Goal: Check status: Check status

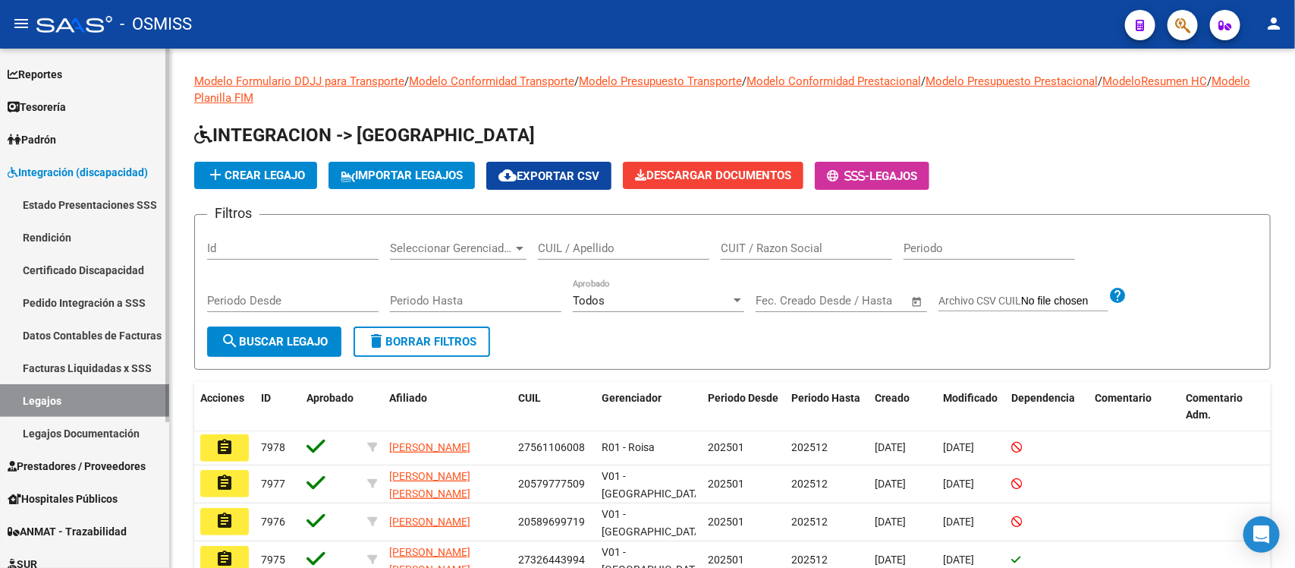
scroll to position [95, 0]
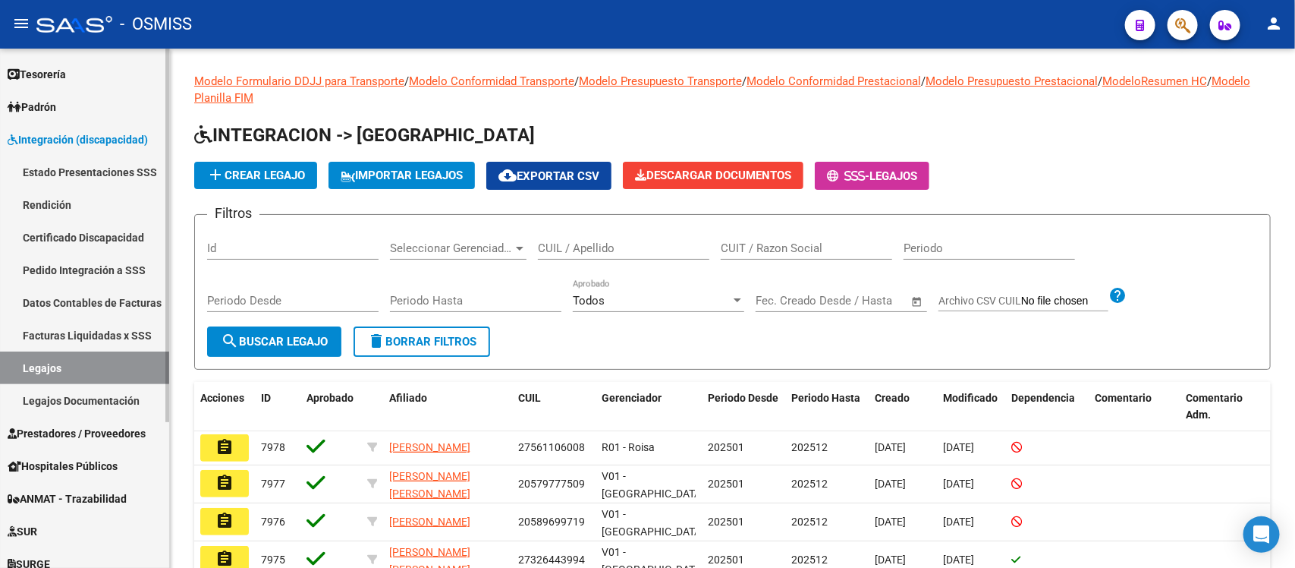
click at [91, 420] on link "Prestadores / Proveedores" at bounding box center [84, 433] width 169 height 33
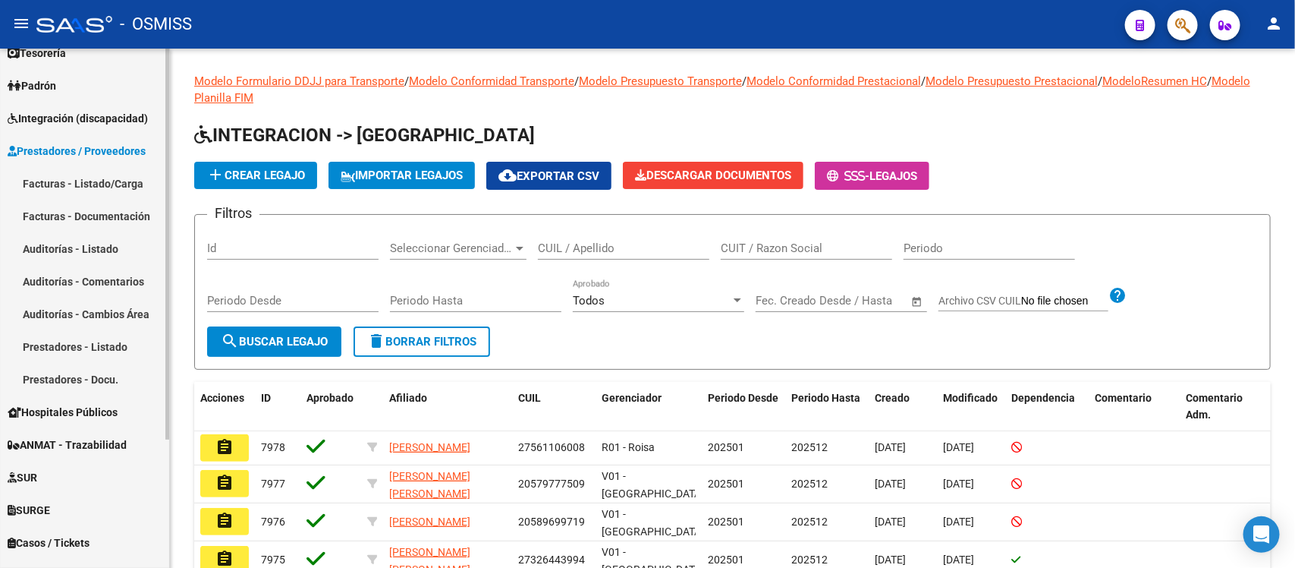
scroll to position [77, 0]
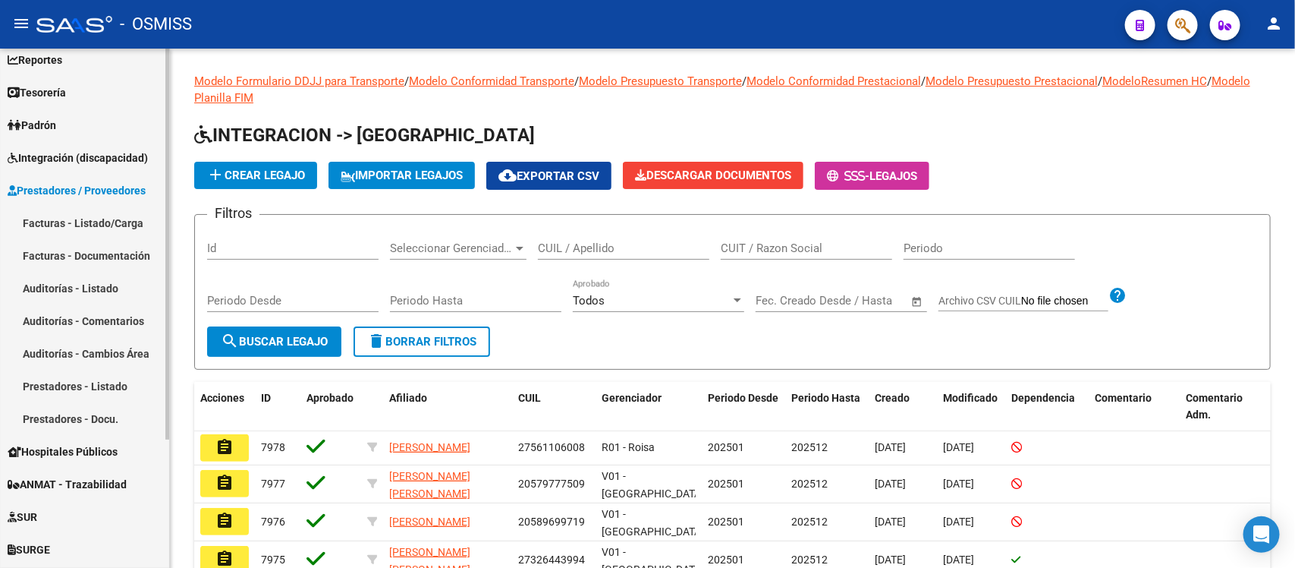
click at [102, 225] on link "Facturas - Listado/Carga" at bounding box center [84, 222] width 169 height 33
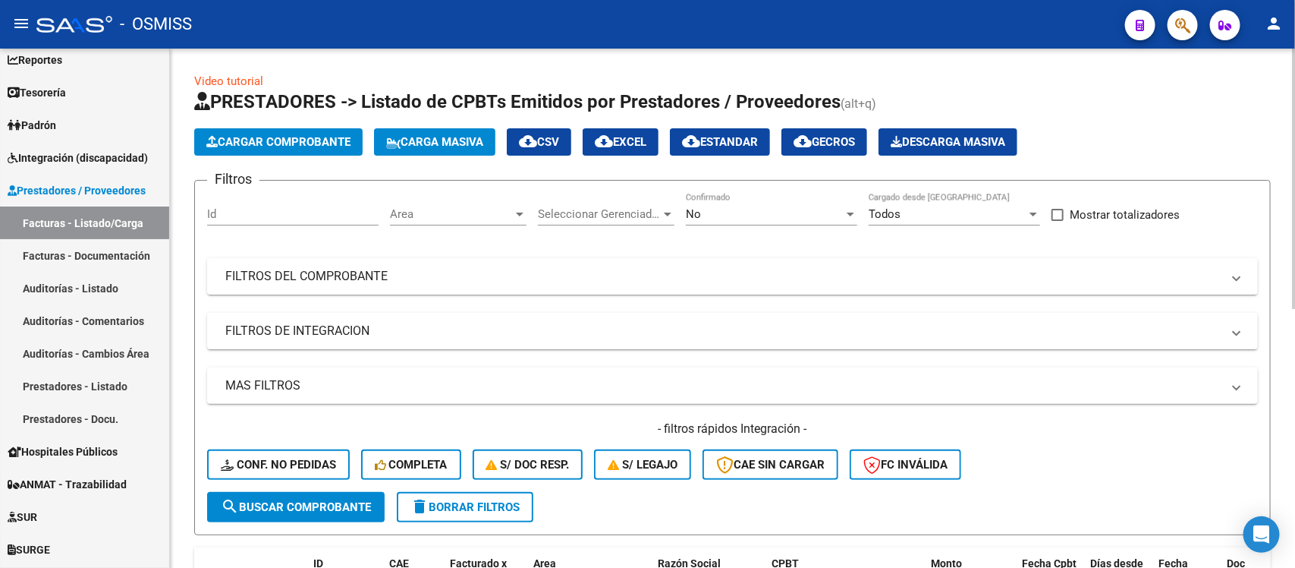
click at [459, 210] on span "Area" at bounding box center [451, 214] width 123 height 14
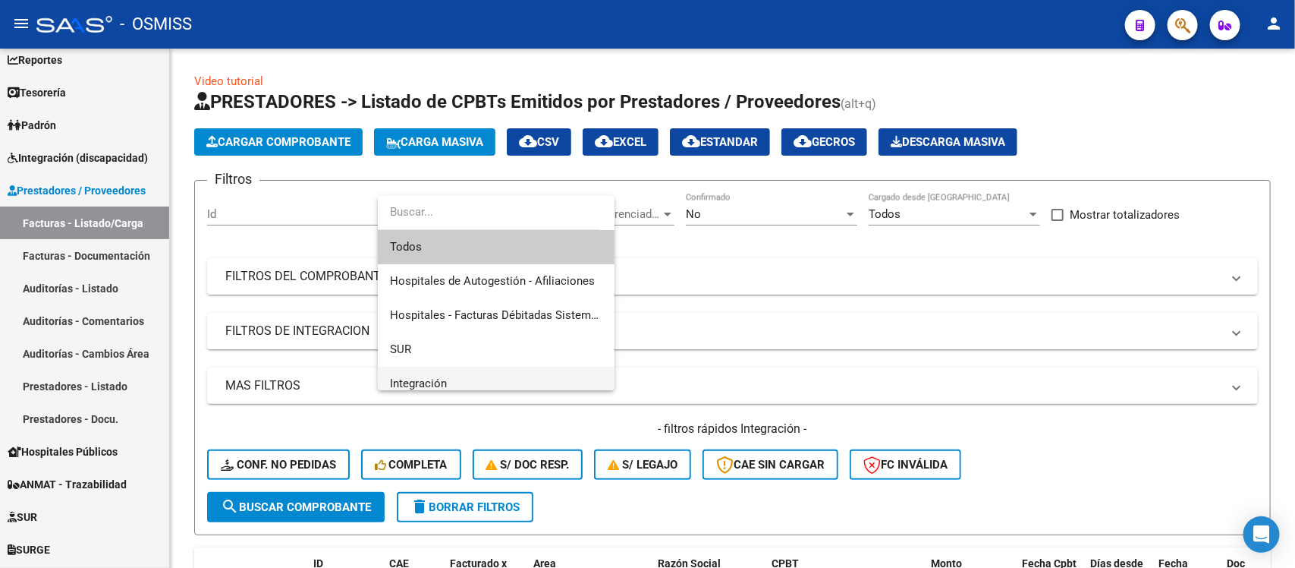
click at [453, 377] on span "Integración" at bounding box center [496, 384] width 212 height 34
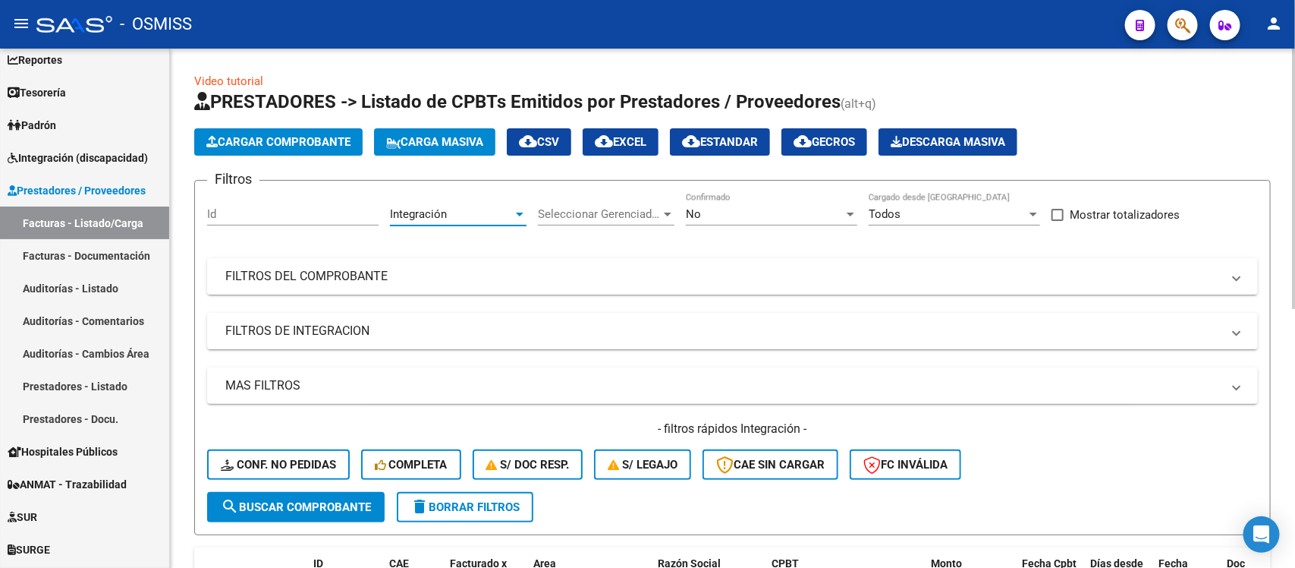
scroll to position [10, 0]
click at [617, 200] on div "Seleccionar Gerenciador Seleccionar Gerenciador" at bounding box center [606, 209] width 137 height 33
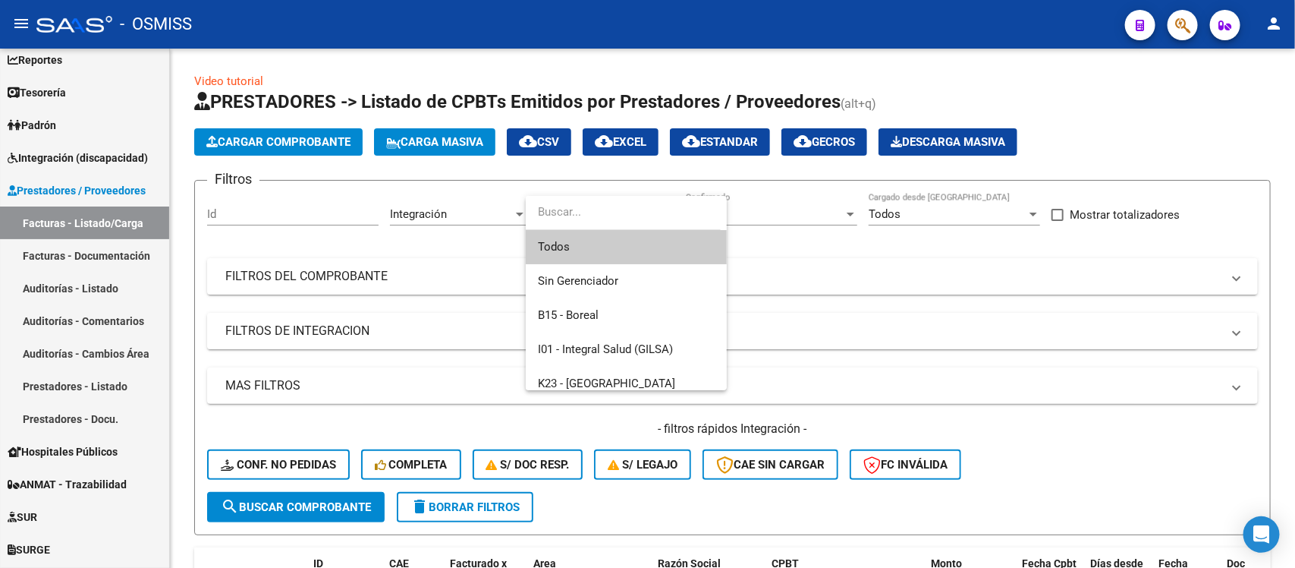
click at [615, 251] on span "Todos" at bounding box center [626, 247] width 177 height 34
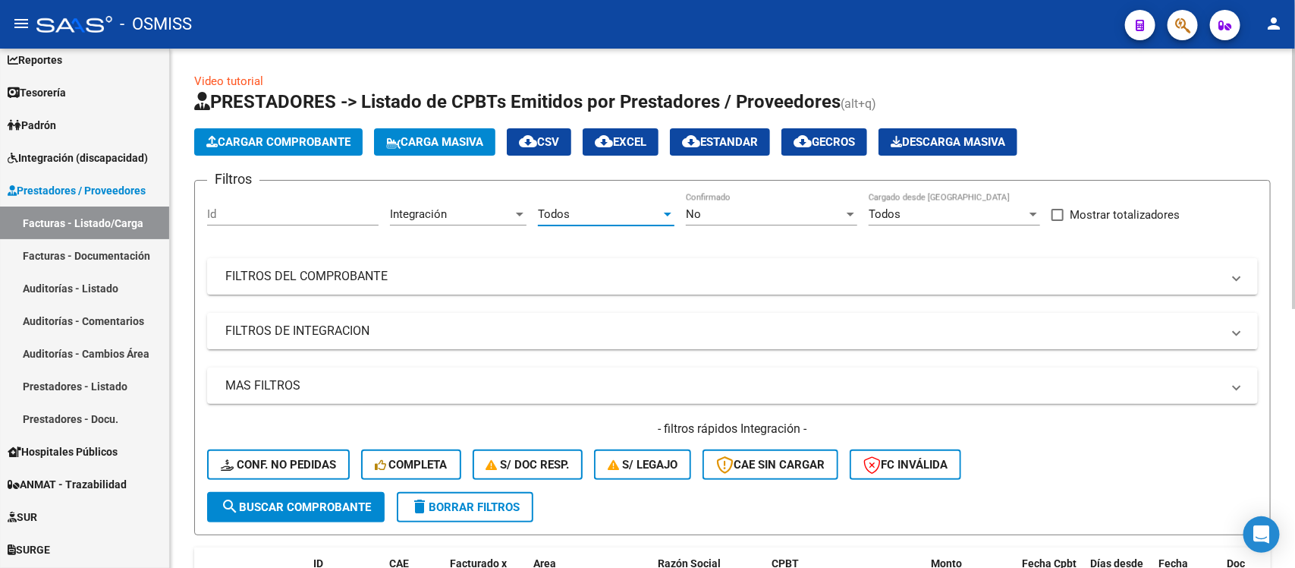
click at [483, 329] on mat-panel-title "FILTROS DE INTEGRACION" at bounding box center [723, 330] width 996 height 17
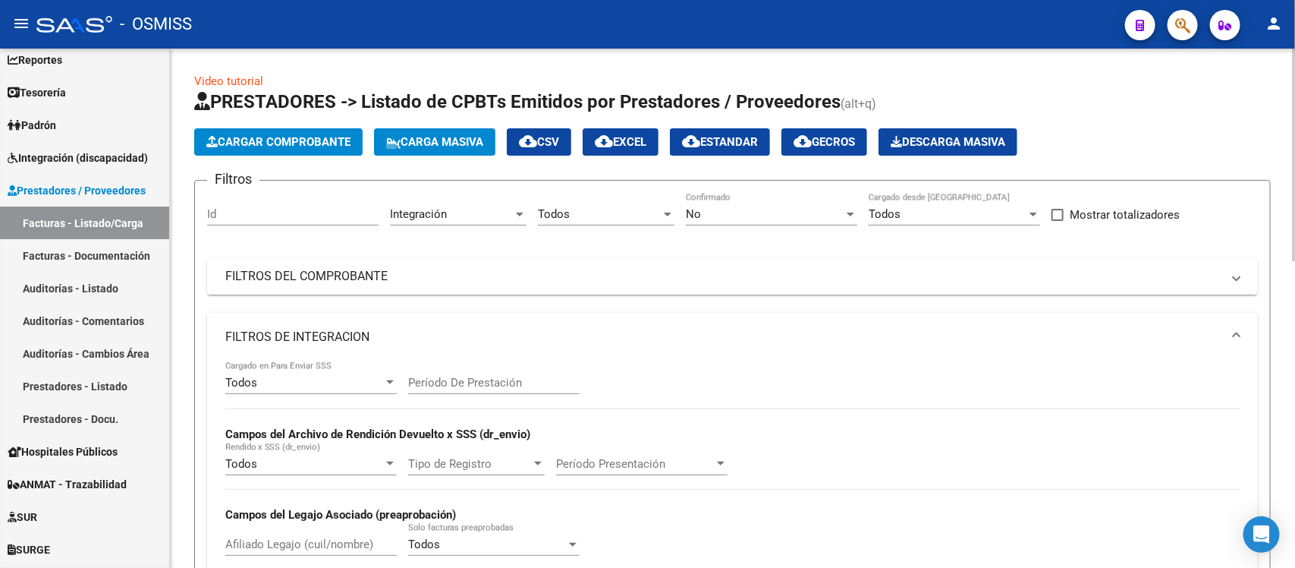
drag, startPoint x: 461, startPoint y: 383, endPoint x: 580, endPoint y: 378, distance: 119.3
click at [465, 383] on input "Período De Prestación" at bounding box center [493, 383] width 171 height 14
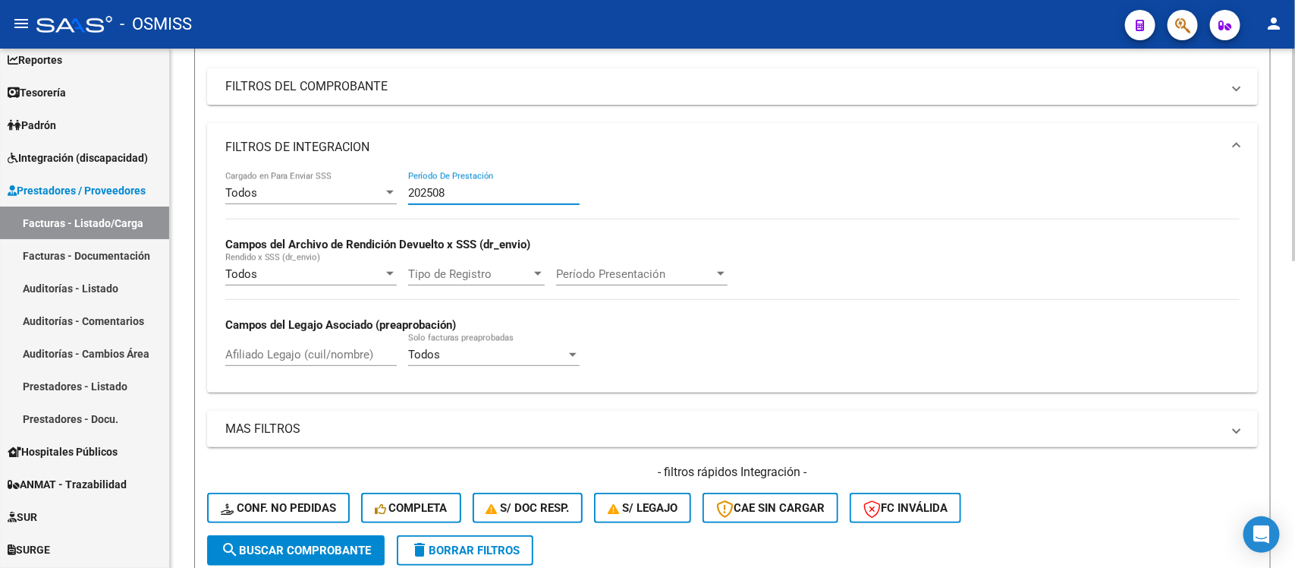
scroll to position [285, 0]
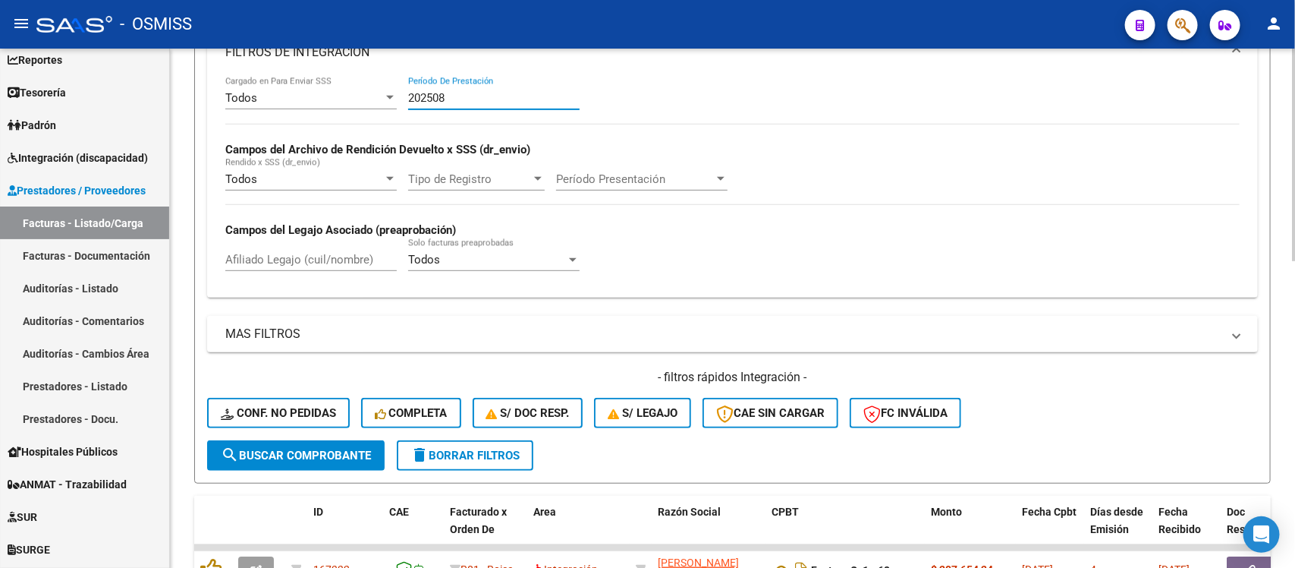
type input "202508"
click at [297, 448] on span "search Buscar Comprobante" at bounding box center [296, 455] width 150 height 14
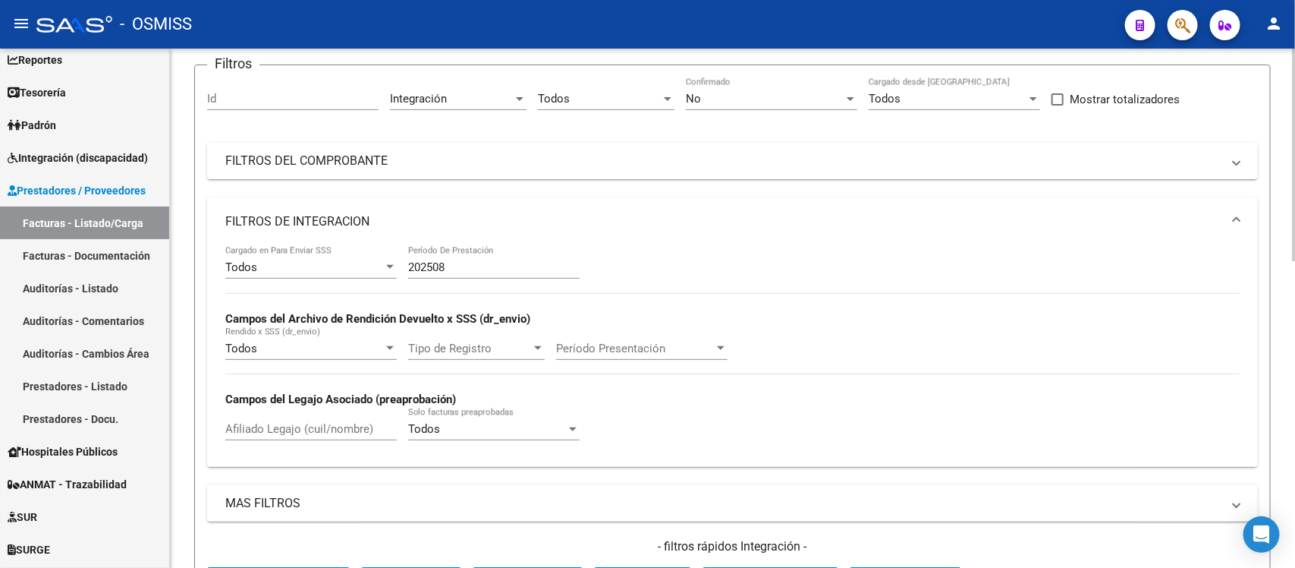
scroll to position [95, 0]
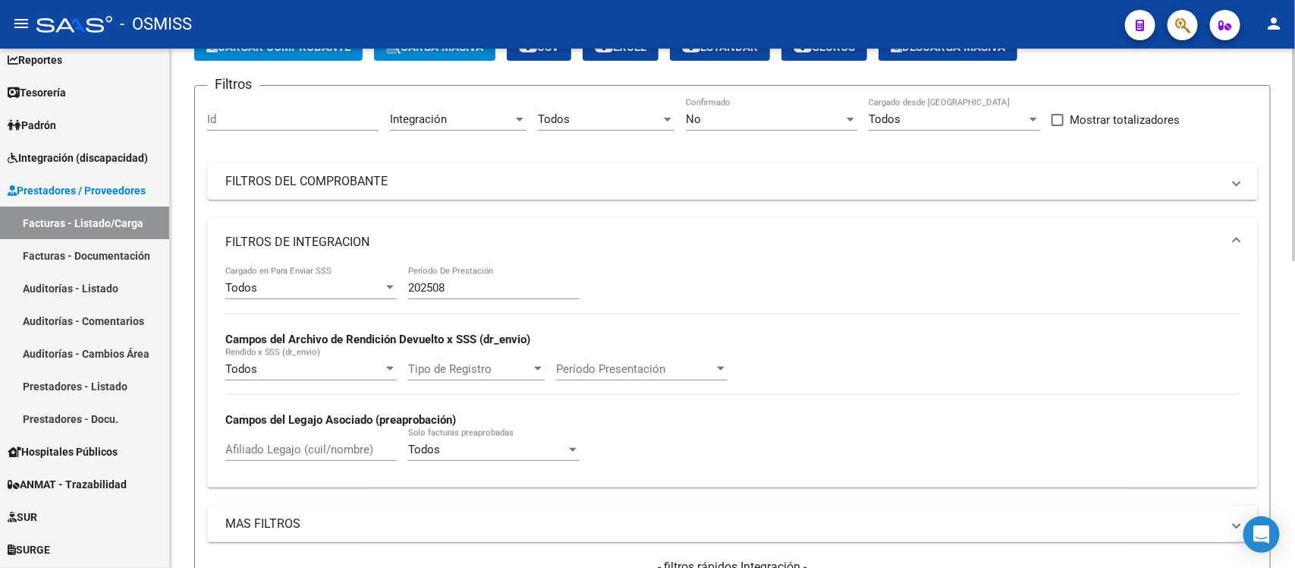
click at [571, 236] on mat-panel-title "FILTROS DE INTEGRACION" at bounding box center [723, 242] width 996 height 17
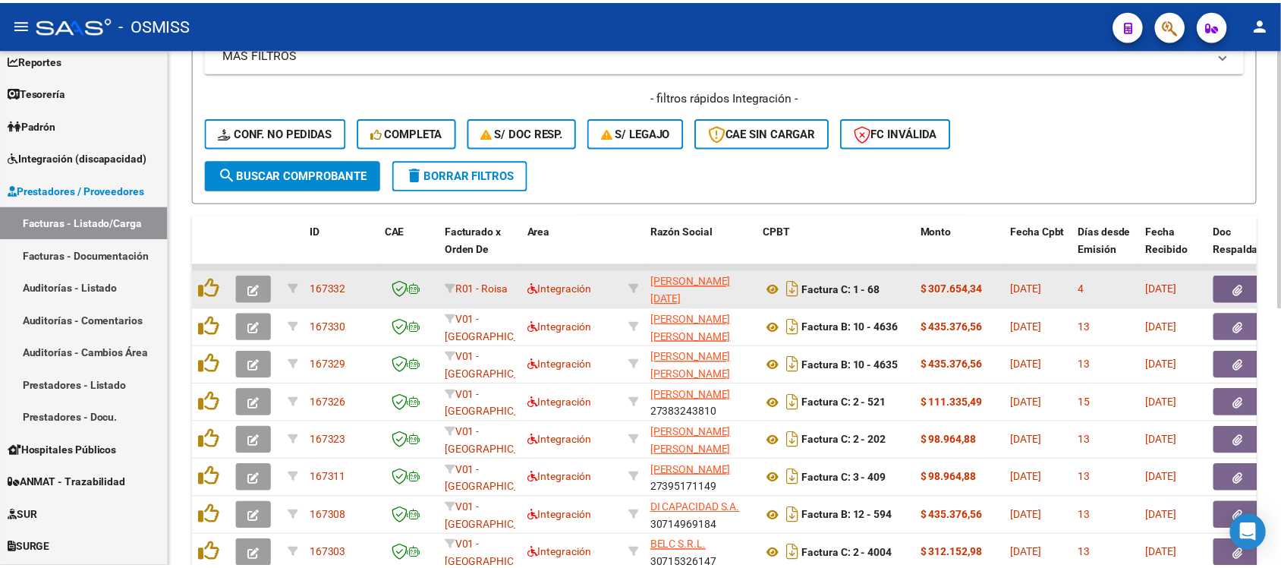
scroll to position [474, 0]
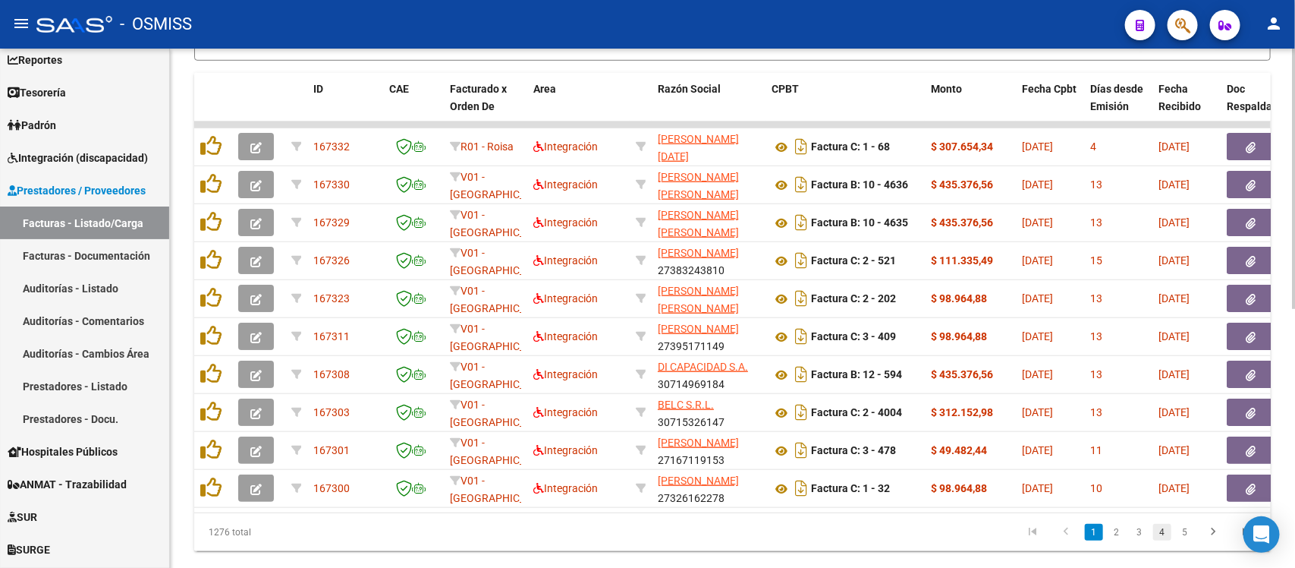
click at [1157, 540] on link "4" at bounding box center [1162, 532] width 18 height 17
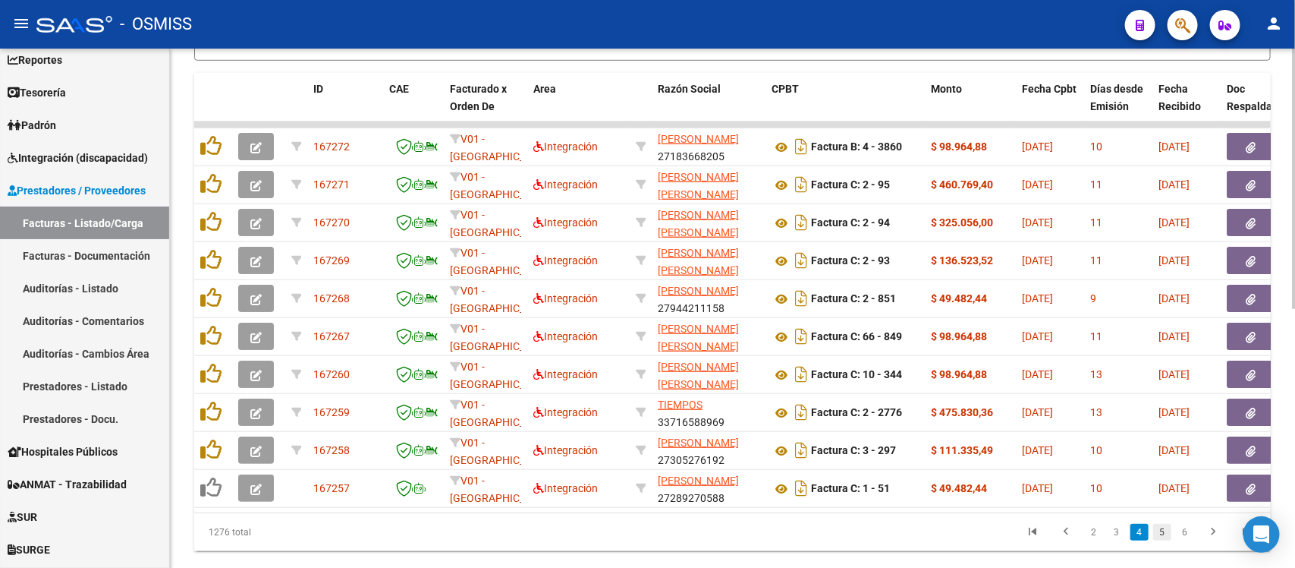
click at [1166, 540] on link "5" at bounding box center [1162, 532] width 18 height 17
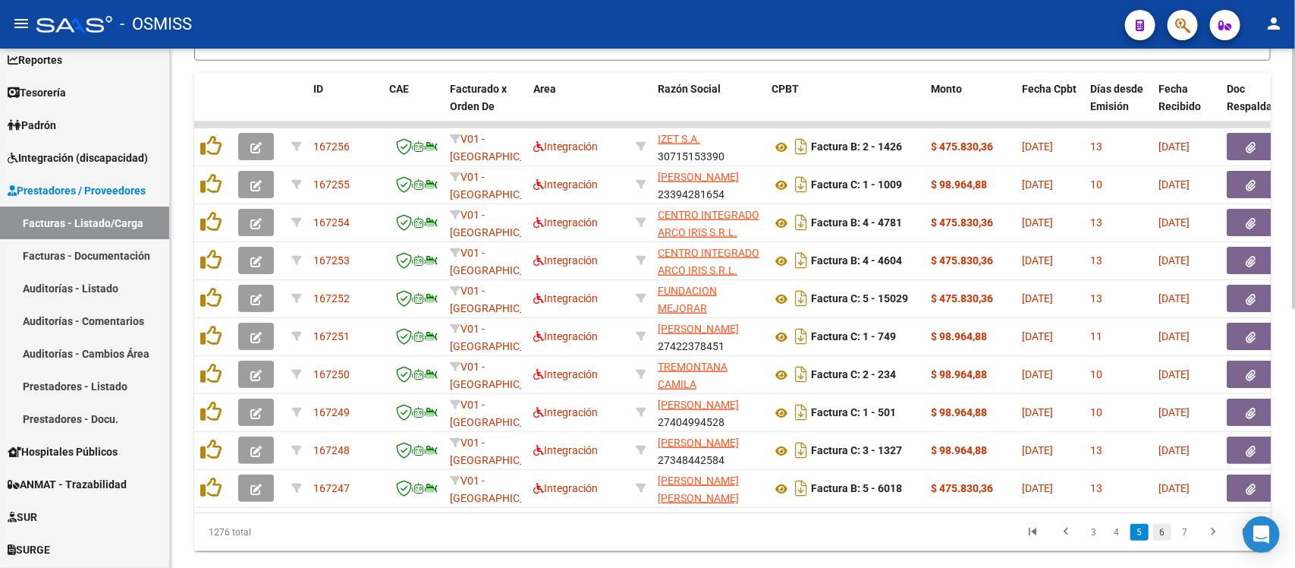
click at [1169, 540] on link "6" at bounding box center [1162, 532] width 18 height 17
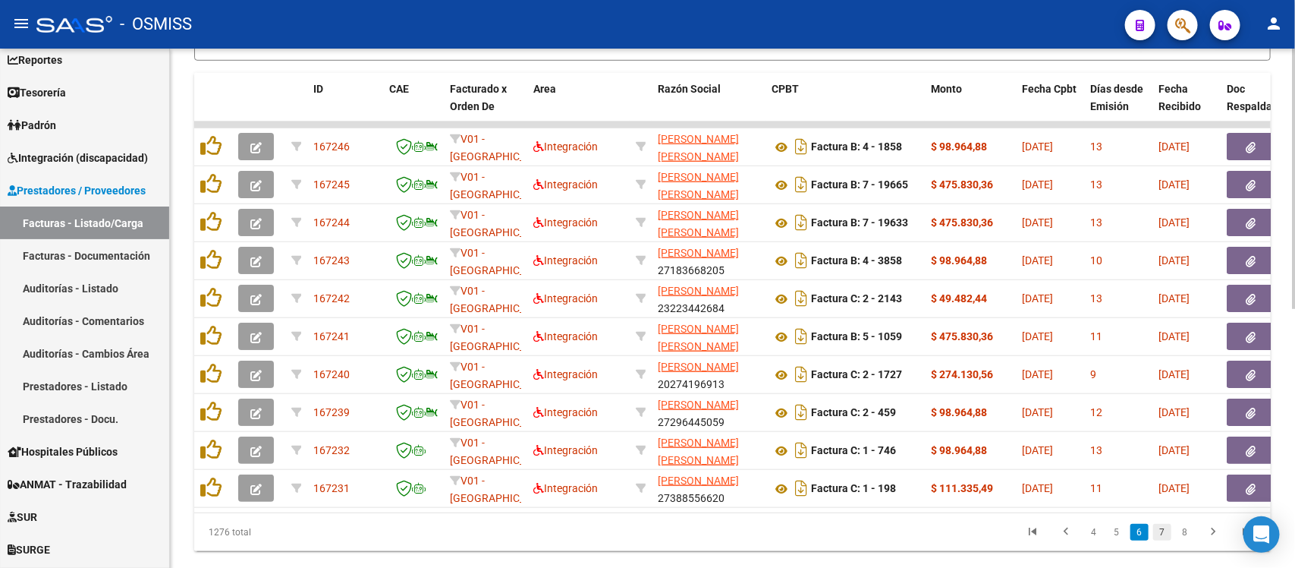
click at [1166, 540] on link "7" at bounding box center [1162, 532] width 18 height 17
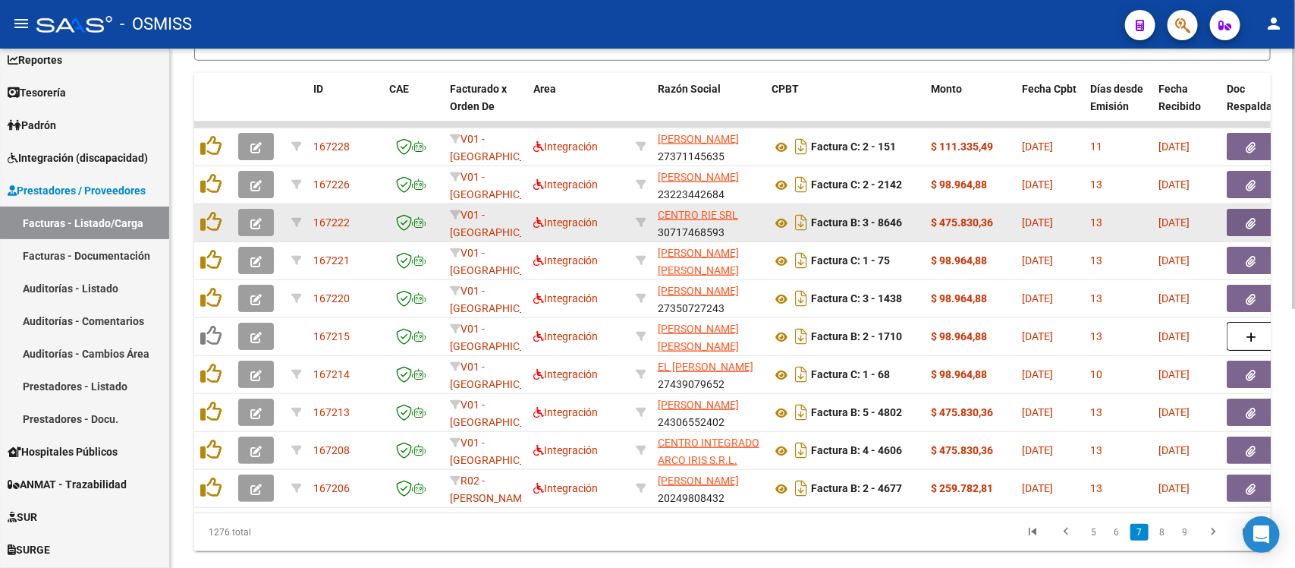
click at [260, 222] on icon "button" at bounding box center [255, 223] width 11 height 11
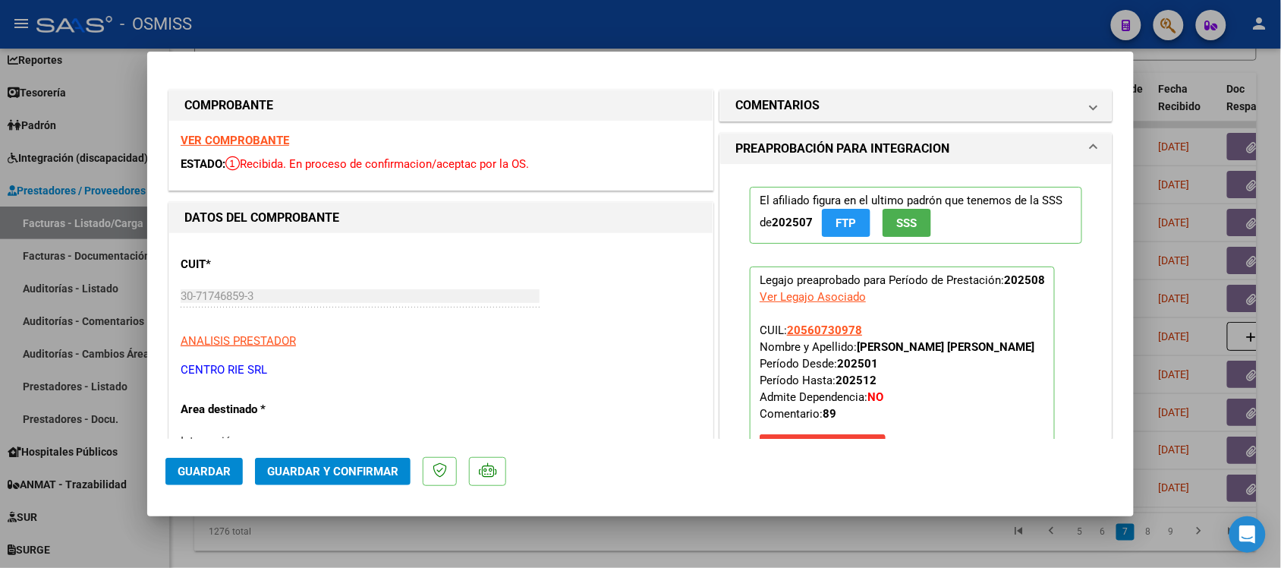
click at [244, 139] on strong "VER COMPROBANTE" at bounding box center [235, 141] width 109 height 14
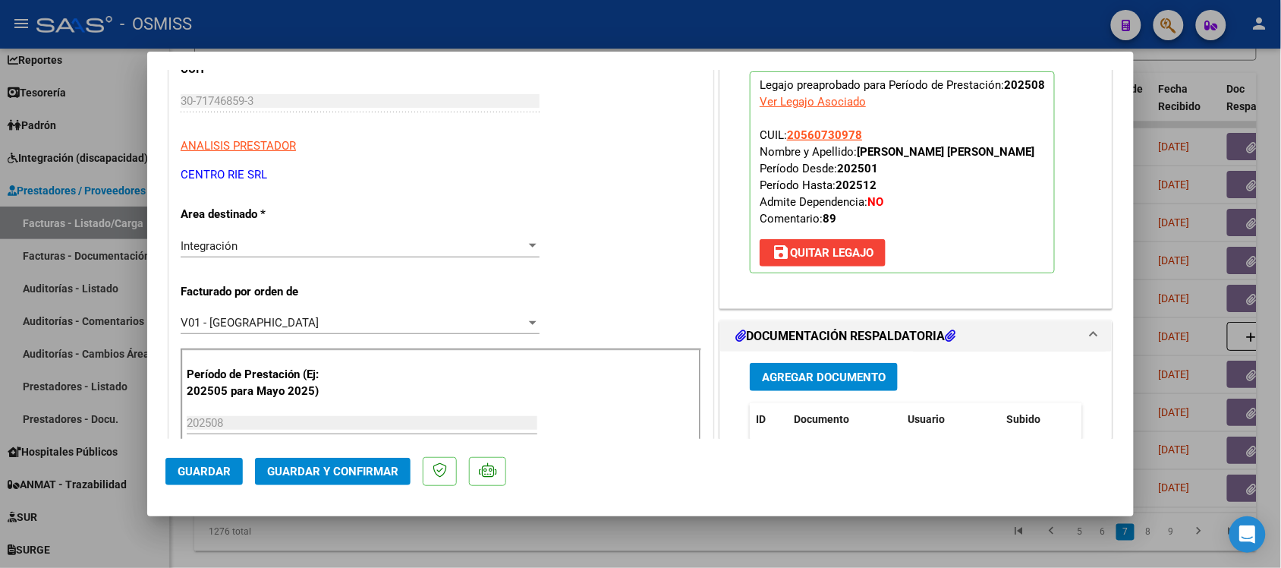
scroll to position [285, 0]
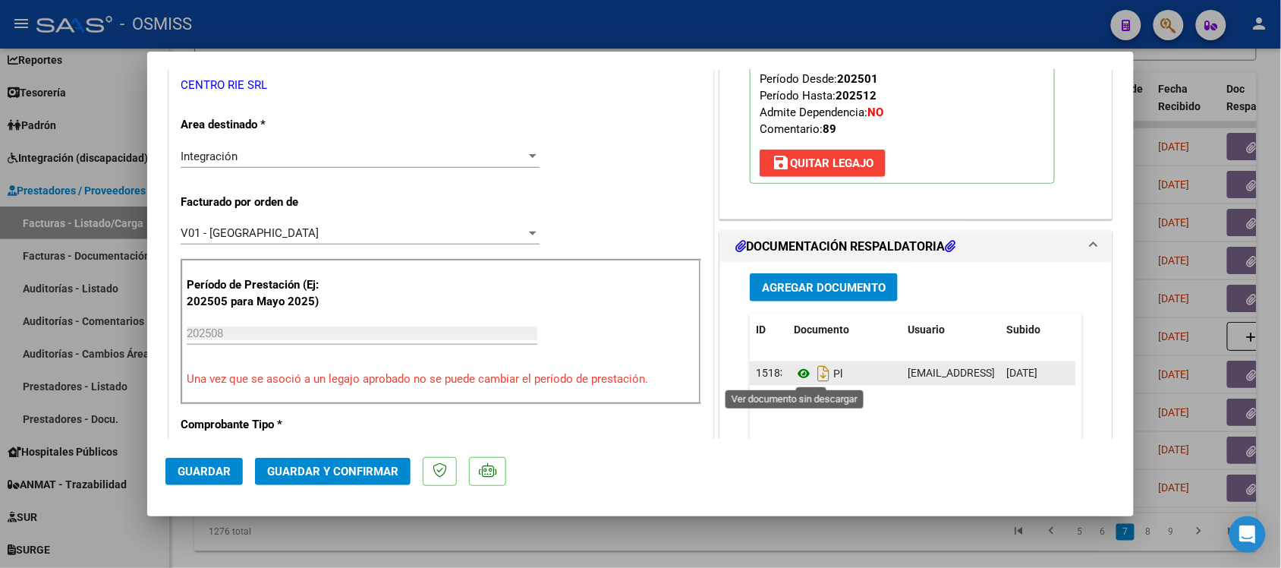
click at [794, 376] on icon at bounding box center [804, 373] width 20 height 18
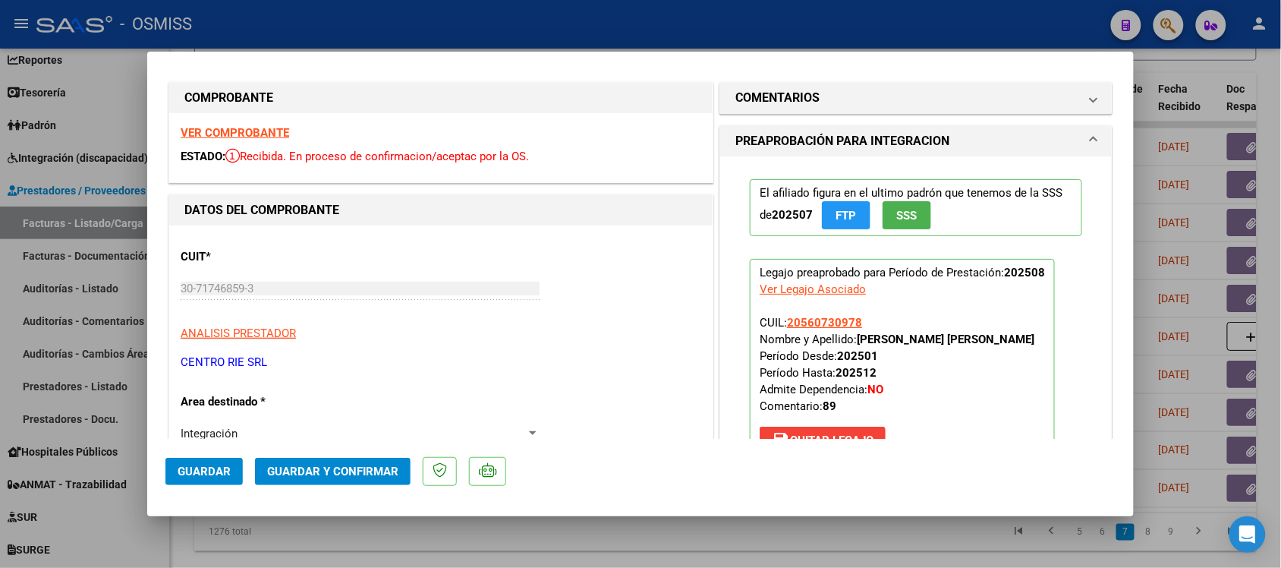
scroll to position [0, 0]
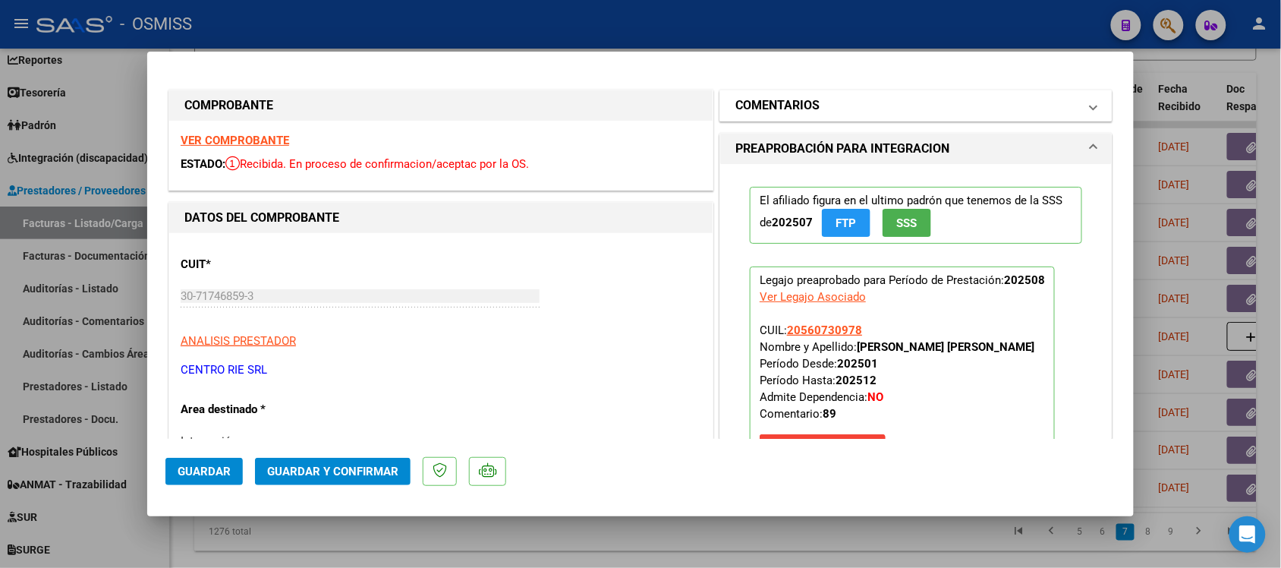
click at [780, 99] on h1 "COMENTARIOS" at bounding box center [777, 105] width 84 height 18
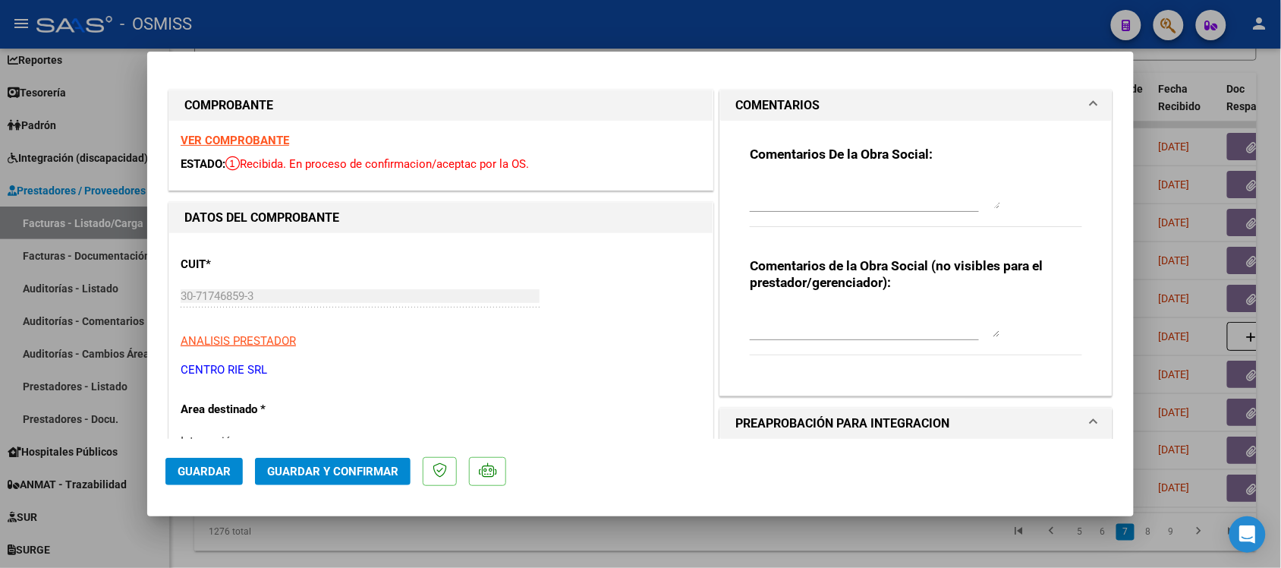
click at [780, 99] on h1 "COMENTARIOS" at bounding box center [777, 105] width 84 height 18
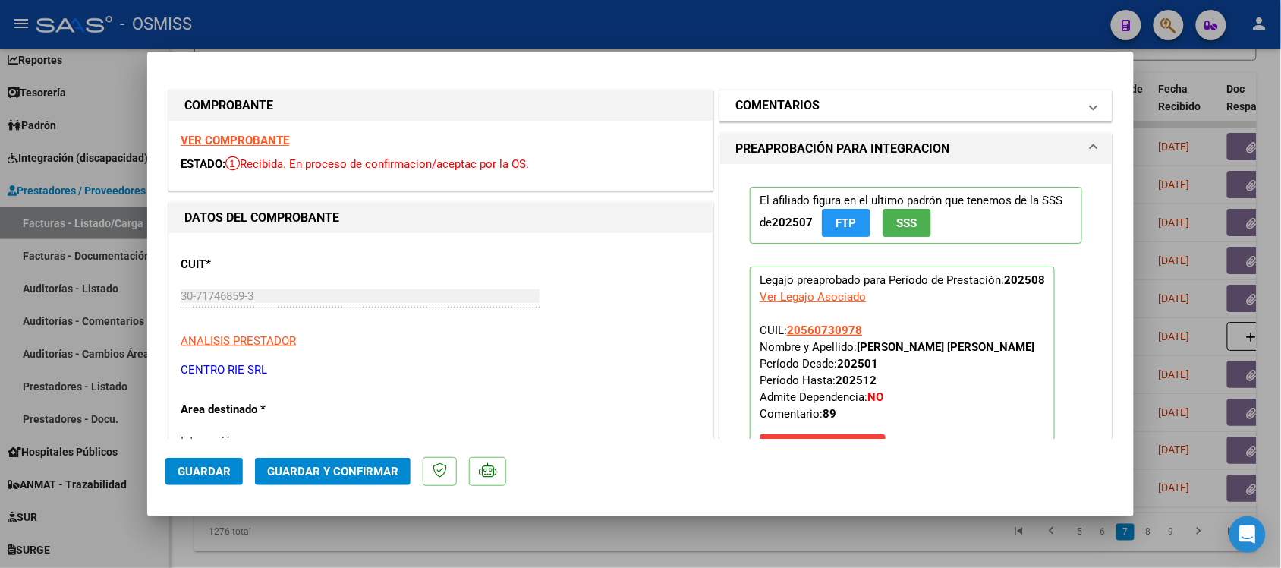
click at [780, 99] on h1 "COMENTARIOS" at bounding box center [777, 105] width 84 height 18
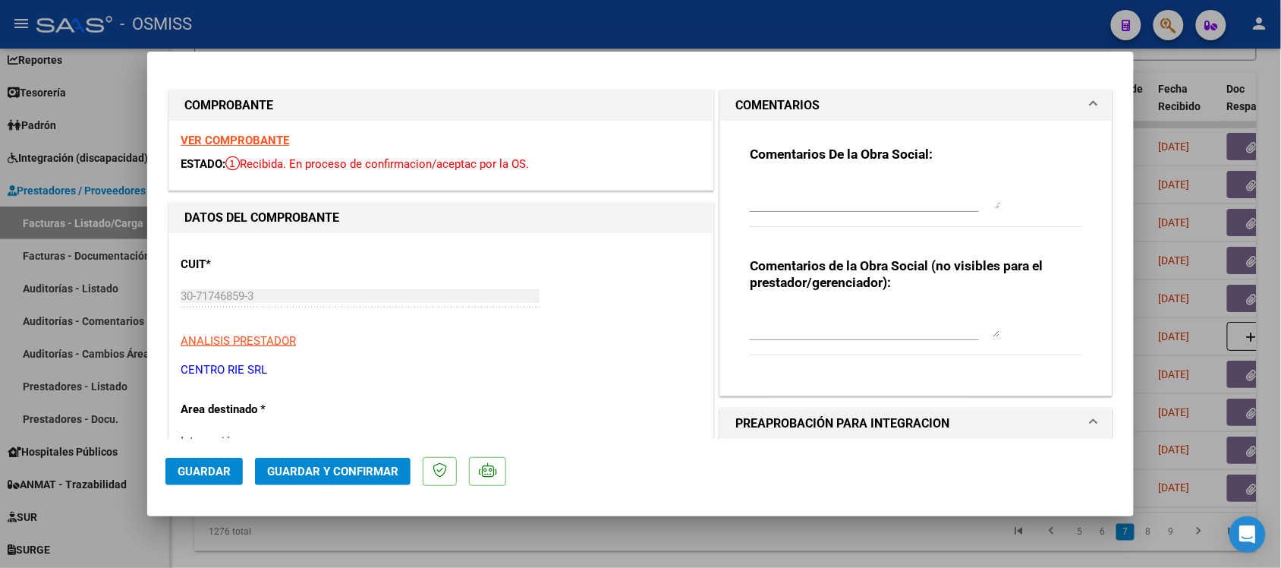
click at [749, 105] on h1 "COMENTARIOS" at bounding box center [777, 105] width 84 height 18
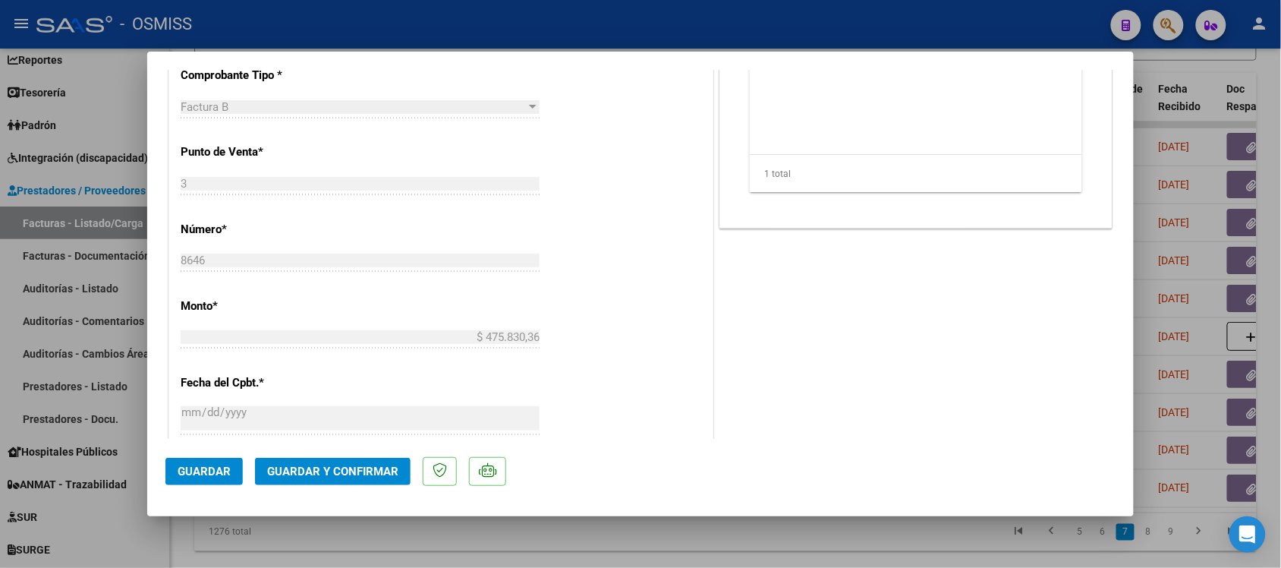
scroll to position [664, 0]
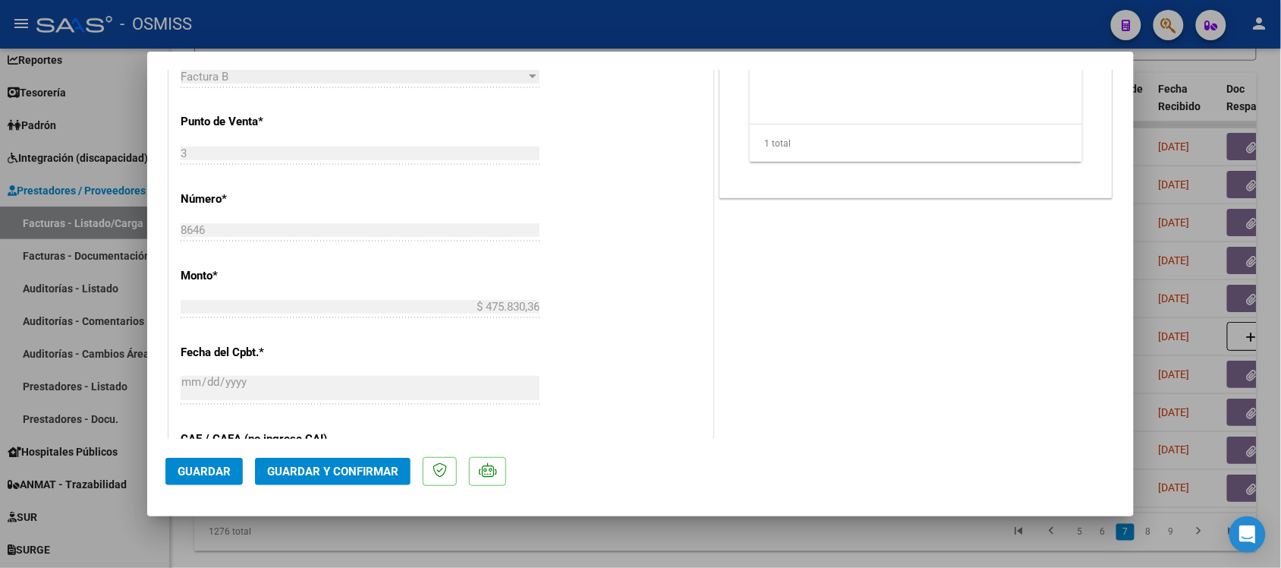
click at [358, 465] on span "Guardar y Confirmar" at bounding box center [332, 471] width 131 height 14
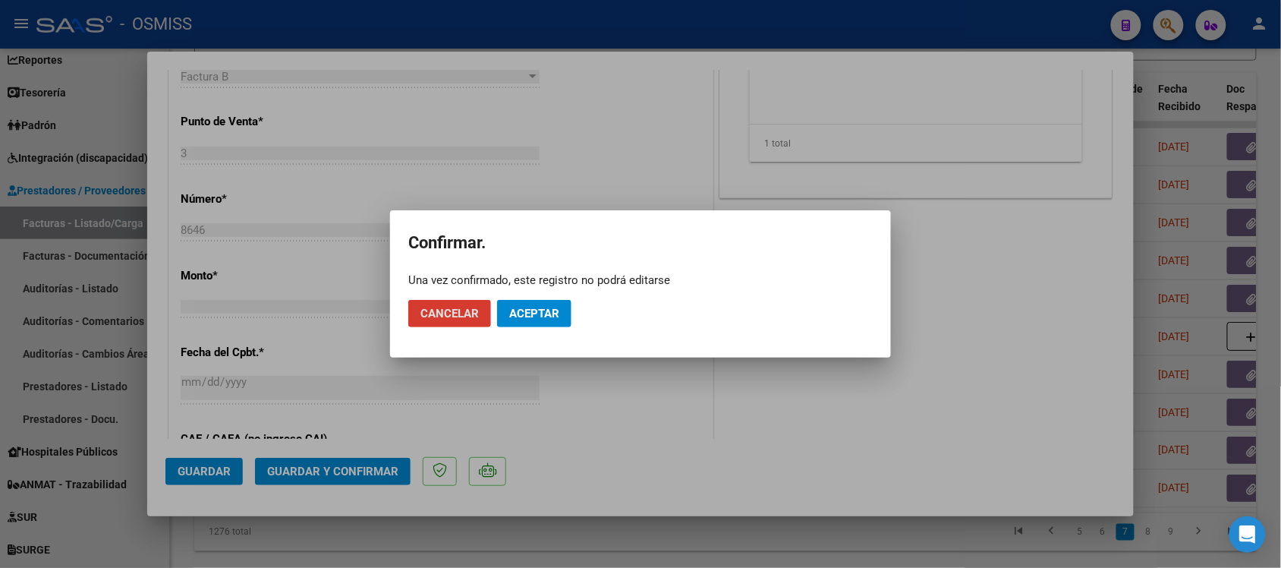
click at [540, 319] on span "Aceptar" at bounding box center [534, 314] width 50 height 14
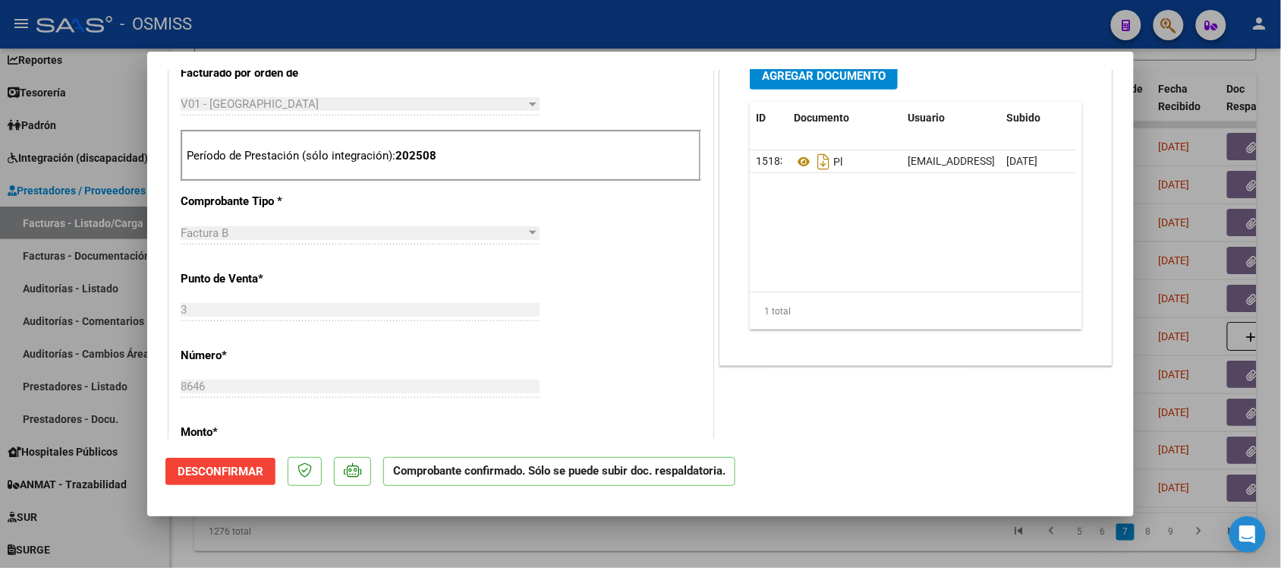
scroll to position [474, 0]
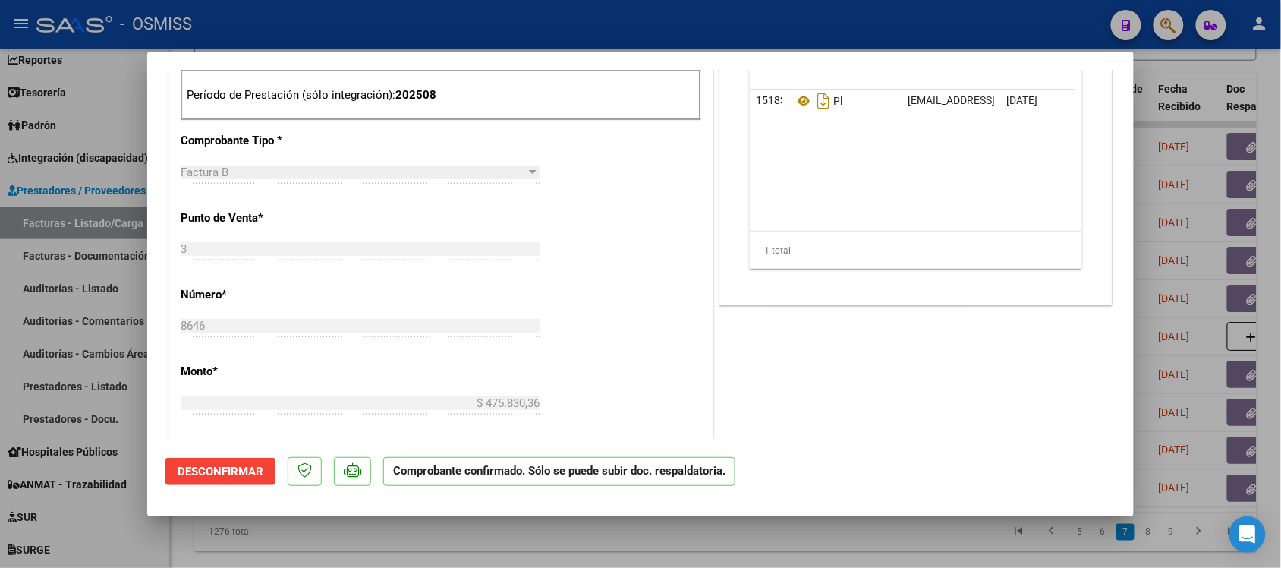
click at [879, 546] on div at bounding box center [640, 284] width 1281 height 568
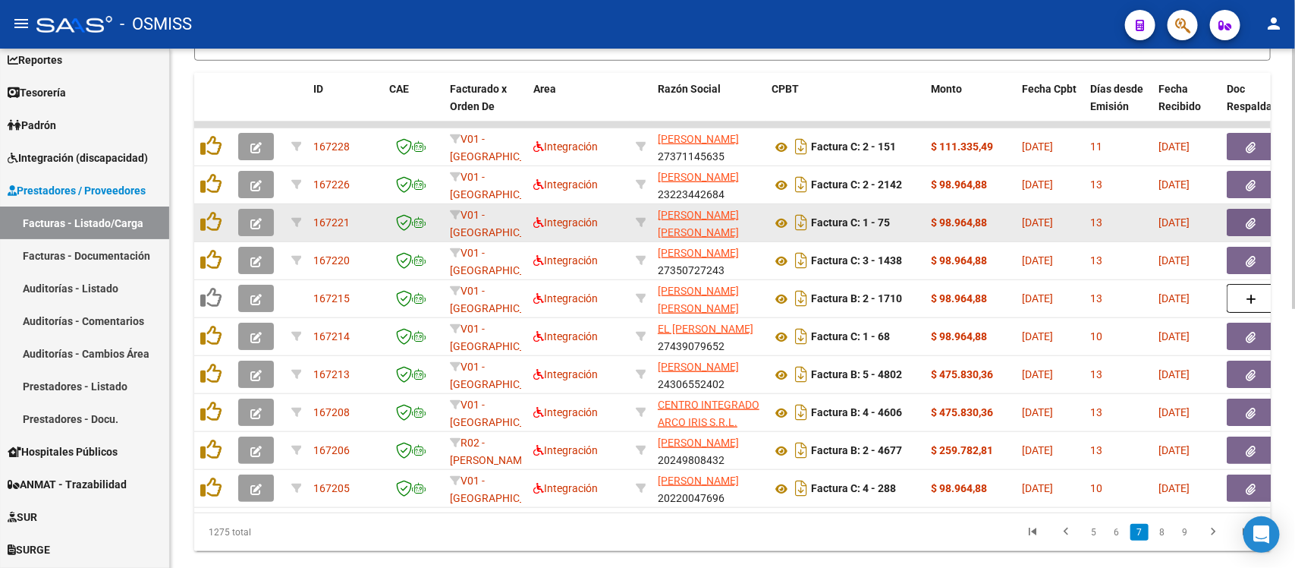
click at [256, 218] on icon "button" at bounding box center [255, 223] width 11 height 11
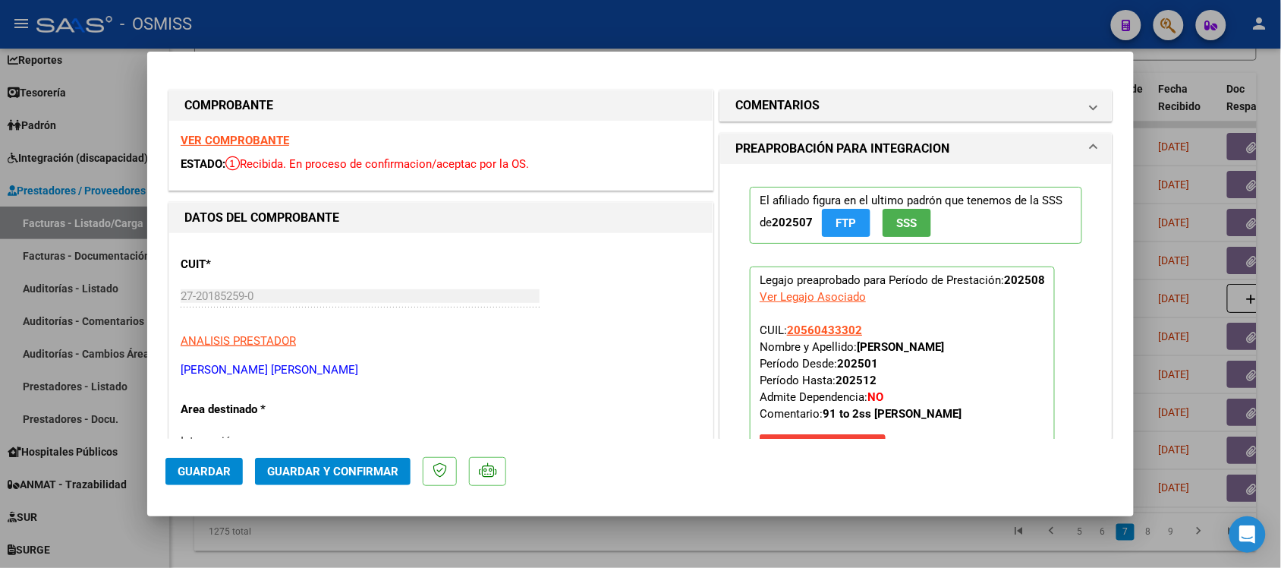
click at [260, 138] on strong "VER COMPROBANTE" at bounding box center [235, 141] width 109 height 14
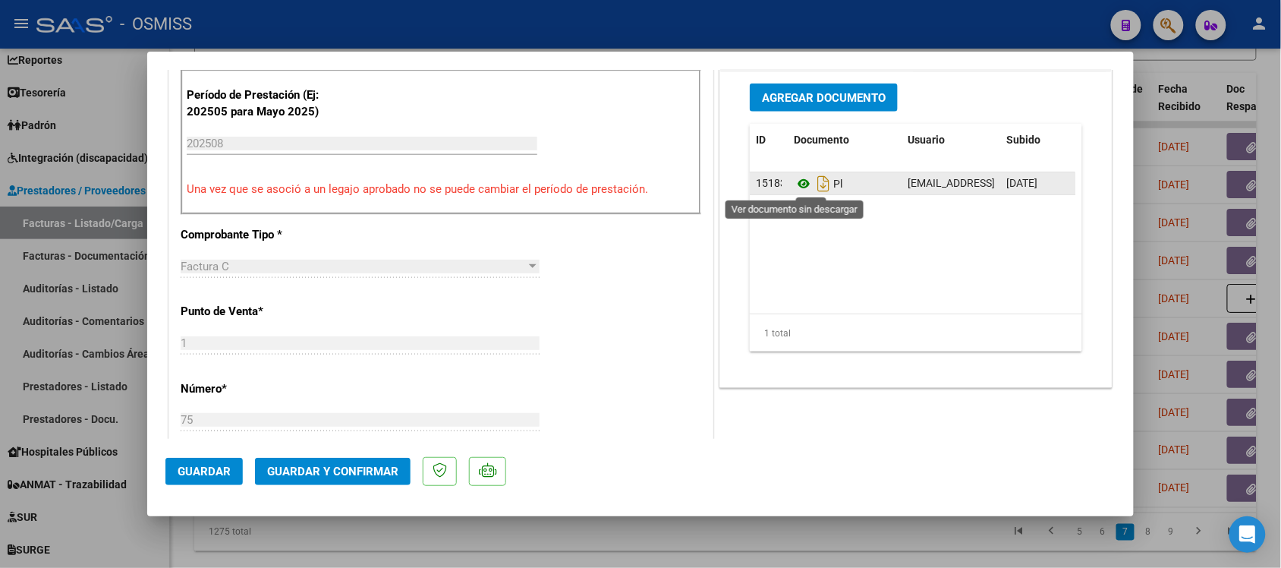
click at [794, 181] on icon at bounding box center [804, 184] width 20 height 18
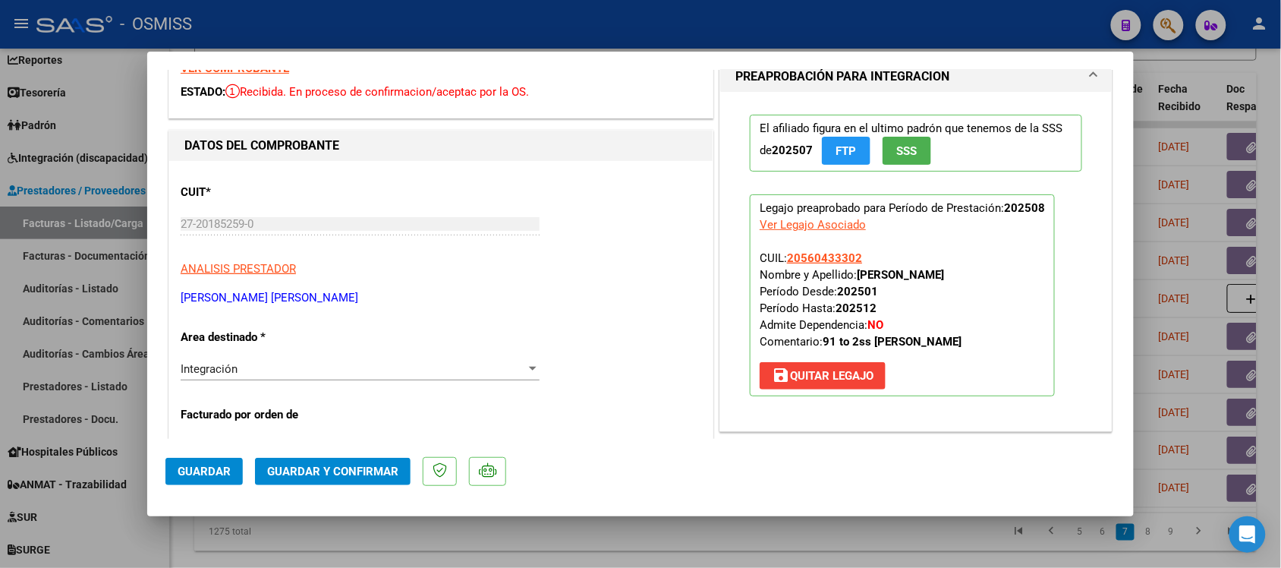
scroll to position [0, 0]
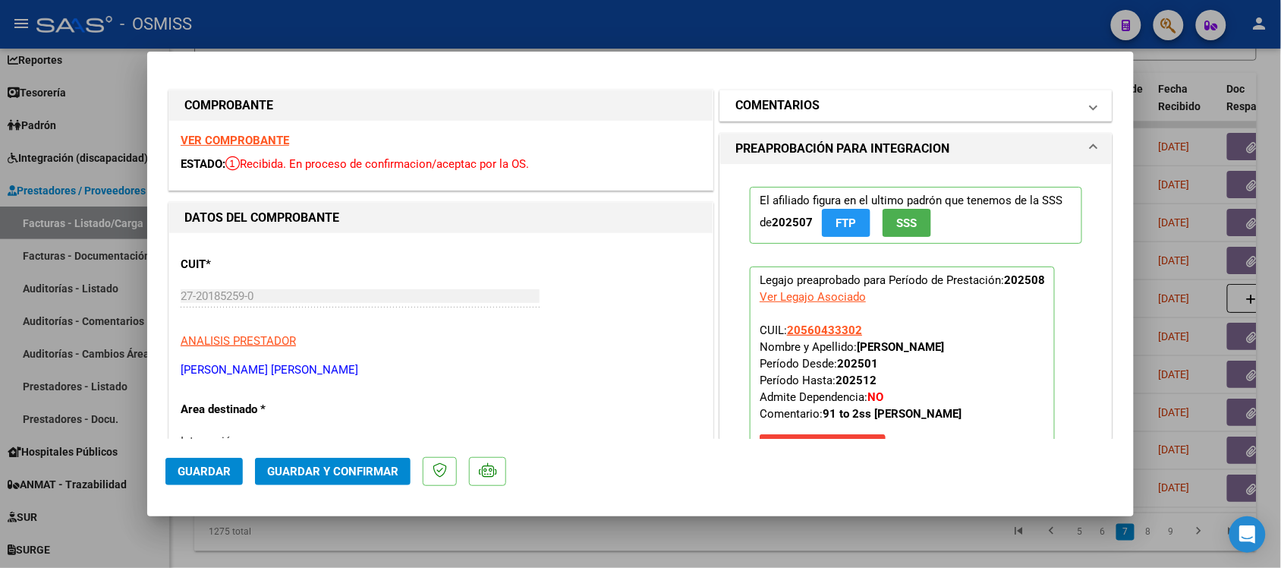
click at [764, 99] on h1 "COMENTARIOS" at bounding box center [777, 105] width 84 height 18
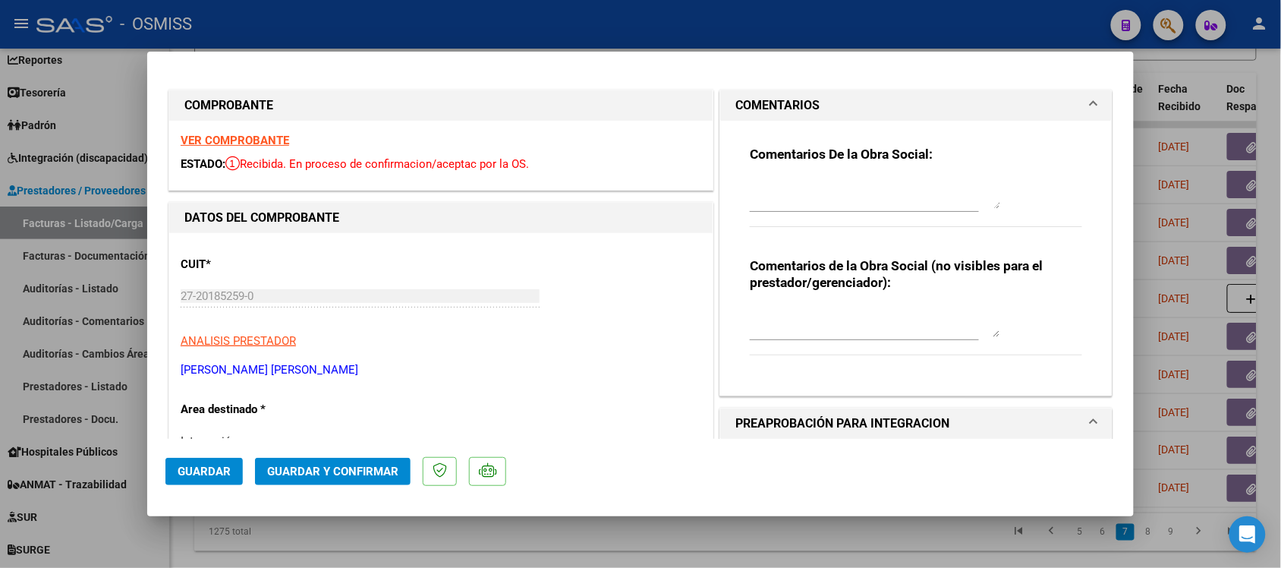
click at [764, 99] on h1 "COMENTARIOS" at bounding box center [777, 105] width 84 height 18
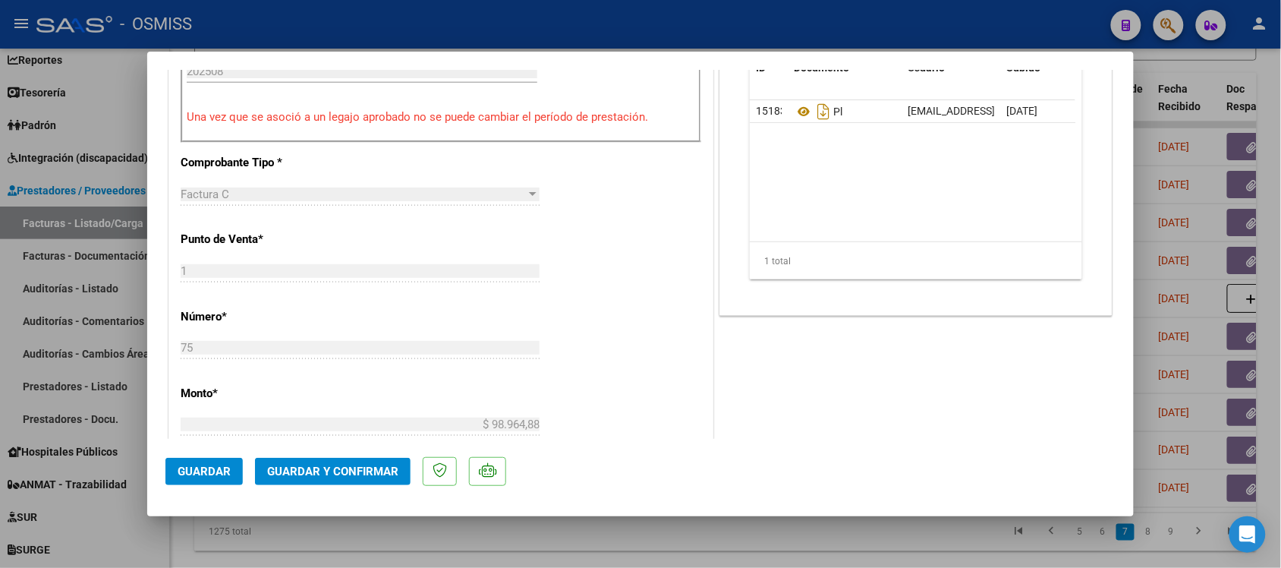
scroll to position [569, 0]
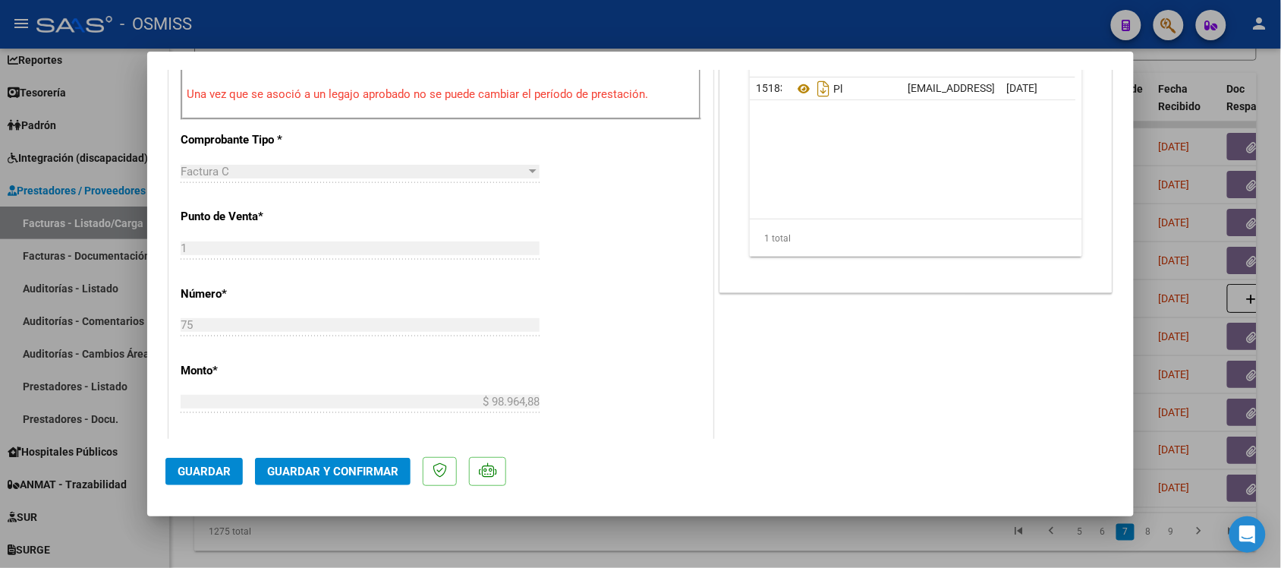
click at [895, 548] on div at bounding box center [640, 284] width 1281 height 568
type input "$ 0,00"
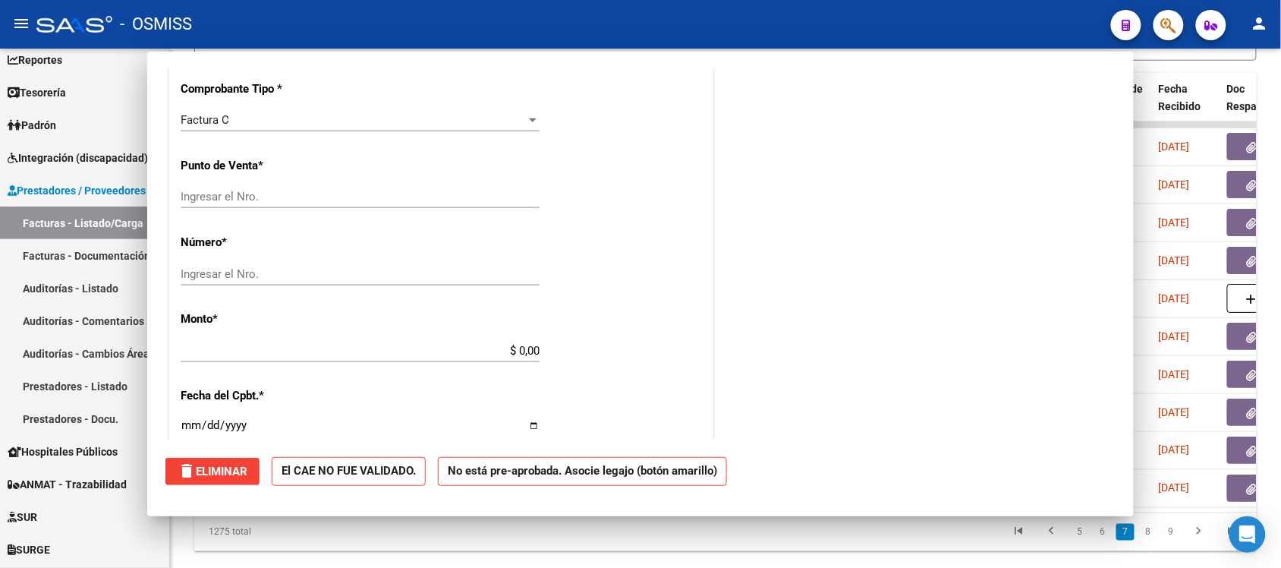
scroll to position [558, 0]
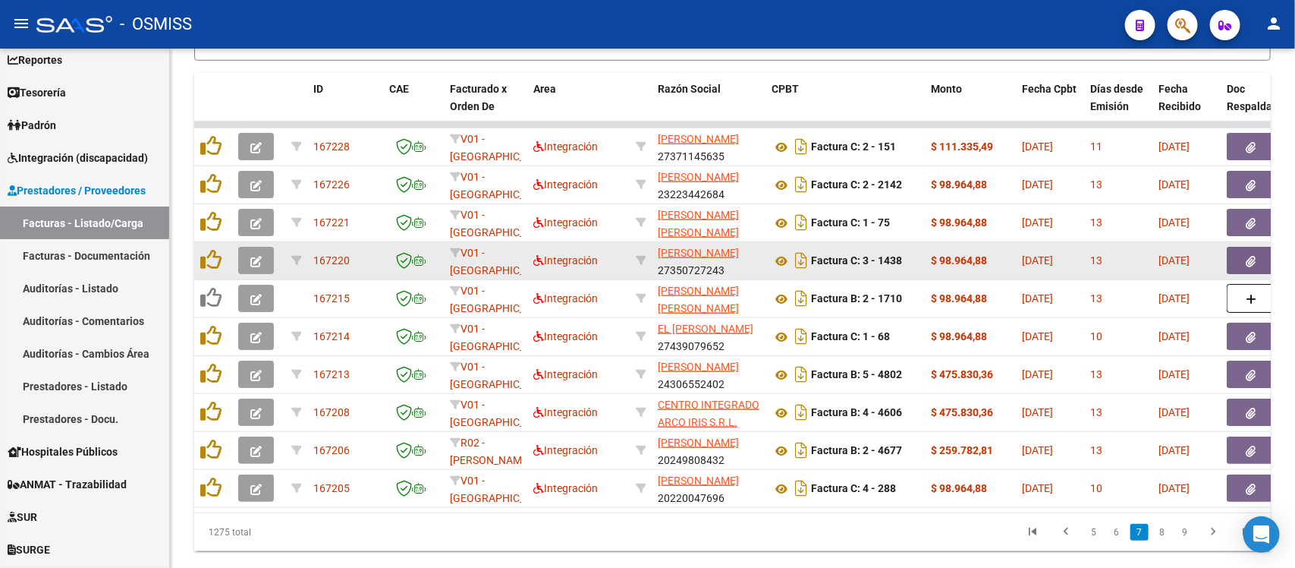
click at [252, 249] on button "button" at bounding box center [256, 260] width 36 height 27
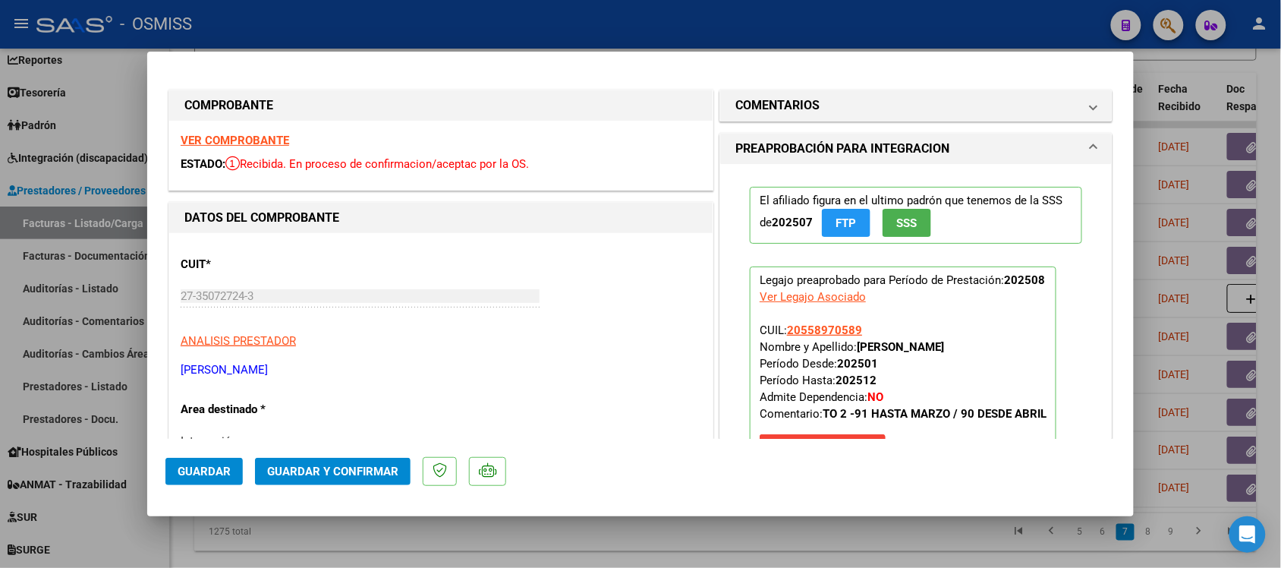
click at [274, 137] on strong "VER COMPROBANTE" at bounding box center [235, 141] width 109 height 14
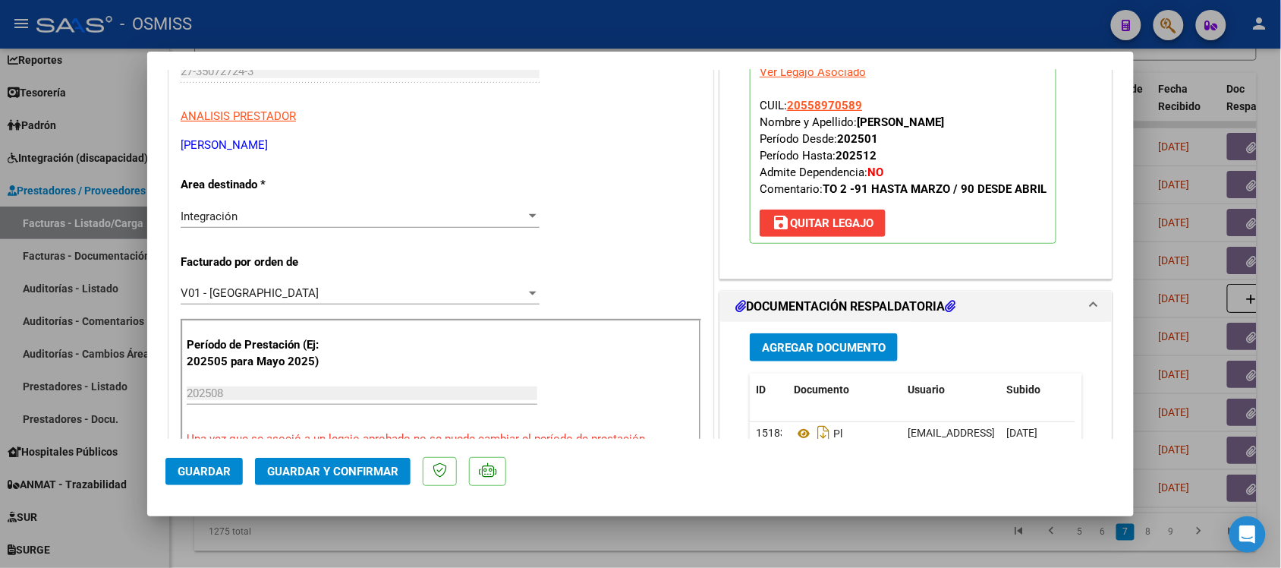
scroll to position [285, 0]
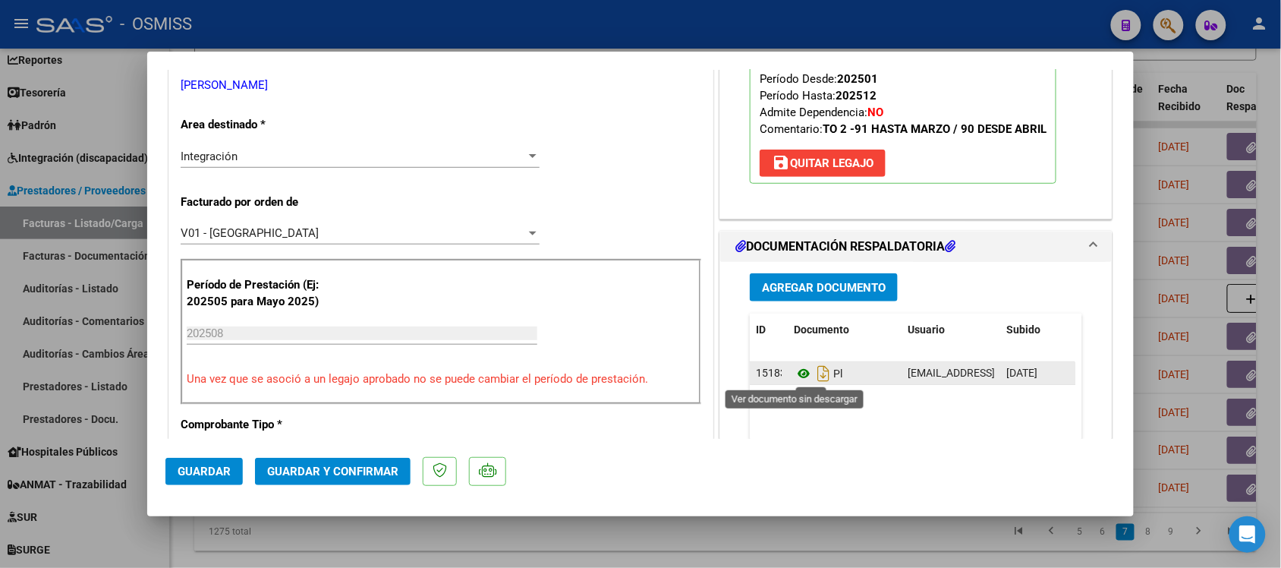
click at [794, 376] on icon at bounding box center [804, 373] width 20 height 18
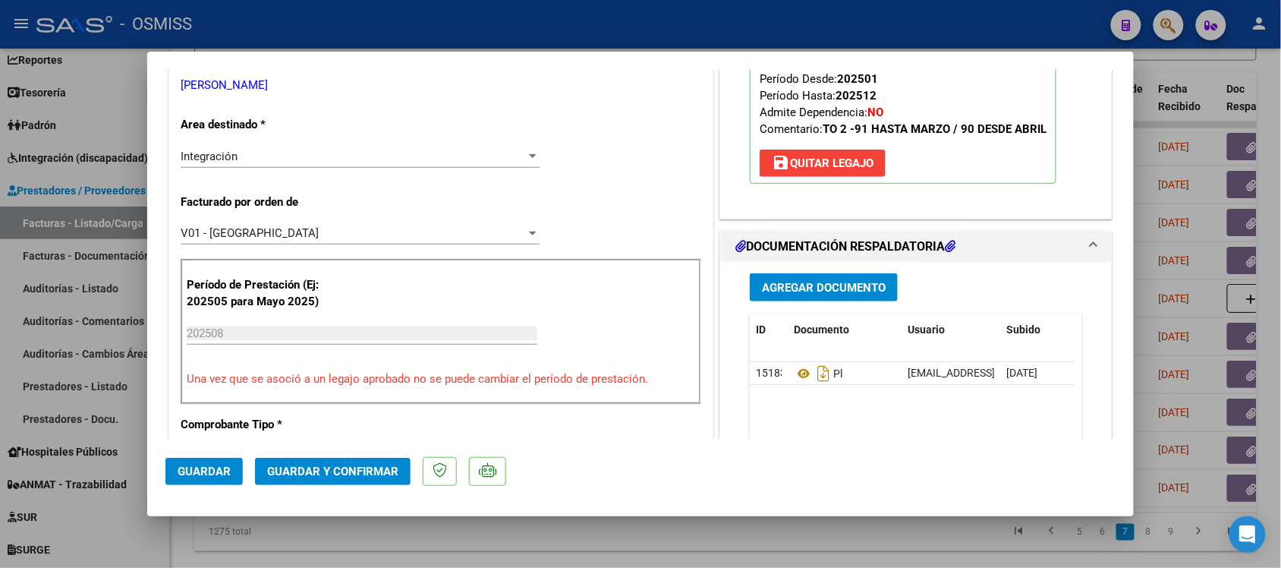
scroll to position [0, 0]
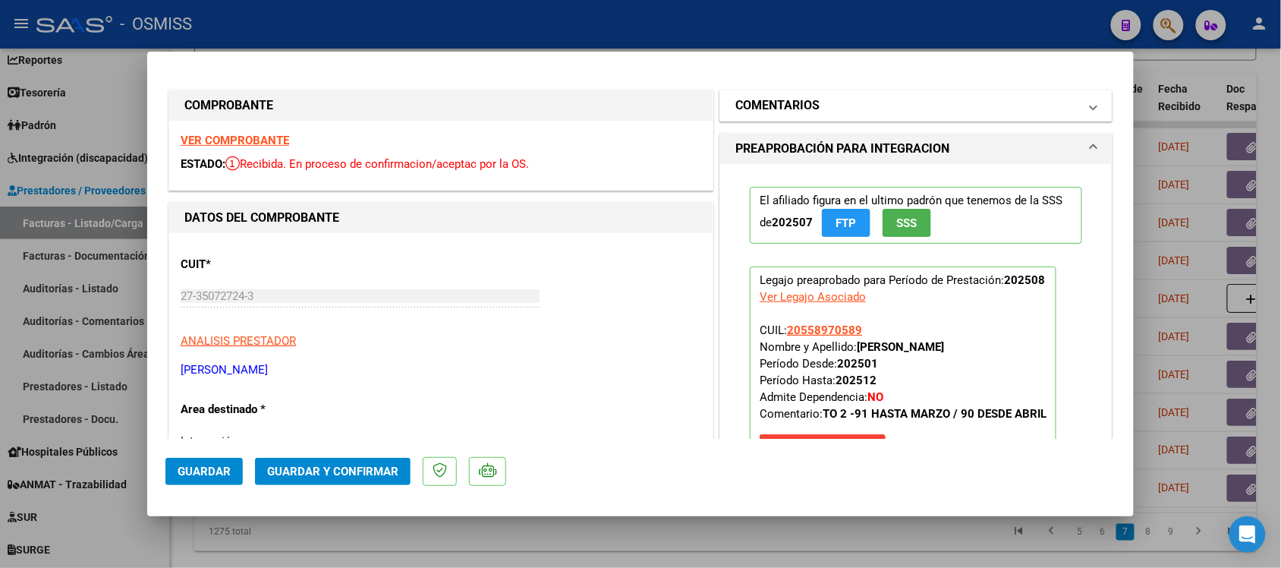
click at [767, 91] on mat-expansion-panel-header "COMENTARIOS" at bounding box center [916, 105] width 392 height 30
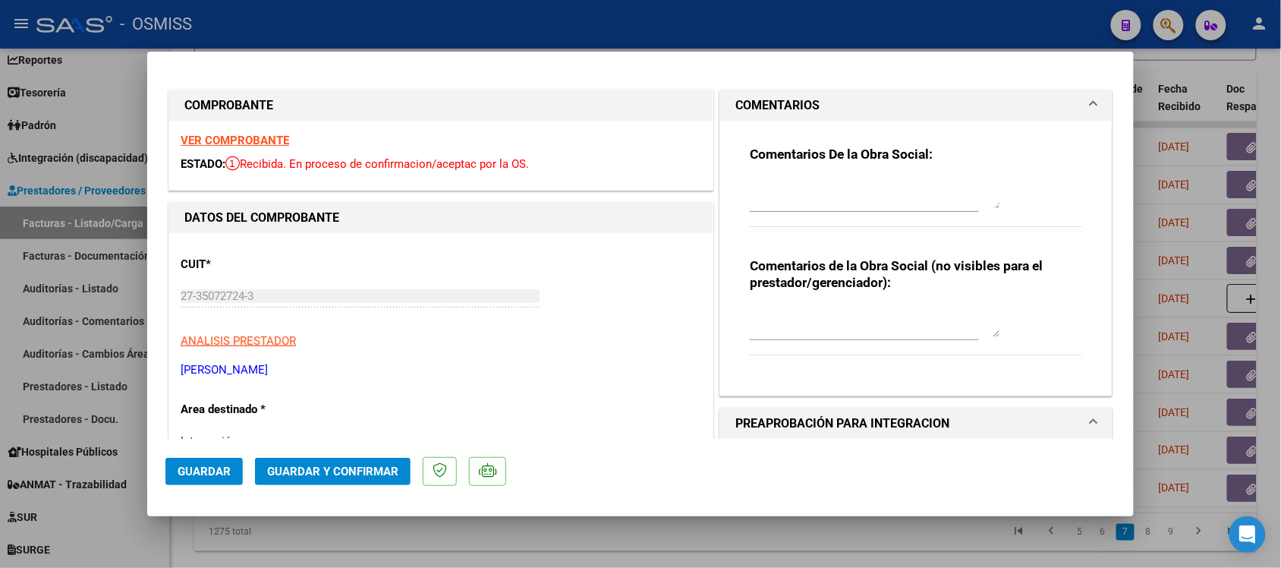
click at [763, 99] on h1 "COMENTARIOS" at bounding box center [777, 105] width 84 height 18
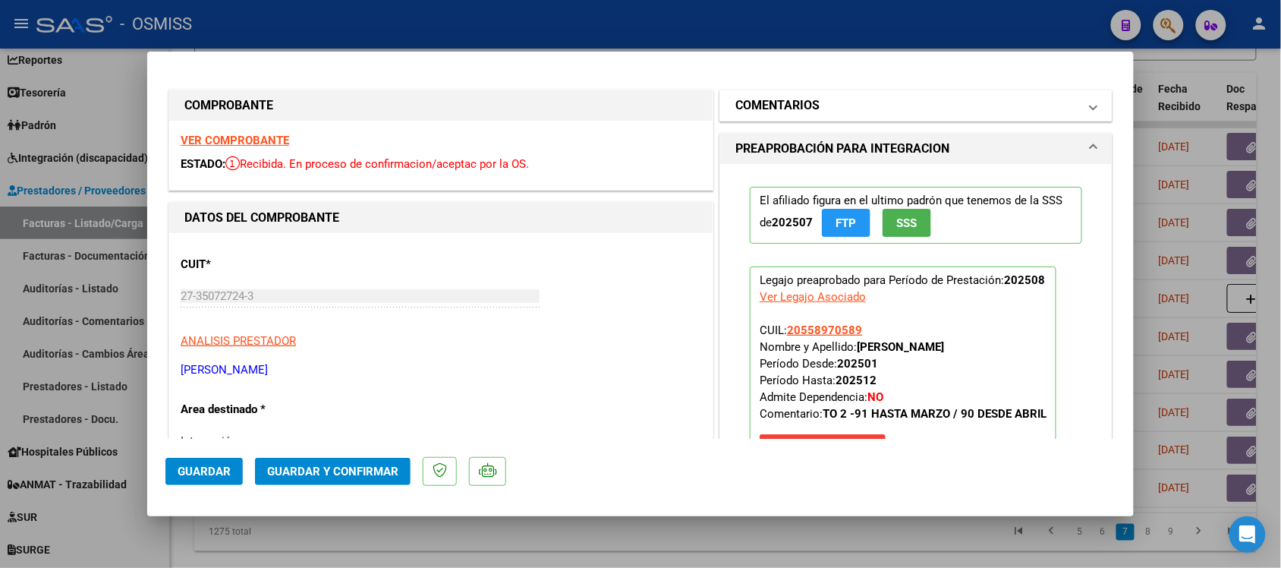
click at [755, 90] on mat-expansion-panel-header "COMENTARIOS" at bounding box center [916, 105] width 392 height 30
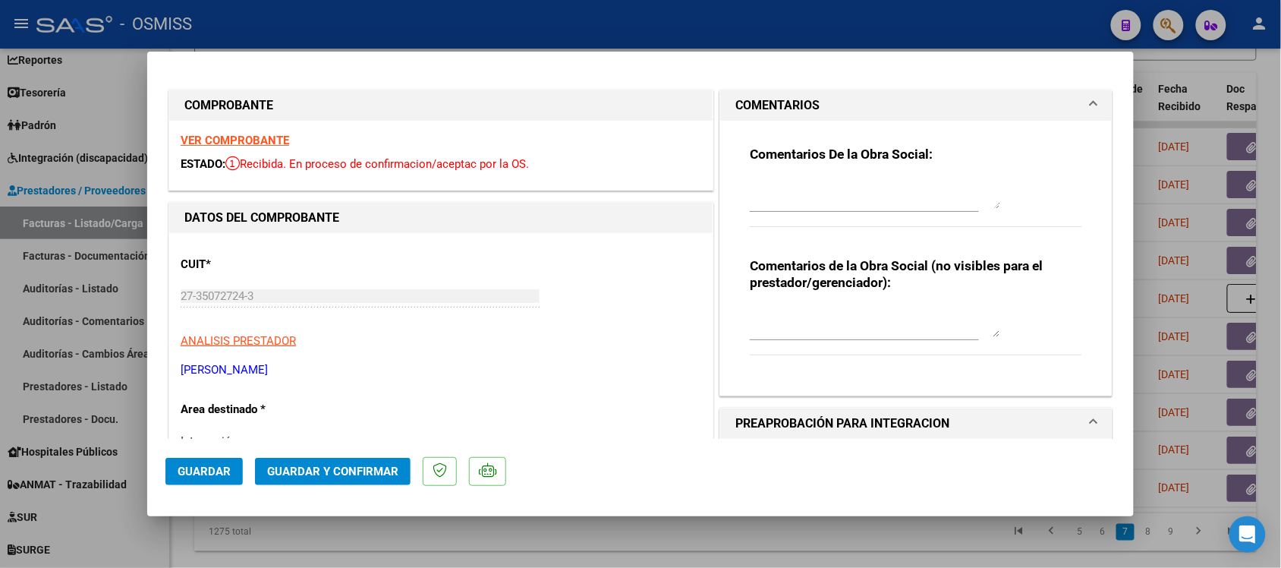
click at [756, 93] on mat-expansion-panel-header "COMENTARIOS" at bounding box center [916, 105] width 392 height 30
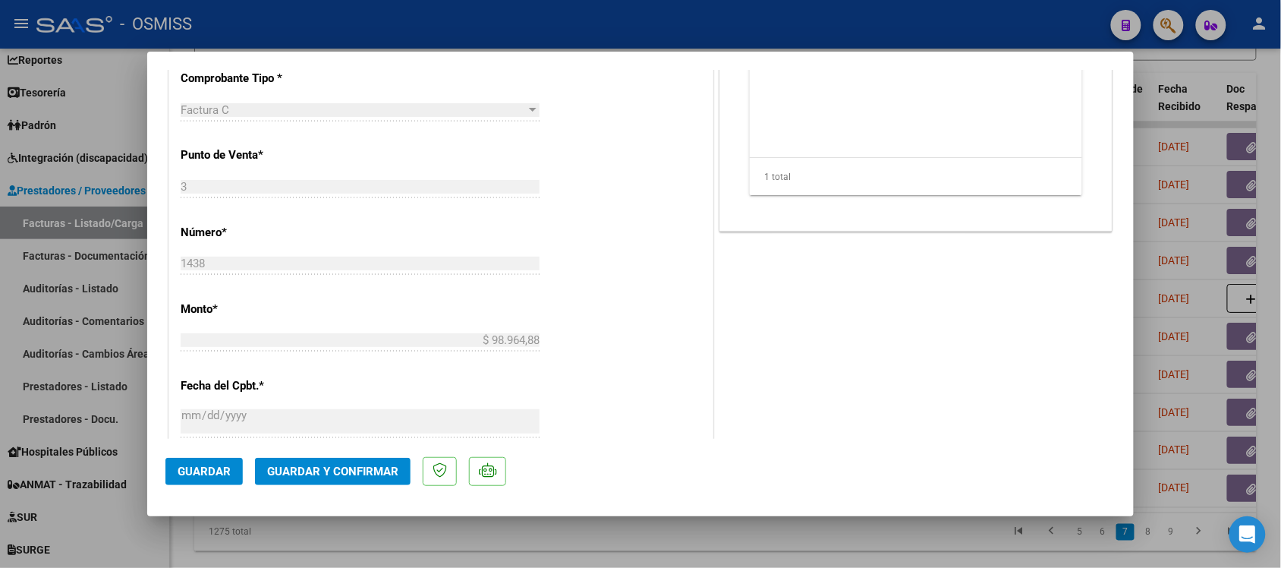
scroll to position [664, 0]
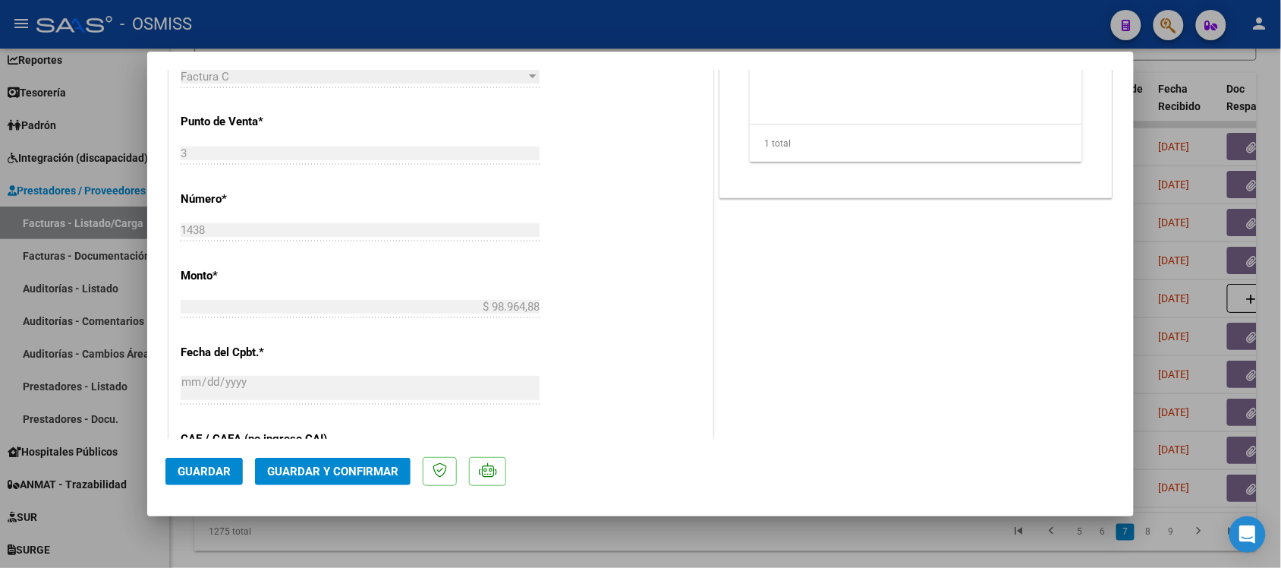
click at [361, 468] on span "Guardar y Confirmar" at bounding box center [332, 471] width 131 height 14
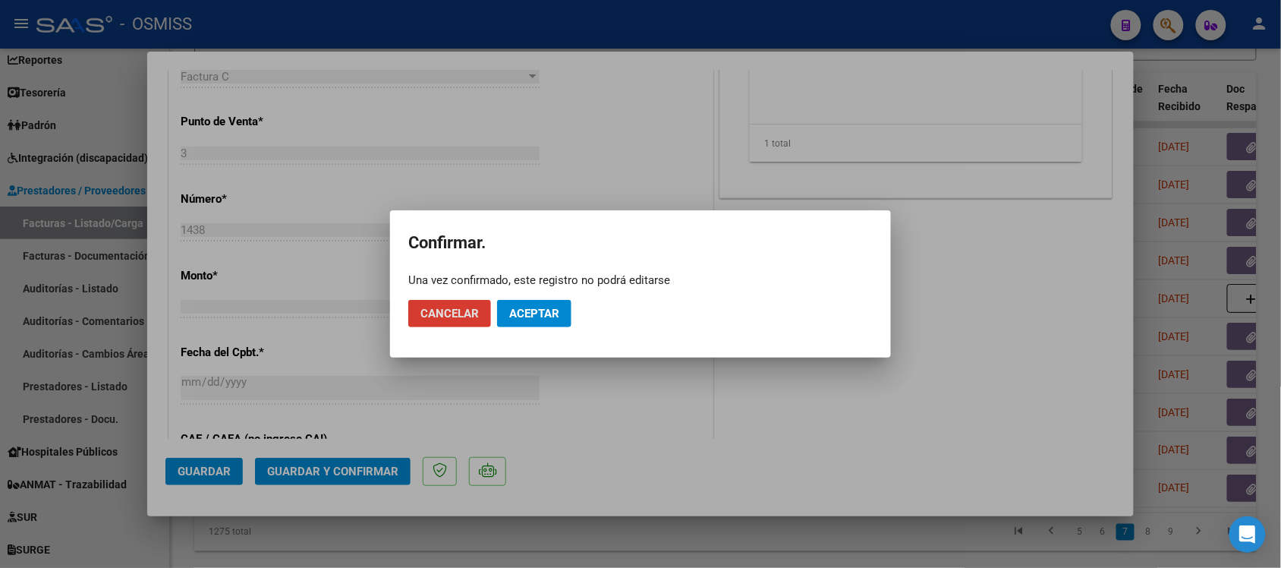
click at [564, 325] on mat-dialog-actions "Cancelar Aceptar" at bounding box center [640, 314] width 464 height 52
click at [562, 324] on button "Aceptar" at bounding box center [534, 313] width 74 height 27
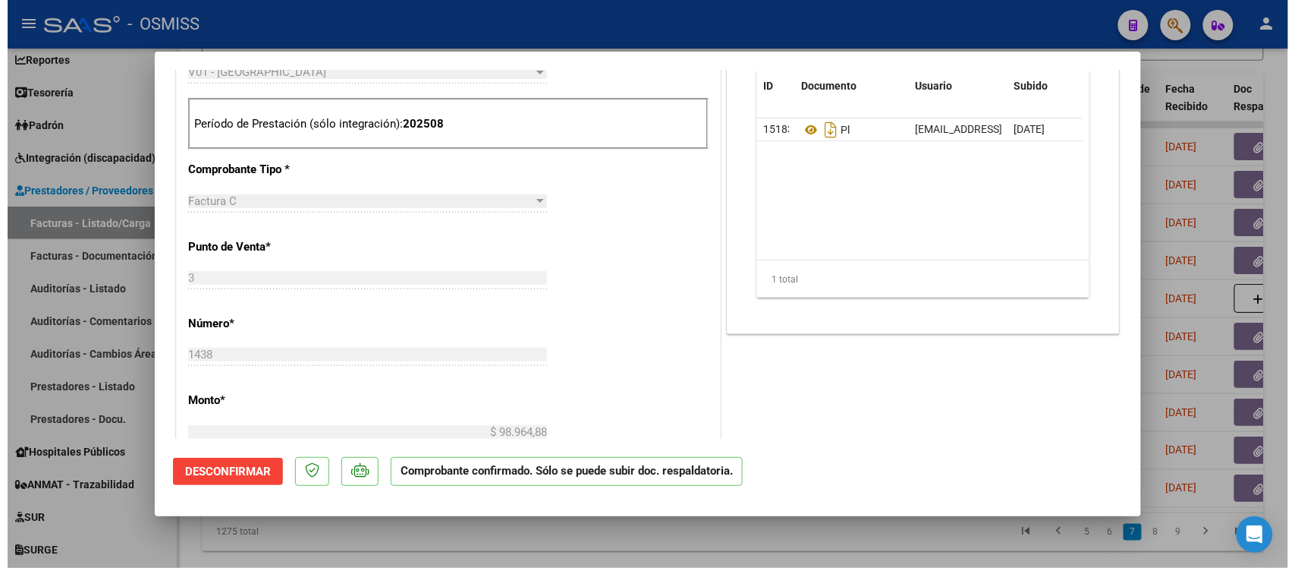
scroll to position [474, 0]
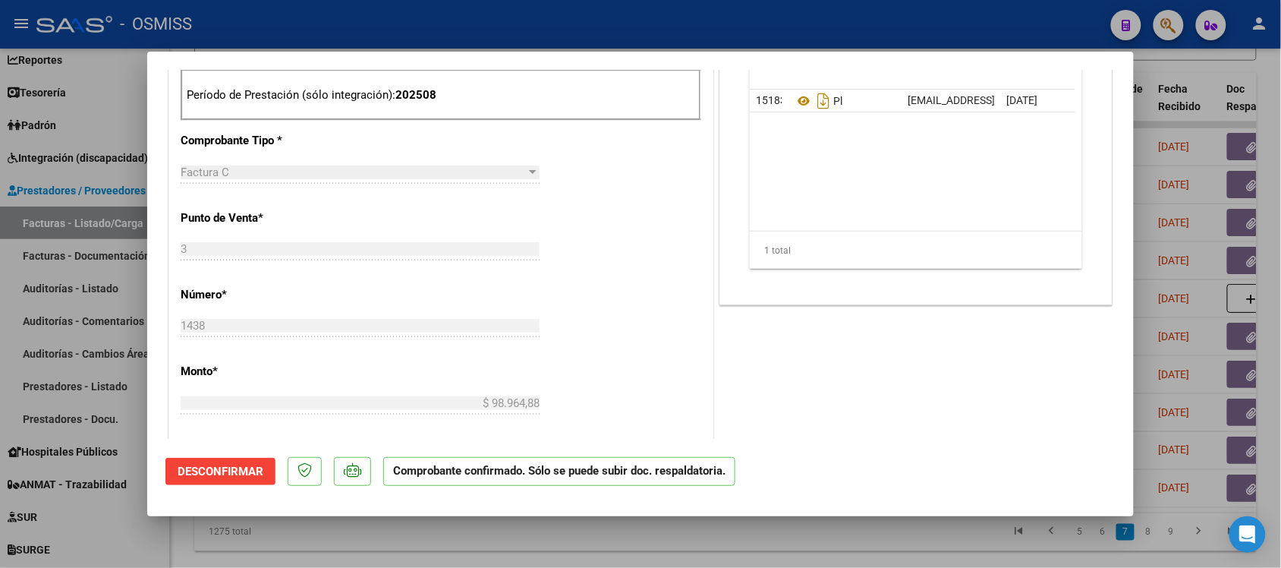
click at [919, 541] on div at bounding box center [640, 284] width 1281 height 568
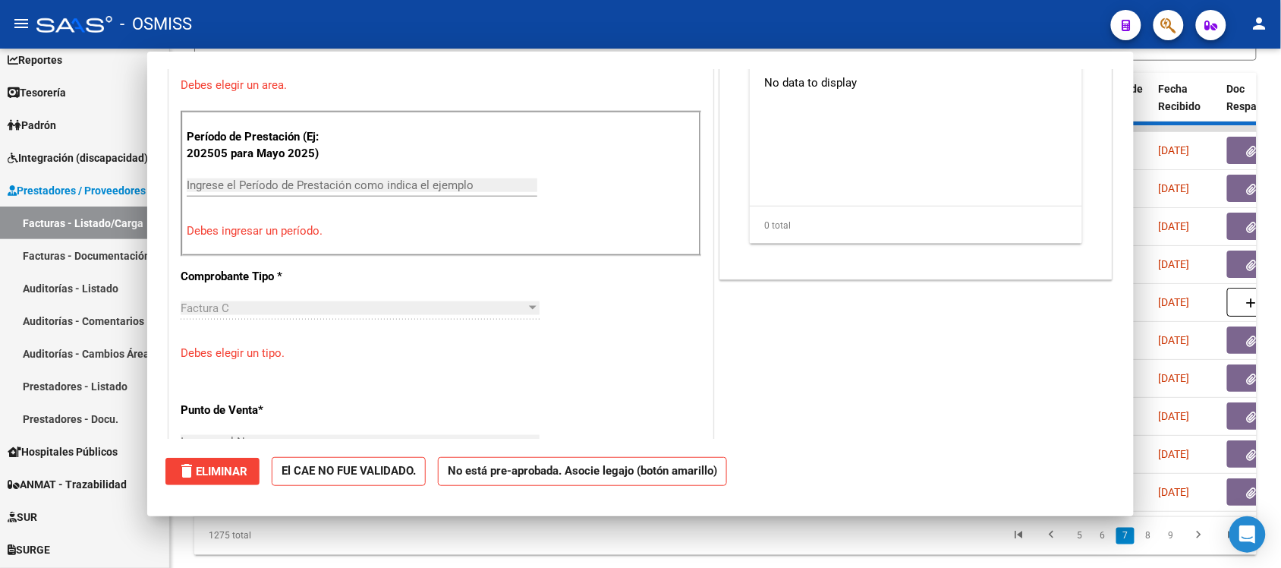
scroll to position [0, 0]
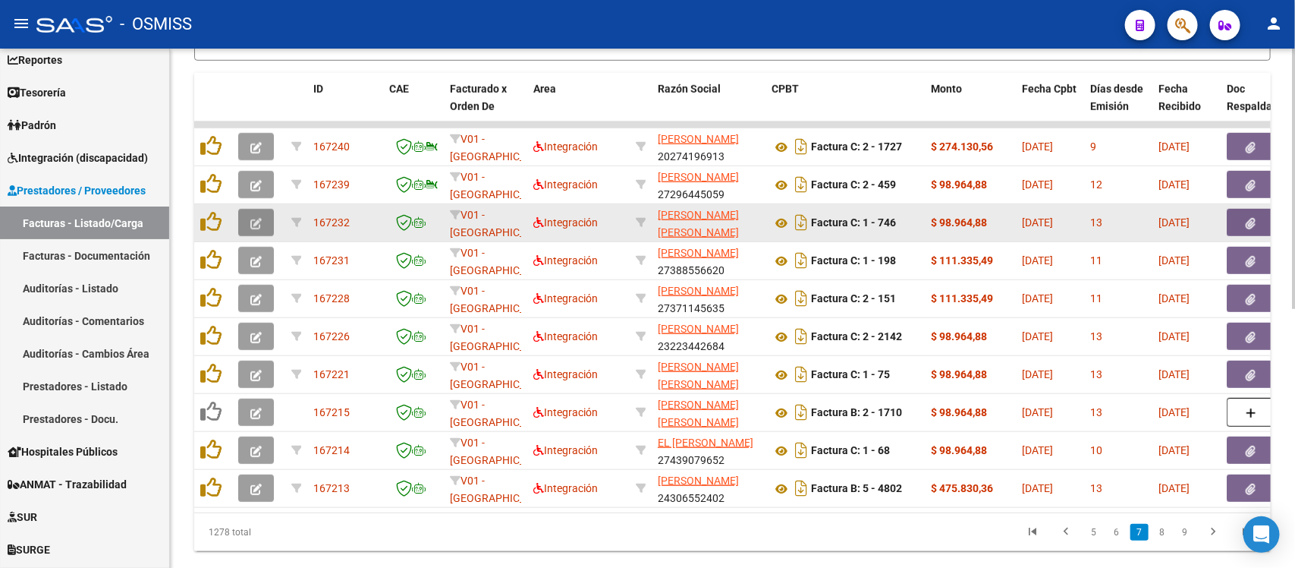
click at [251, 228] on button "button" at bounding box center [256, 222] width 36 height 27
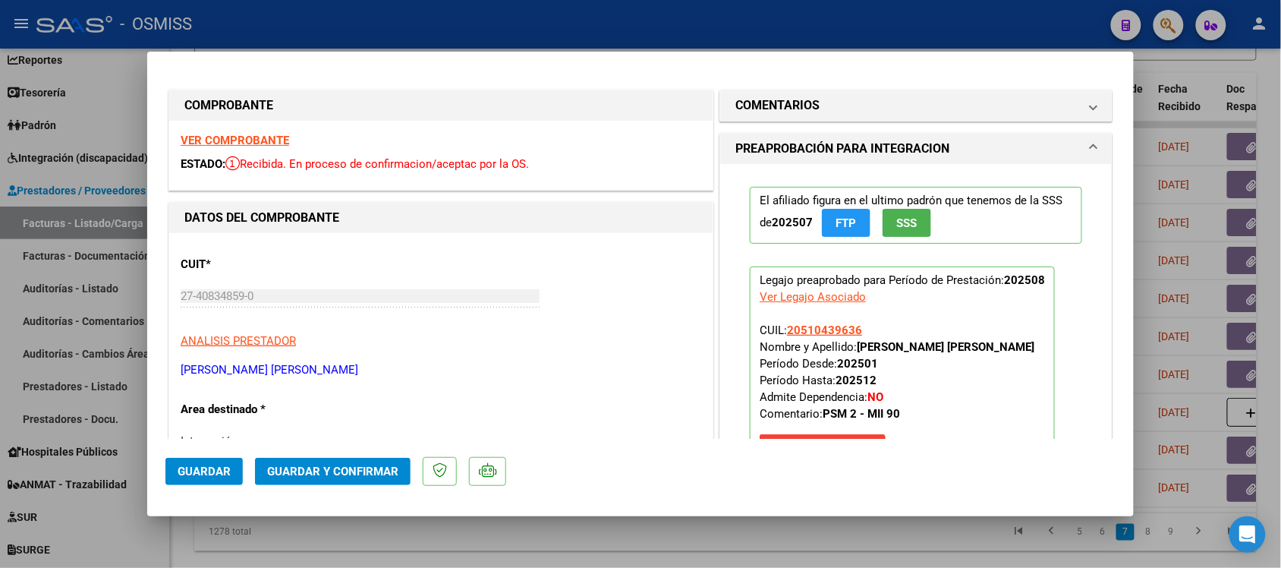
click at [846, 536] on div at bounding box center [640, 284] width 1281 height 568
type input "$ 0,00"
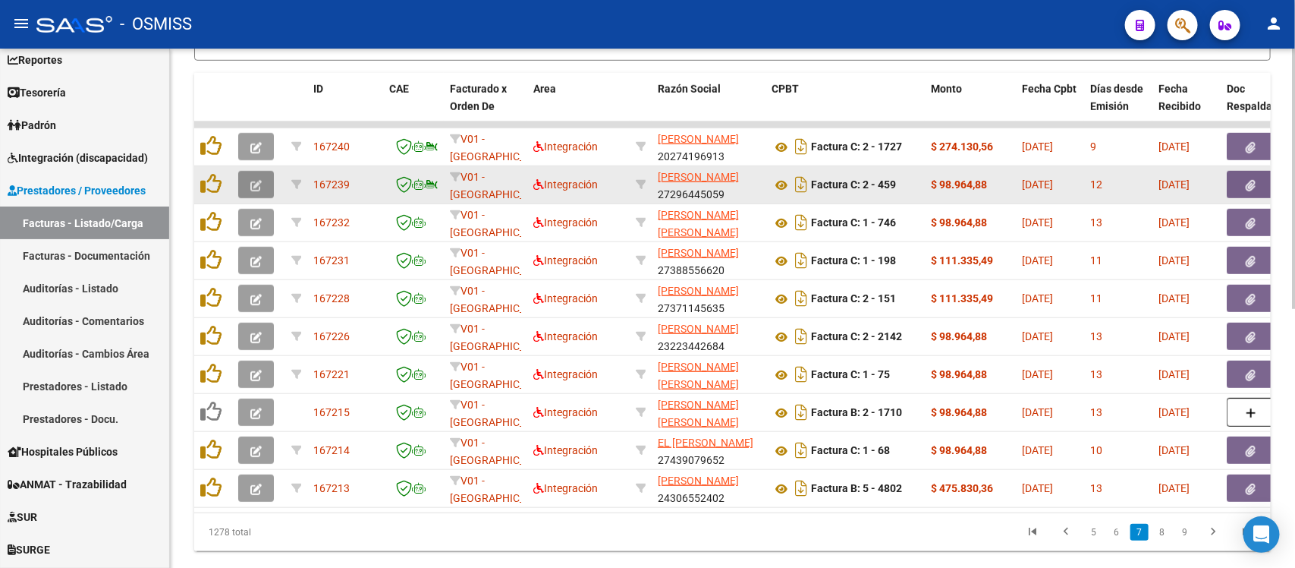
click at [247, 187] on button "button" at bounding box center [256, 184] width 36 height 27
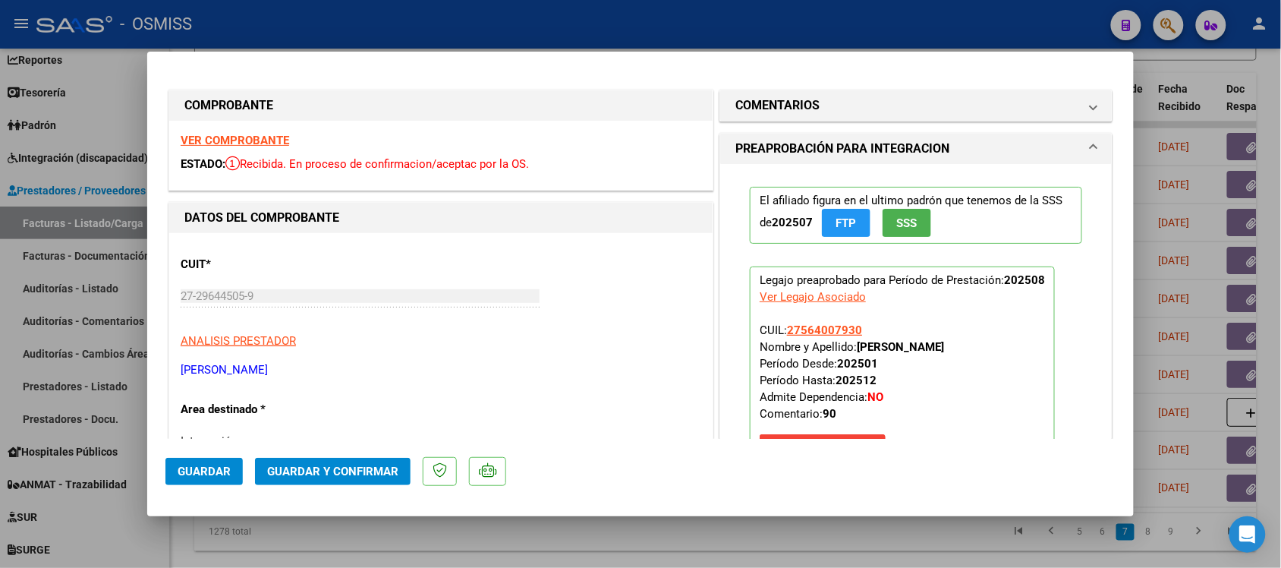
click at [727, 560] on div at bounding box center [640, 284] width 1281 height 568
type input "$ 0,00"
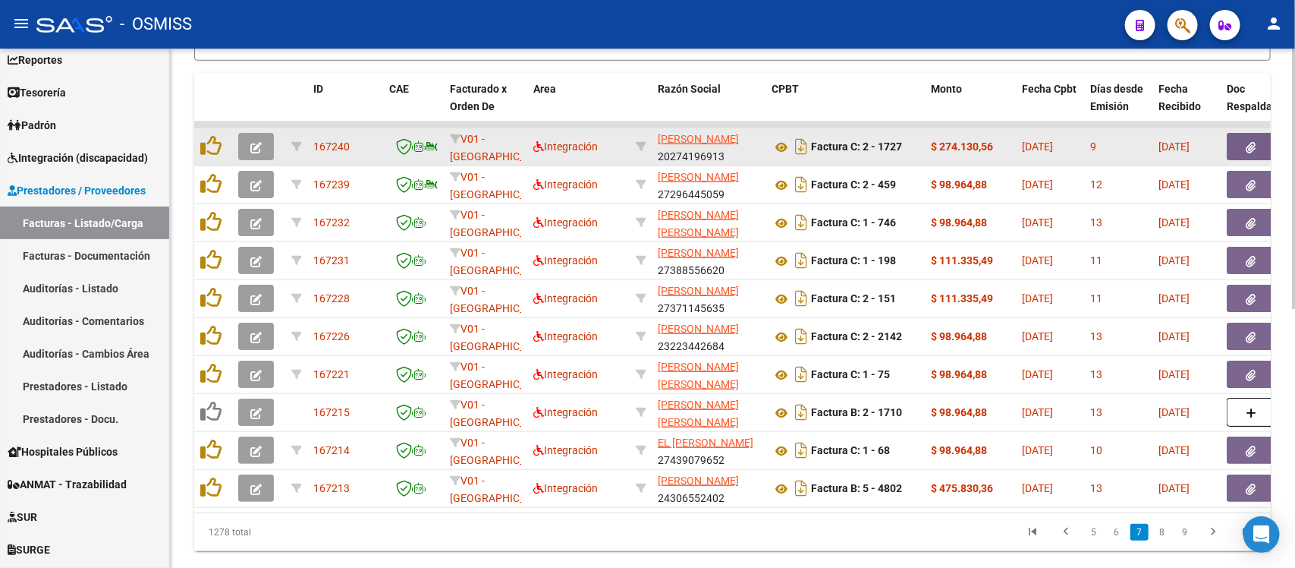
click at [260, 149] on icon "button" at bounding box center [255, 147] width 11 height 11
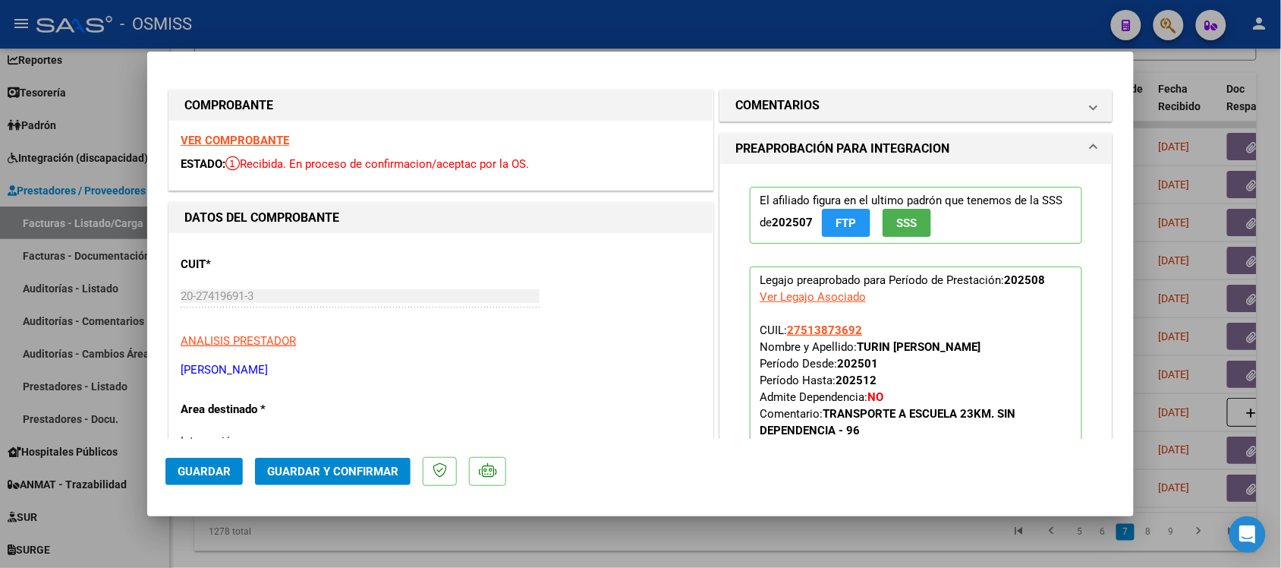
click at [794, 530] on div at bounding box center [640, 284] width 1281 height 568
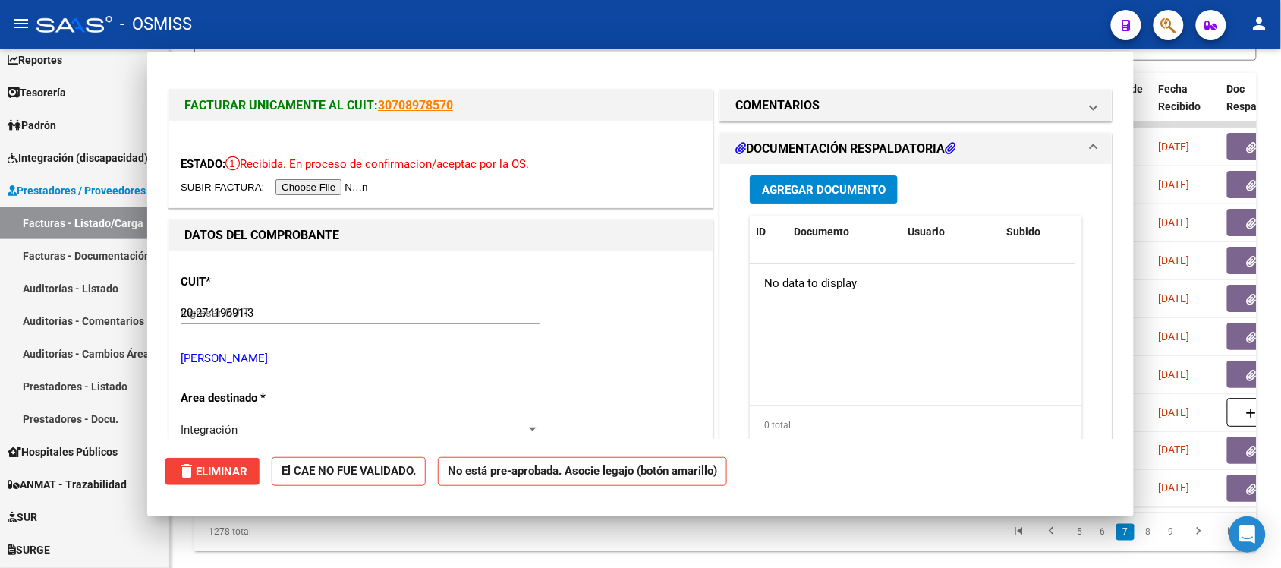
type input "$ 0,00"
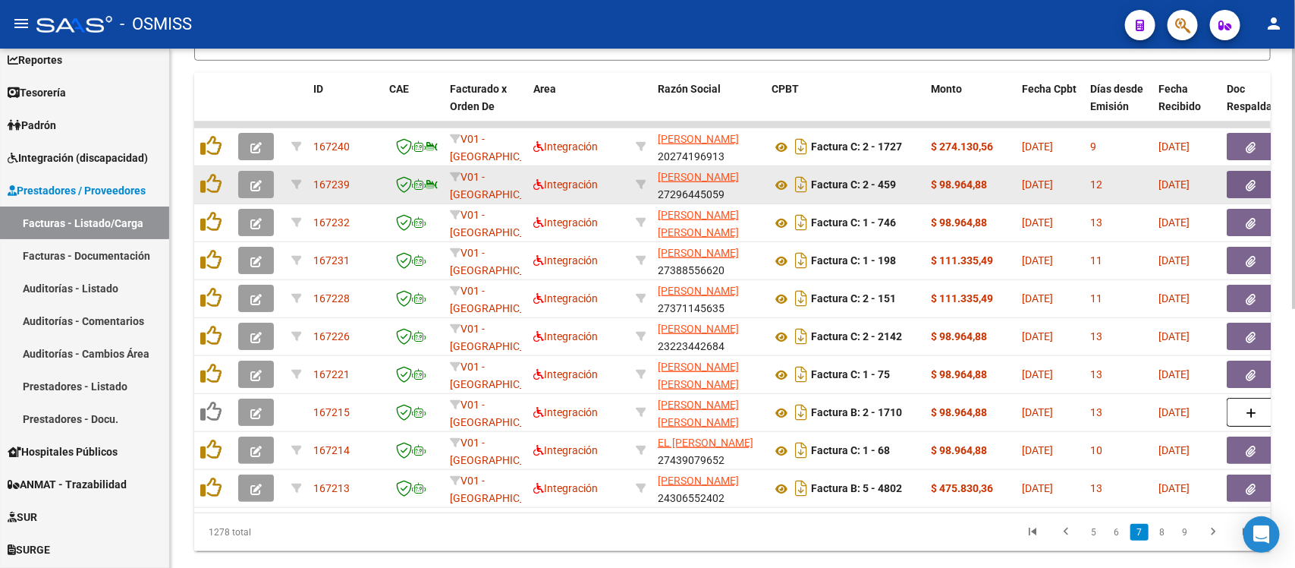
click at [253, 182] on icon "button" at bounding box center [255, 185] width 11 height 11
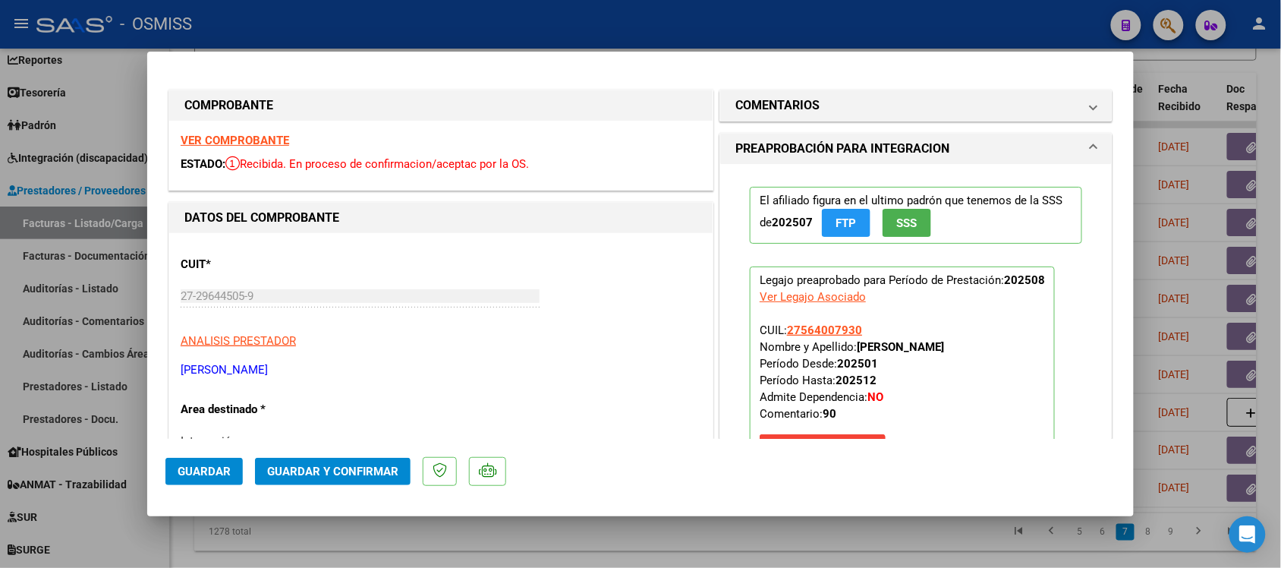
click at [256, 137] on strong "VER COMPROBANTE" at bounding box center [235, 141] width 109 height 14
click at [794, 540] on div at bounding box center [640, 284] width 1281 height 568
type input "$ 0,00"
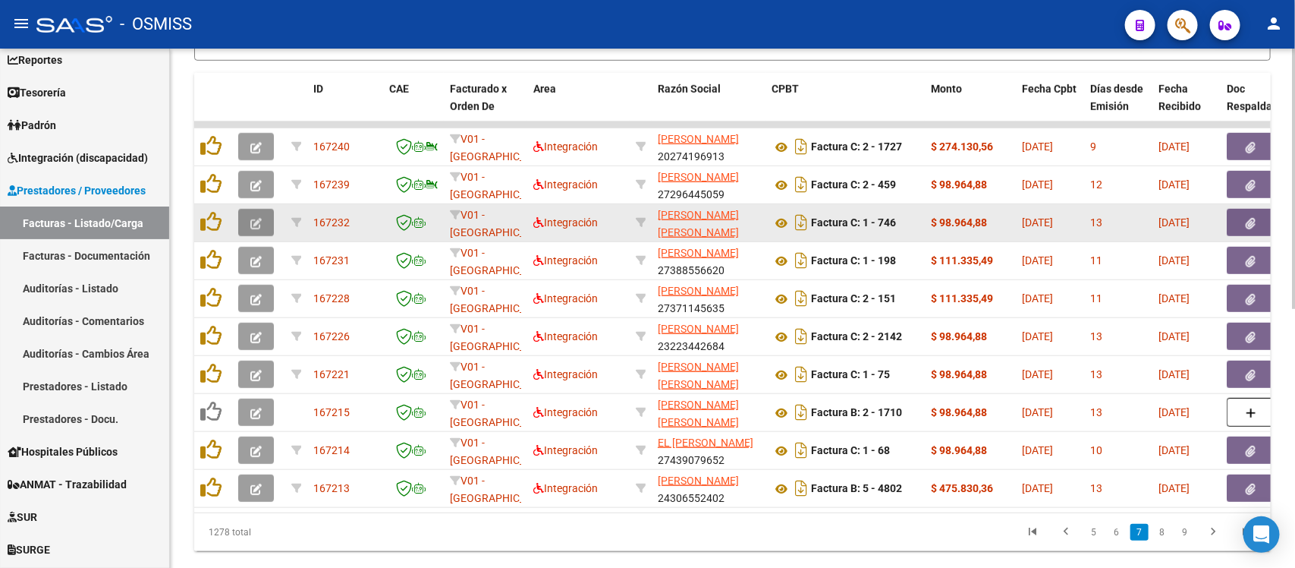
click at [250, 218] on icon "button" at bounding box center [255, 223] width 11 height 11
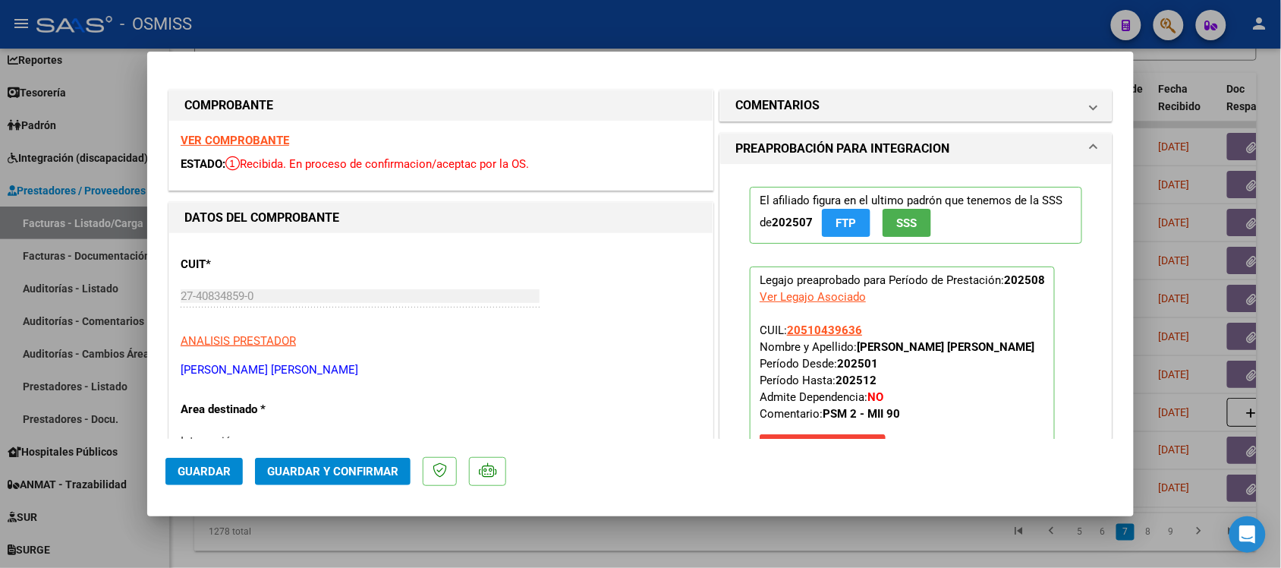
click at [260, 137] on strong "VER COMPROBANTE" at bounding box center [235, 141] width 109 height 14
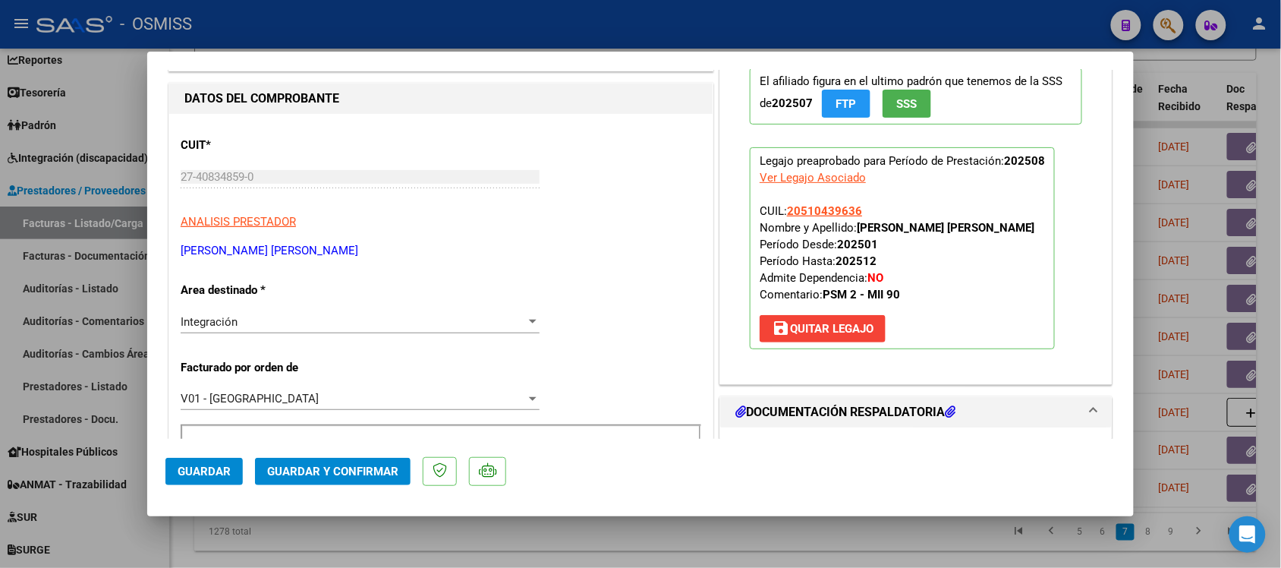
scroll to position [379, 0]
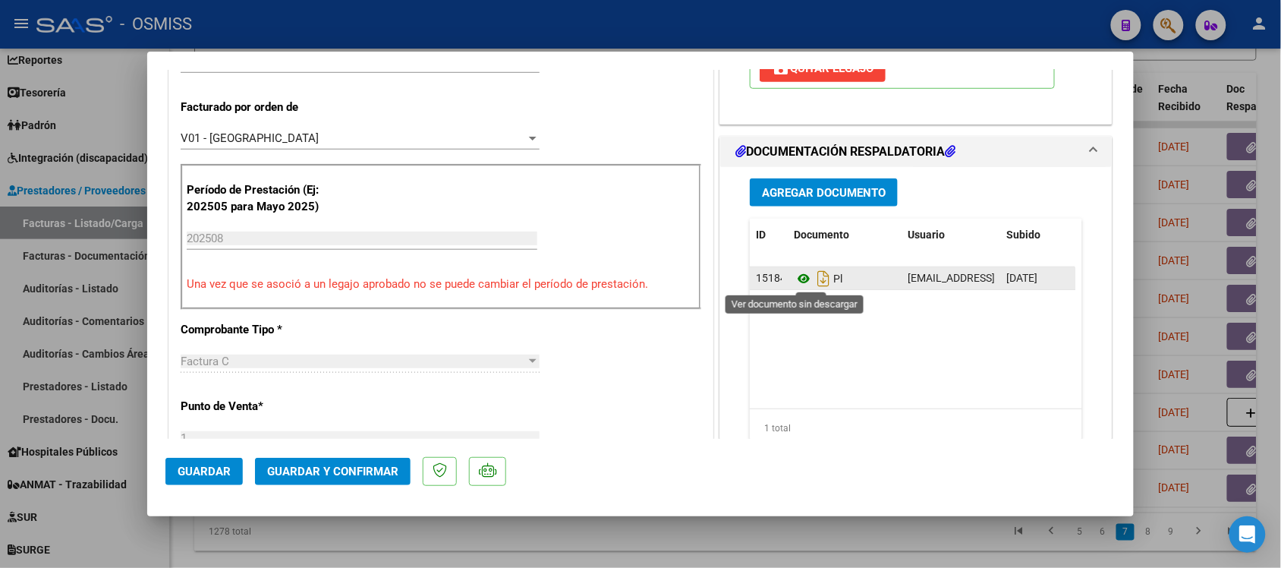
click at [794, 278] on icon at bounding box center [804, 278] width 20 height 18
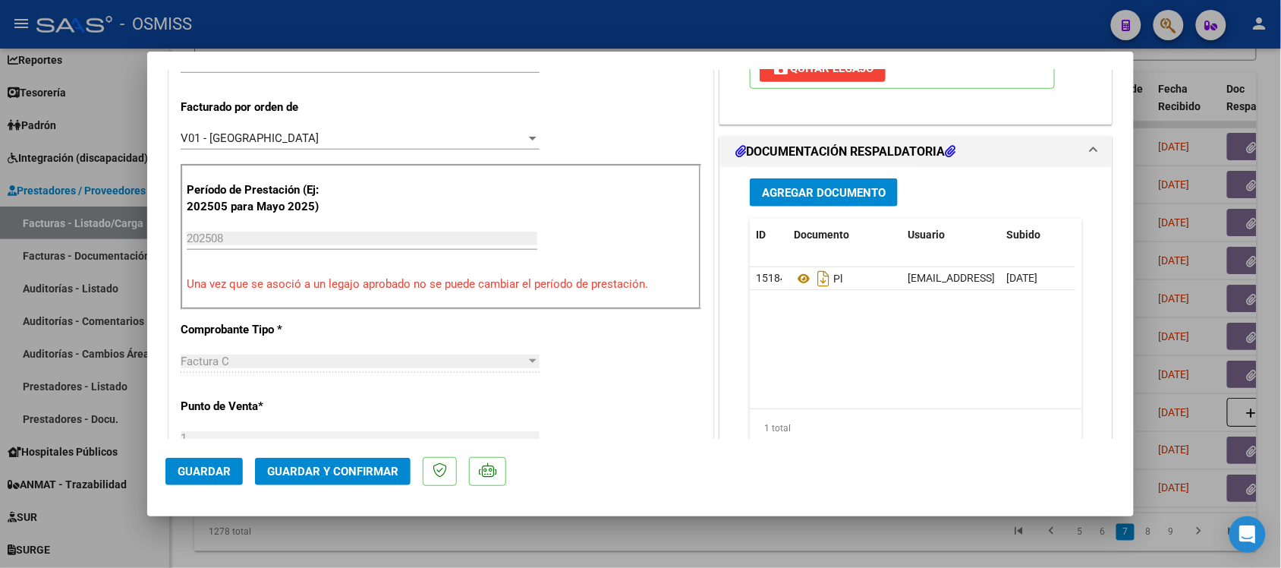
scroll to position [0, 0]
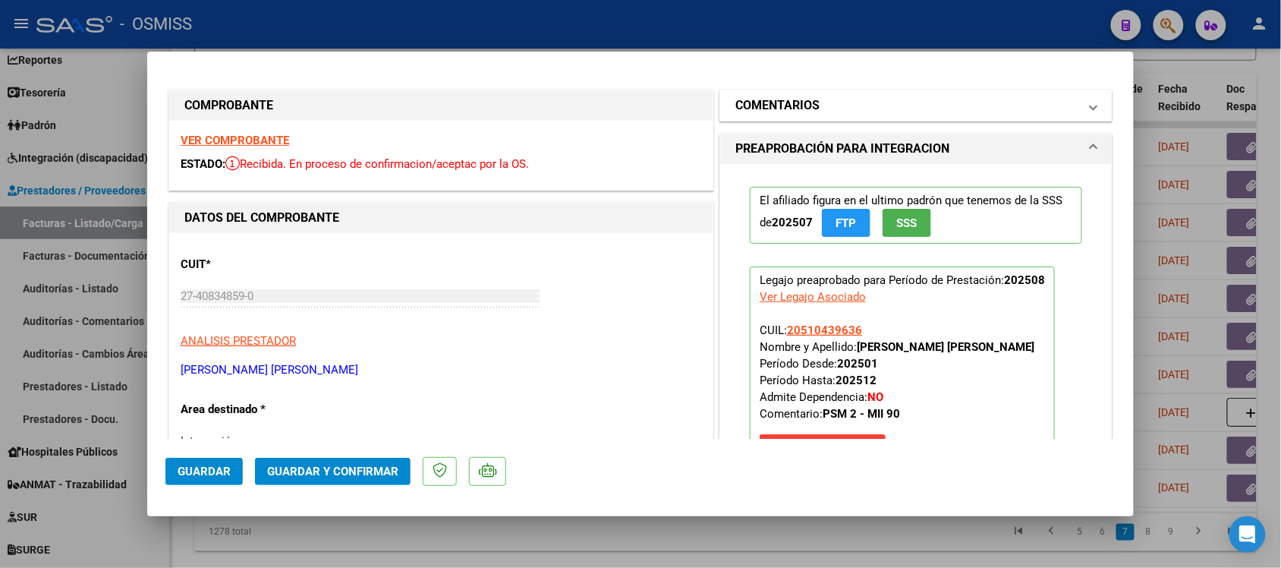
click at [776, 99] on h1 "COMENTARIOS" at bounding box center [777, 105] width 84 height 18
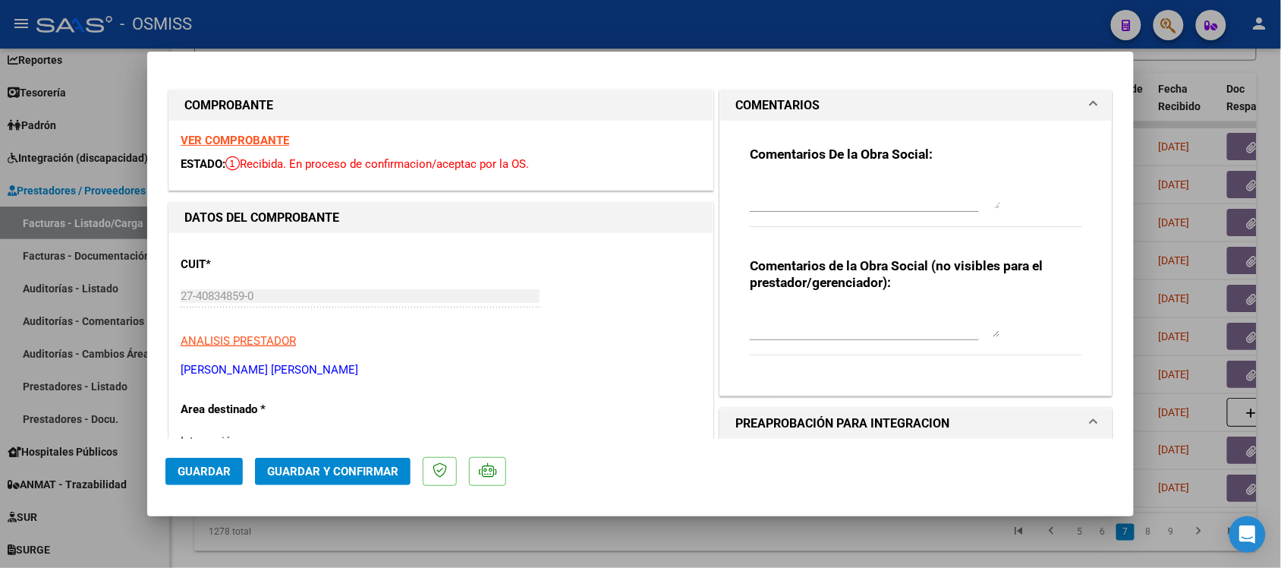
click at [776, 99] on h1 "COMENTARIOS" at bounding box center [777, 105] width 84 height 18
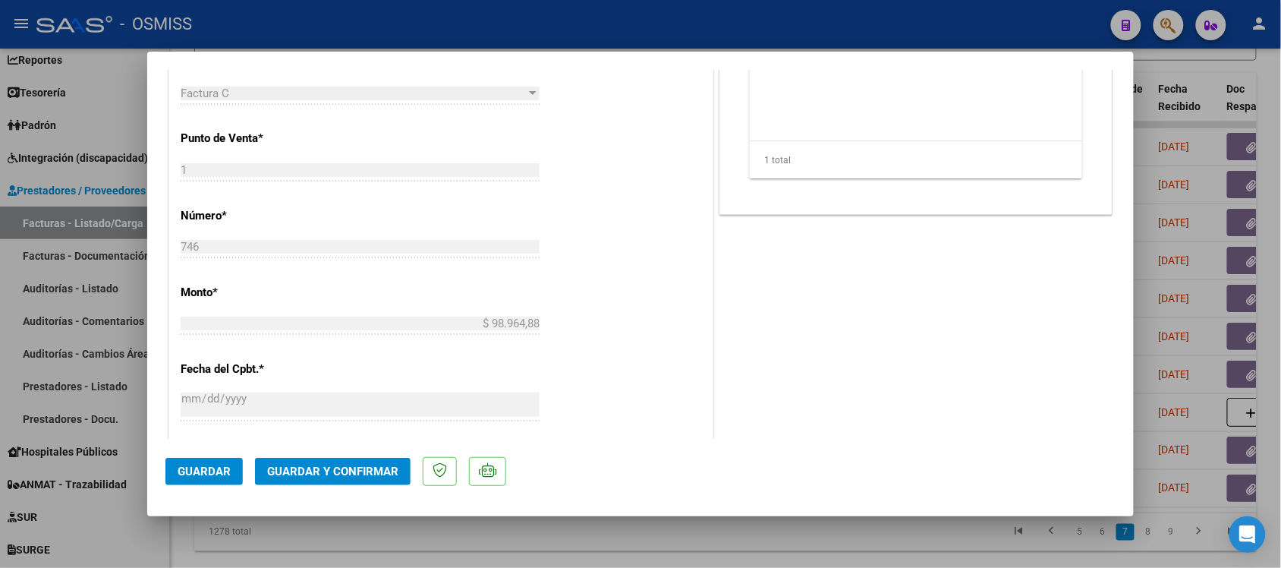
scroll to position [664, 0]
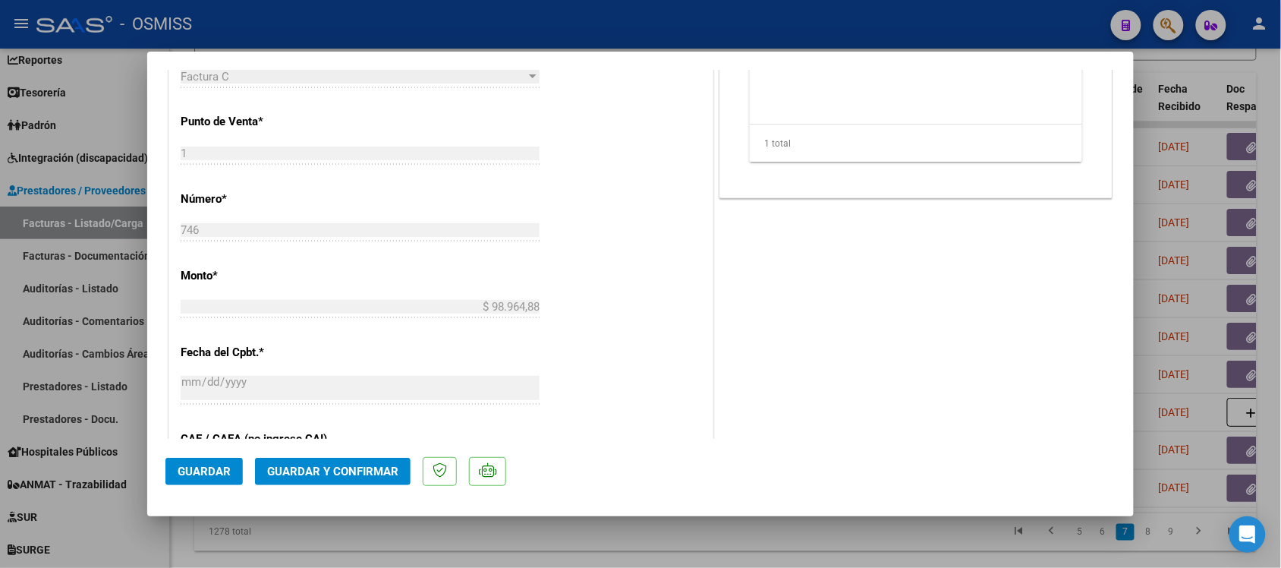
click at [363, 469] on span "Guardar y Confirmar" at bounding box center [332, 471] width 131 height 14
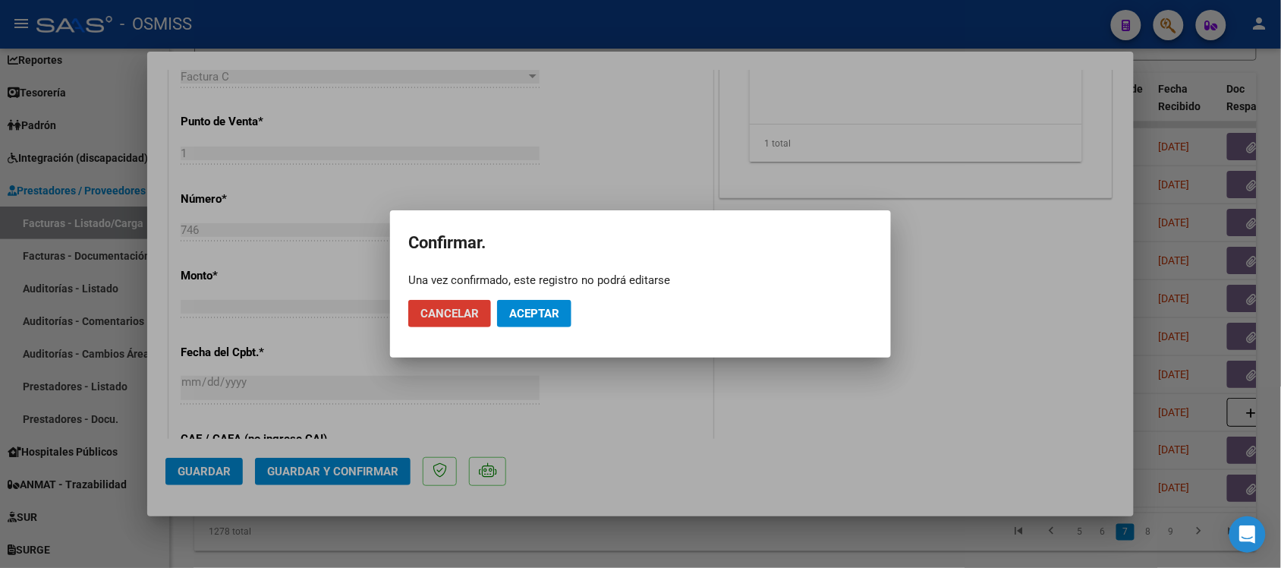
click at [555, 313] on span "Aceptar" at bounding box center [534, 314] width 50 height 14
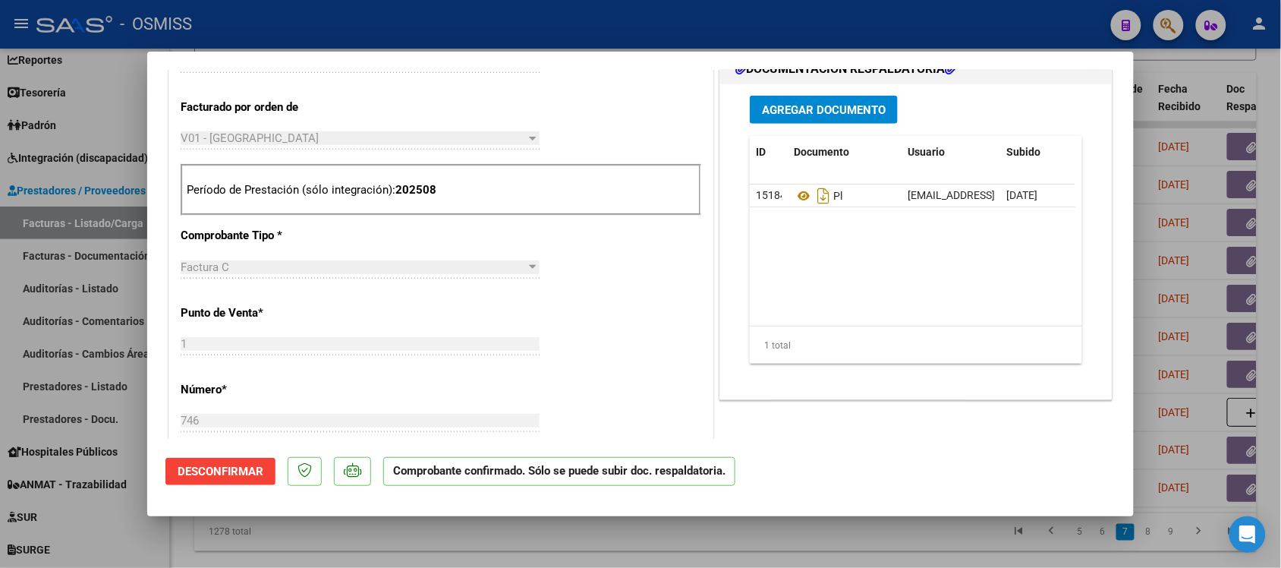
scroll to position [474, 0]
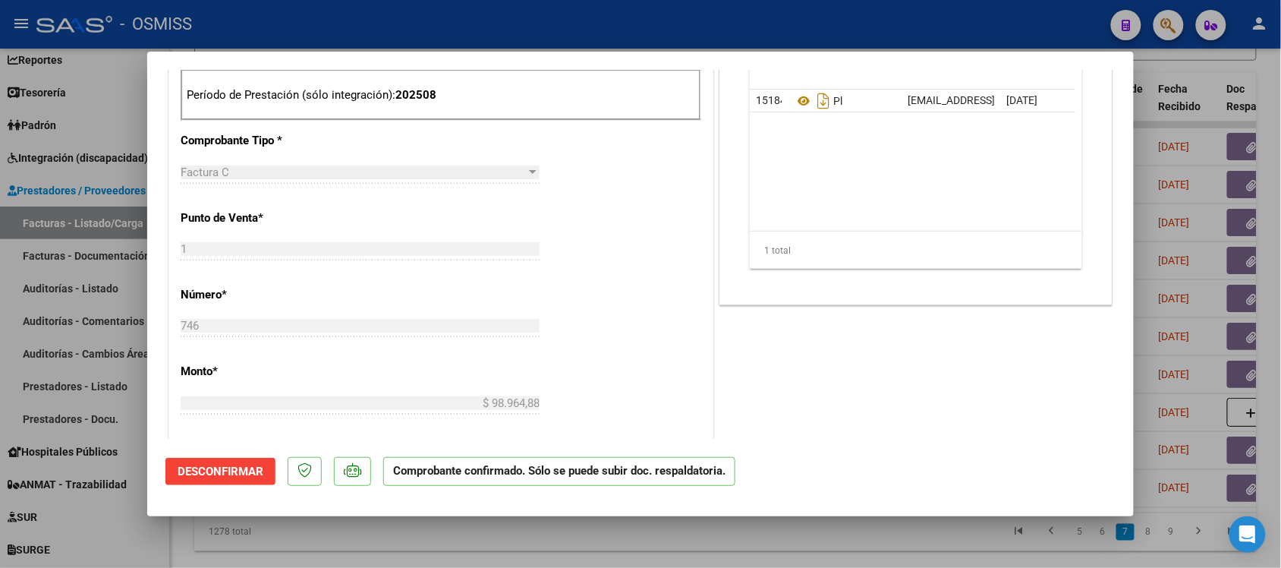
click at [820, 533] on div at bounding box center [640, 284] width 1281 height 568
type input "$ 0,00"
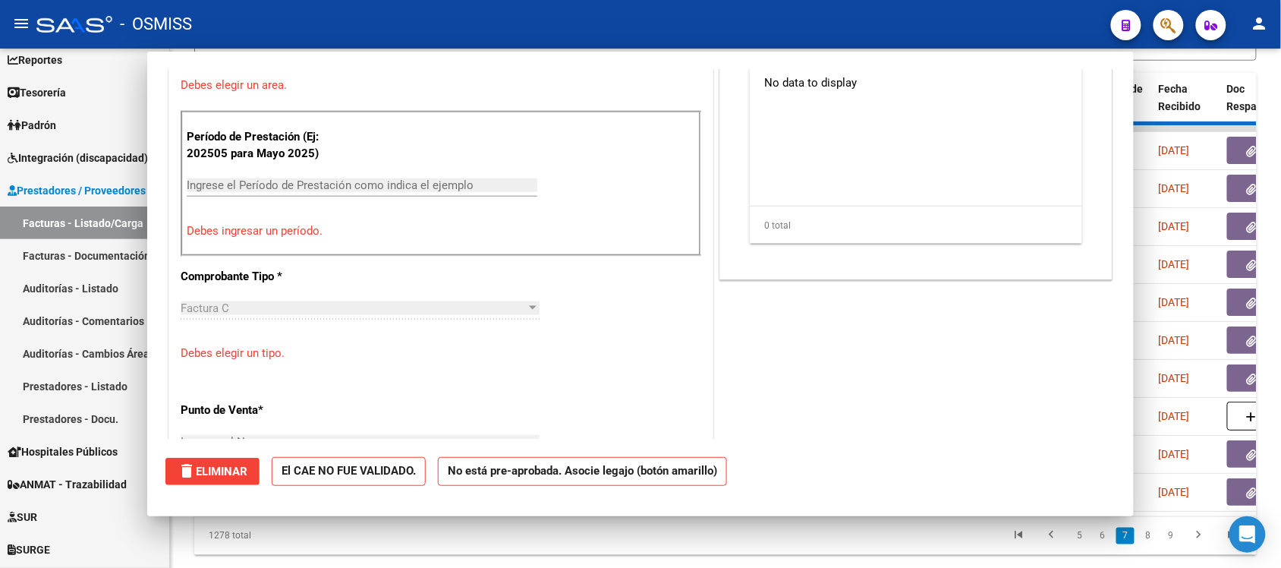
scroll to position [609, 0]
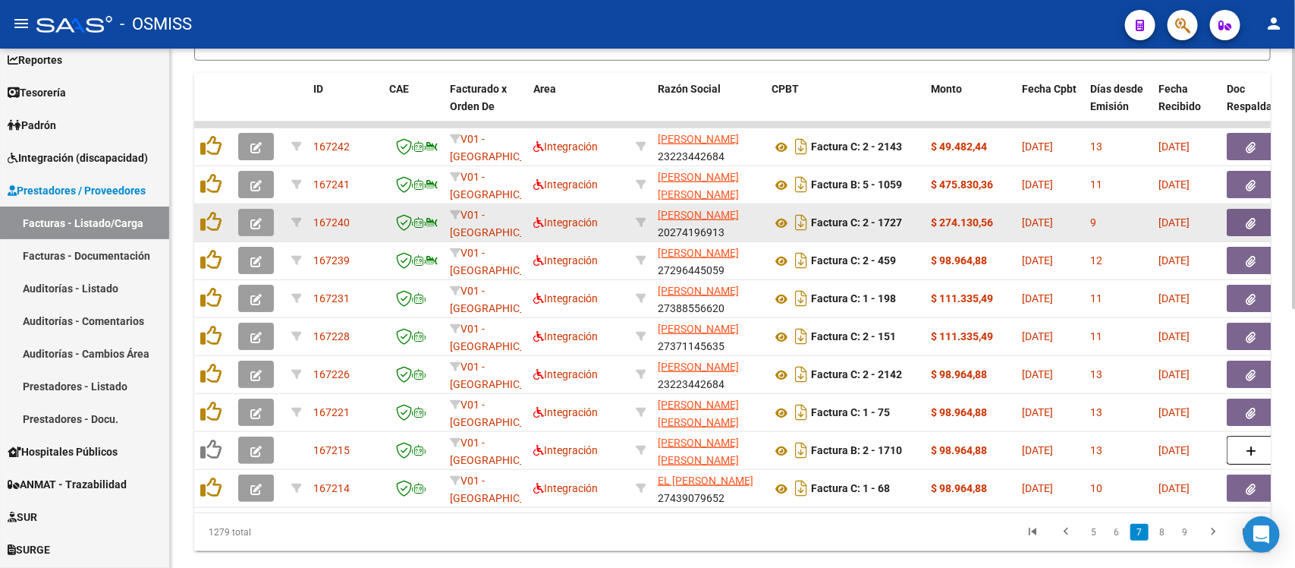
click at [253, 218] on icon "button" at bounding box center [255, 223] width 11 height 11
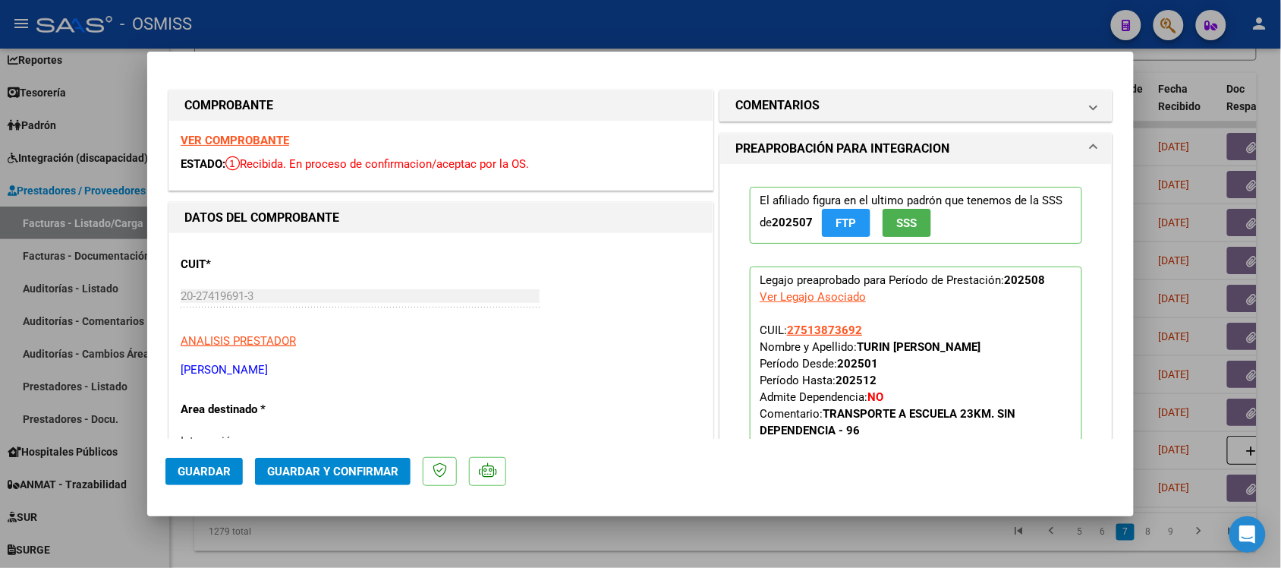
click at [669, 526] on div at bounding box center [640, 284] width 1281 height 568
type input "$ 0,00"
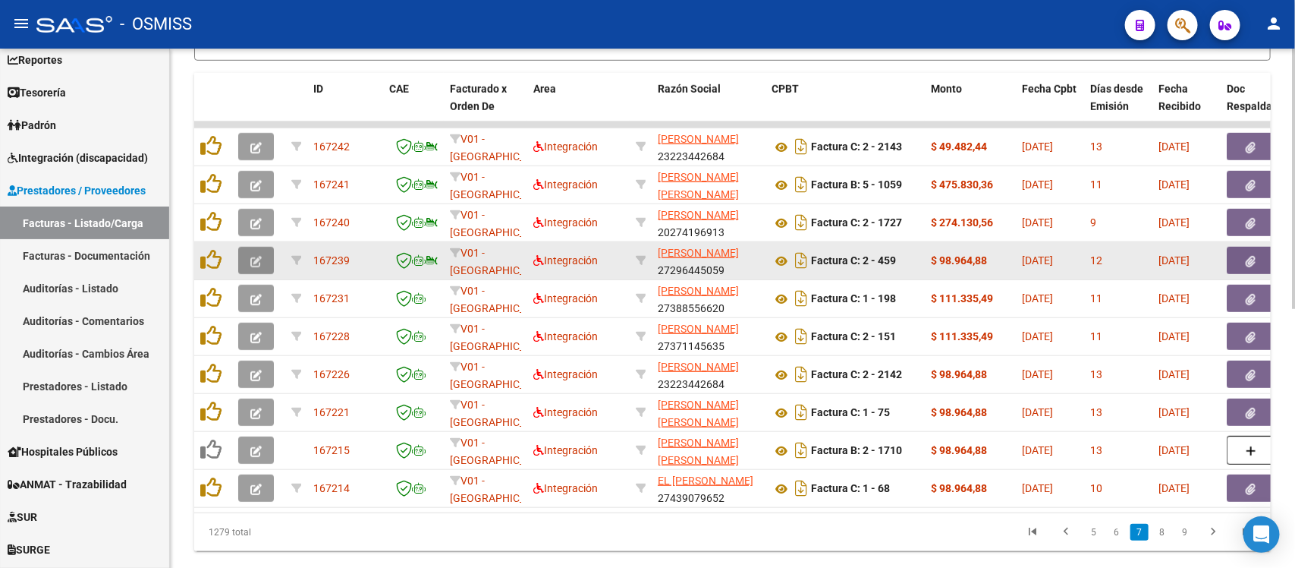
click at [247, 260] on button "button" at bounding box center [256, 260] width 36 height 27
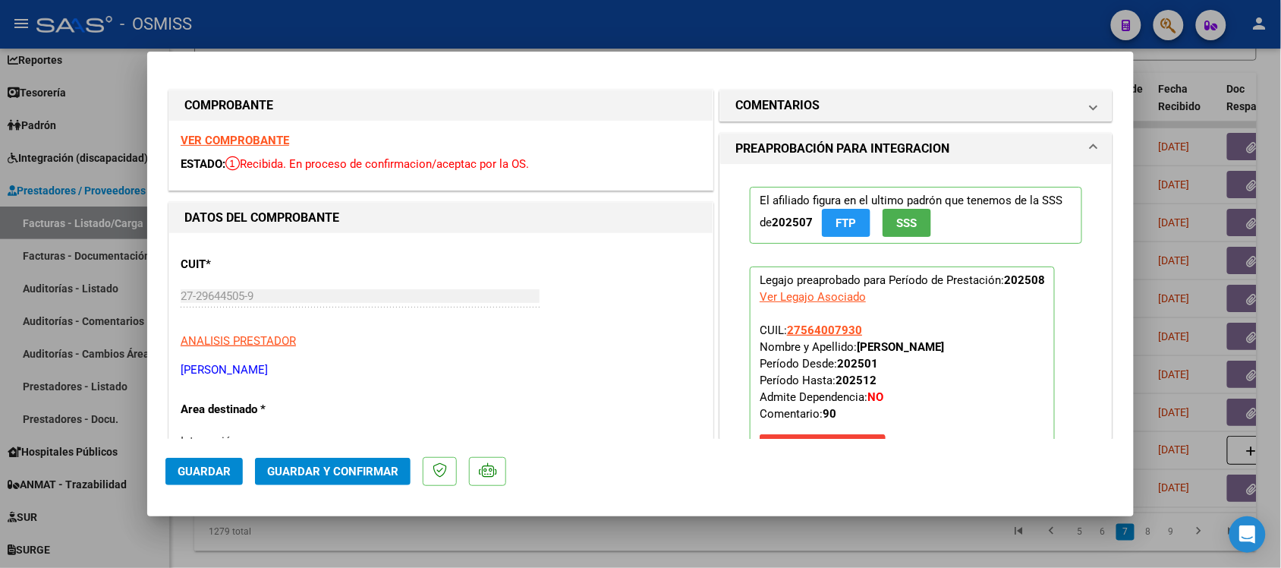
click at [700, 549] on div at bounding box center [640, 284] width 1281 height 568
type input "$ 0,00"
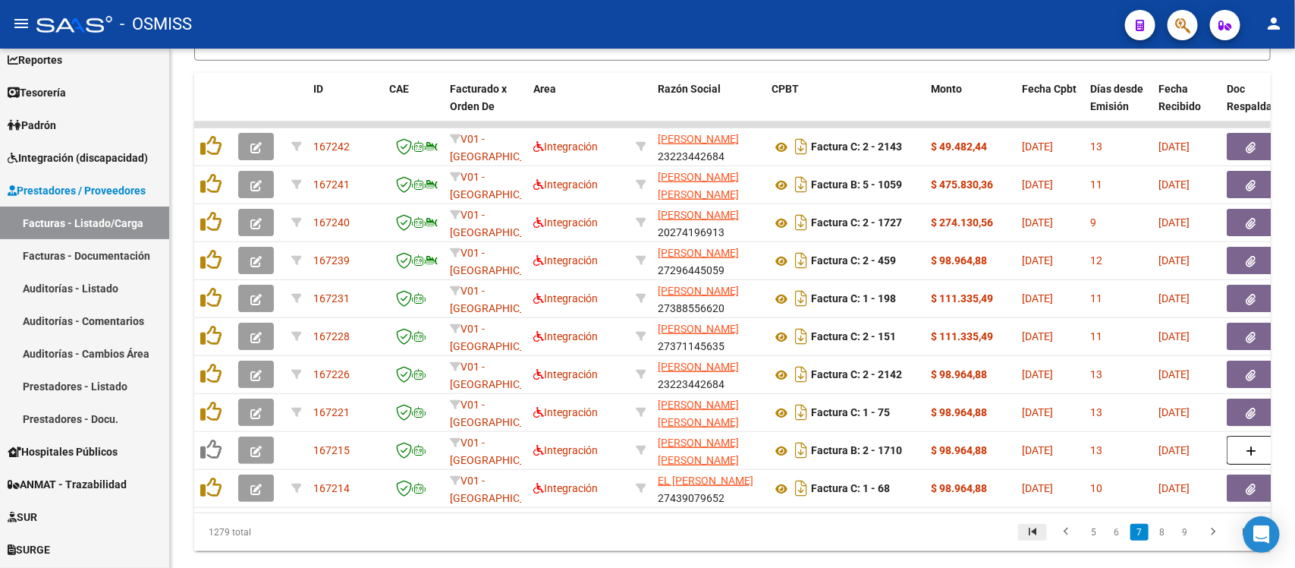
click at [1042, 543] on icon "go to first page" at bounding box center [1033, 533] width 20 height 18
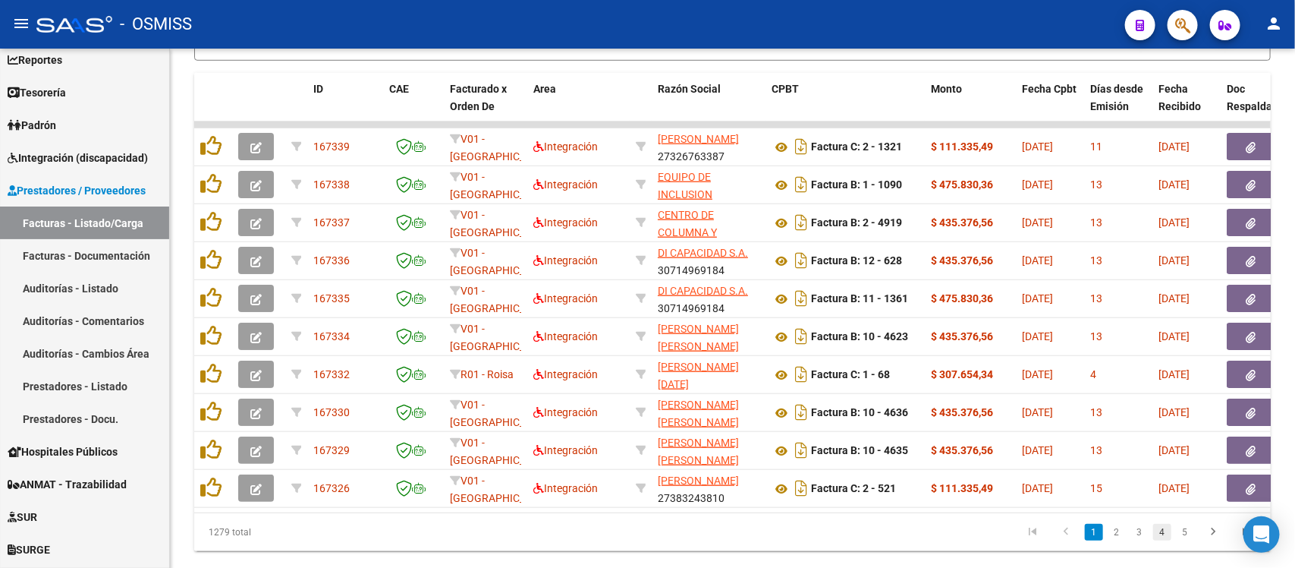
click at [1162, 540] on link "4" at bounding box center [1162, 532] width 18 height 17
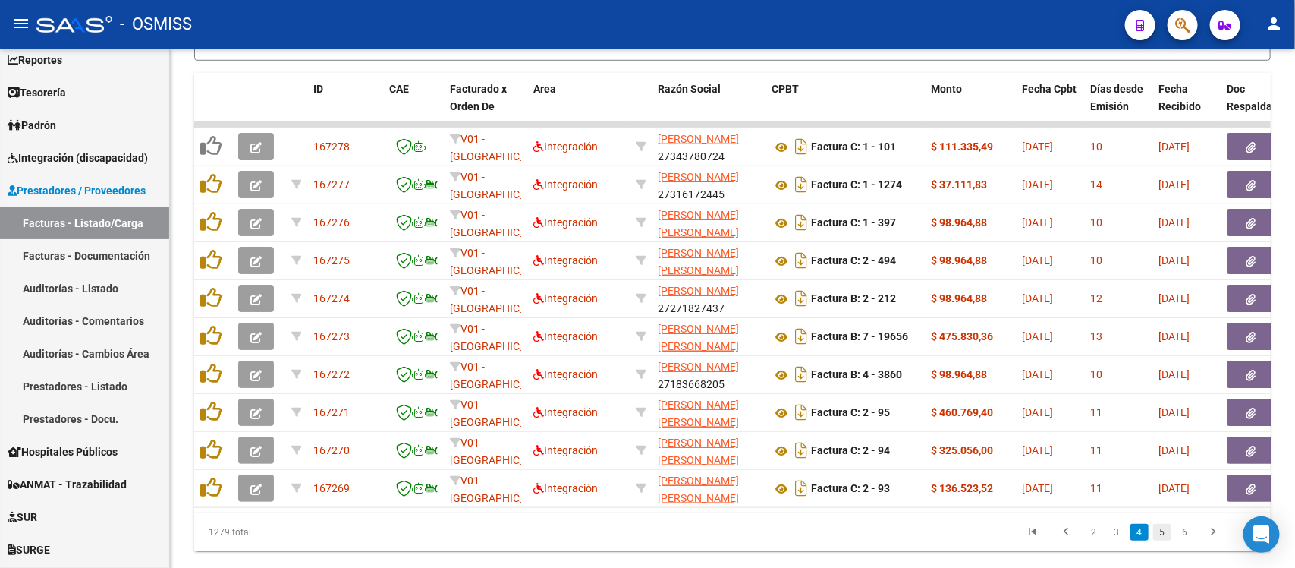
click at [1166, 540] on link "5" at bounding box center [1162, 532] width 18 height 17
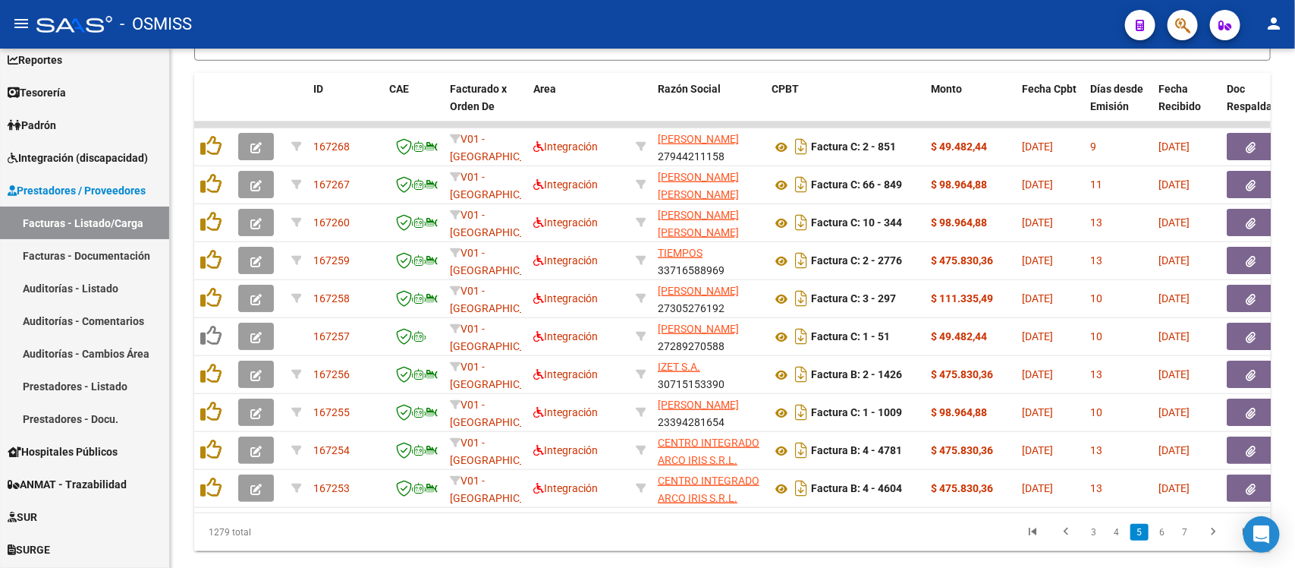
click at [1166, 540] on link "6" at bounding box center [1162, 532] width 18 height 17
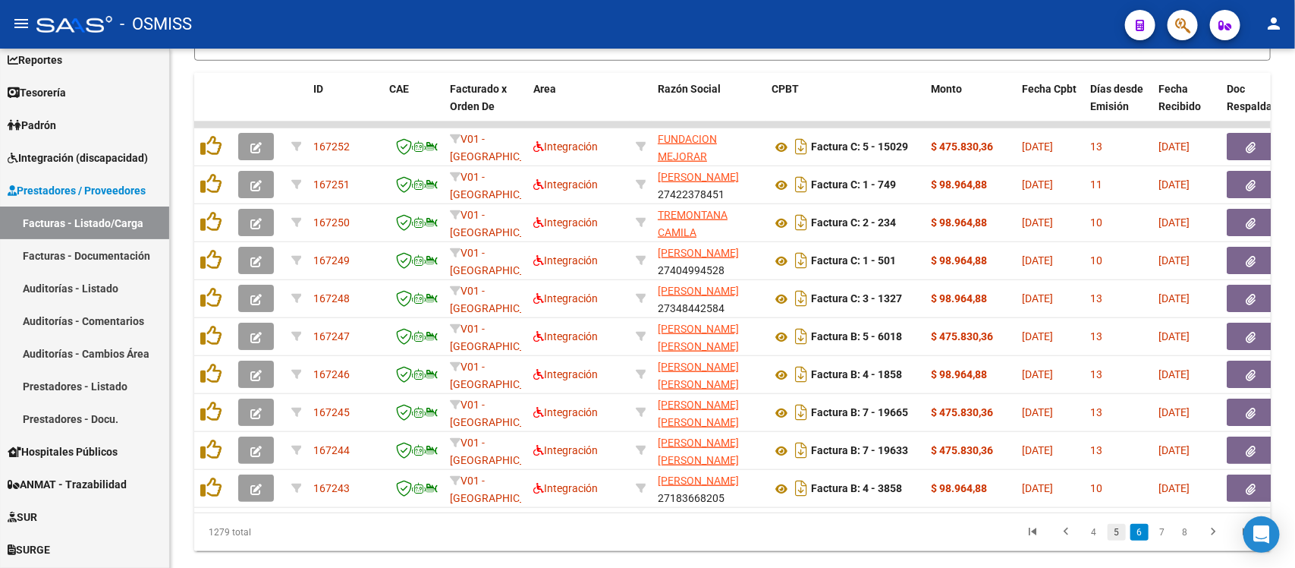
click at [1119, 540] on link "5" at bounding box center [1117, 532] width 18 height 17
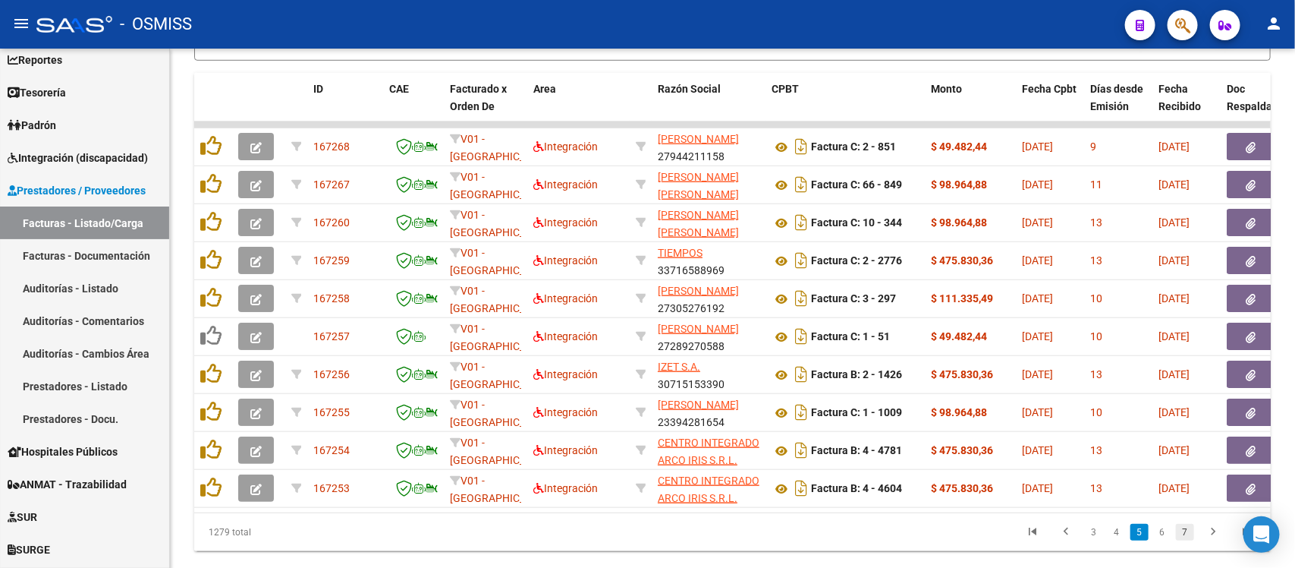
click at [1176, 540] on link "7" at bounding box center [1185, 532] width 18 height 17
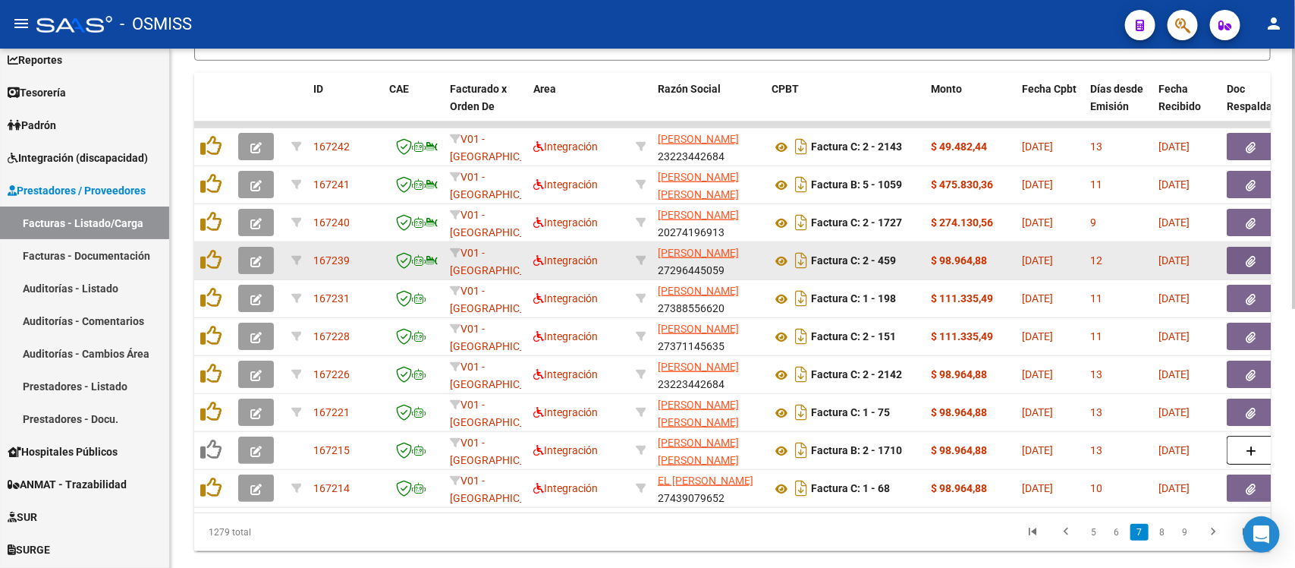
click at [248, 259] on button "button" at bounding box center [256, 260] width 36 height 27
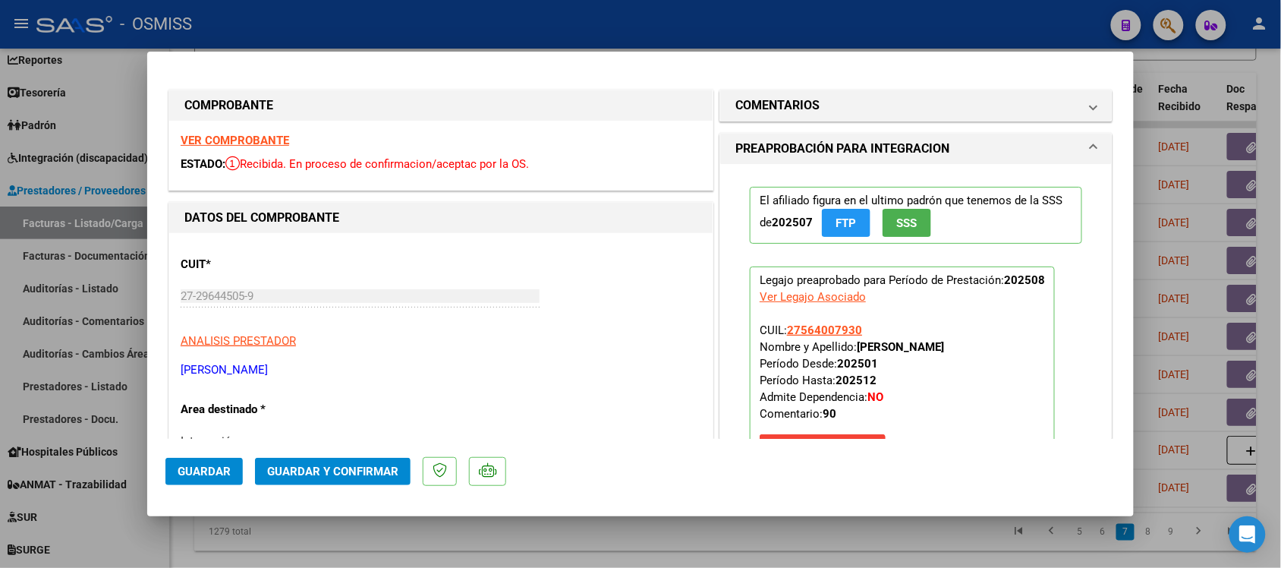
click at [243, 144] on strong "VER COMPROBANTE" at bounding box center [235, 141] width 109 height 14
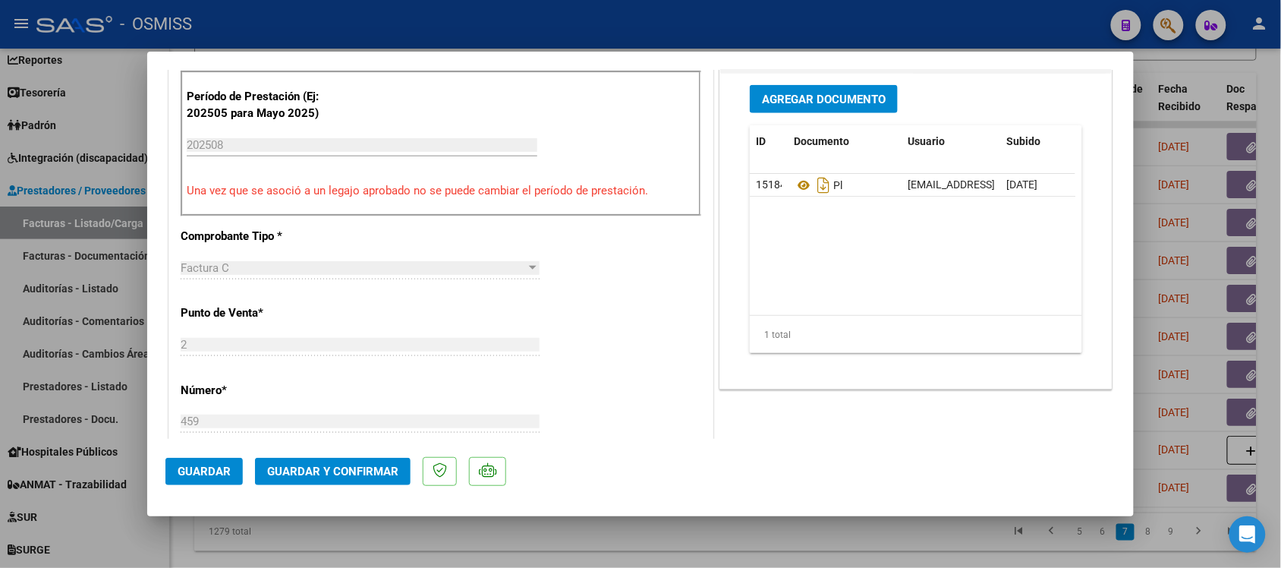
scroll to position [474, 0]
click at [654, 526] on div at bounding box center [640, 284] width 1281 height 568
type input "$ 0,00"
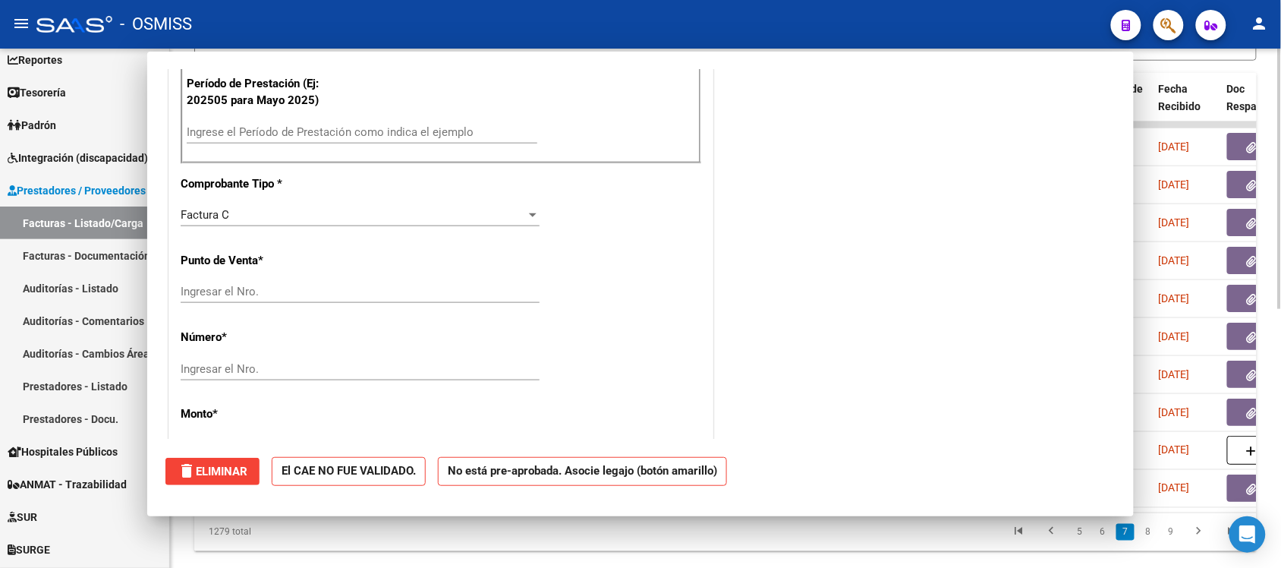
scroll to position [0, 0]
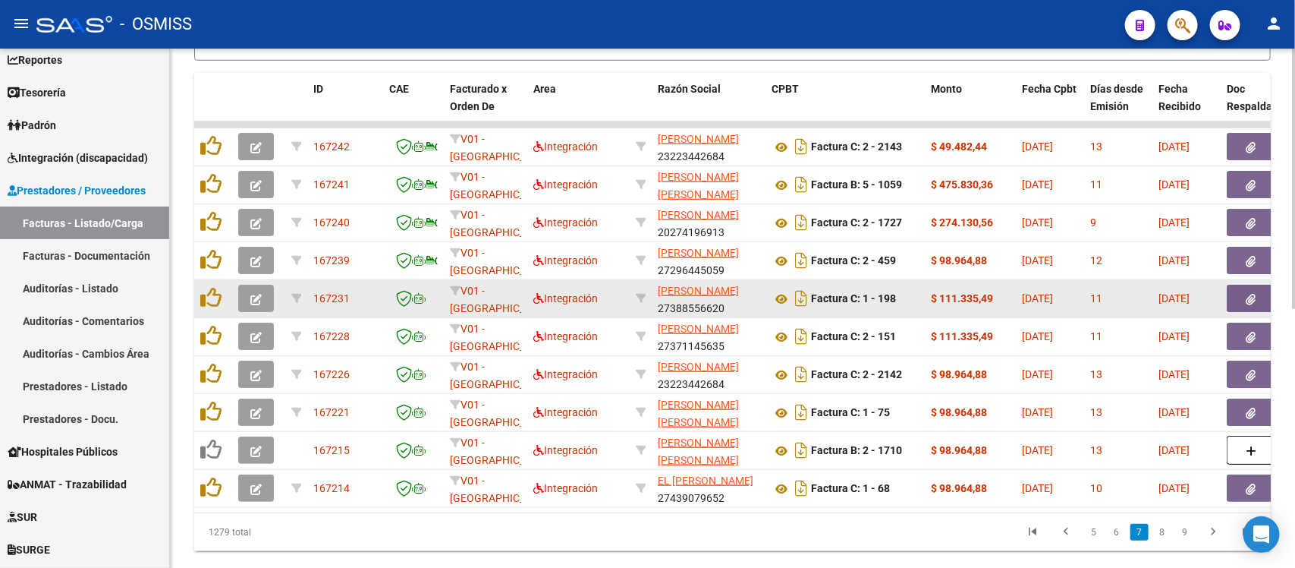
click at [239, 290] on button "button" at bounding box center [256, 298] width 36 height 27
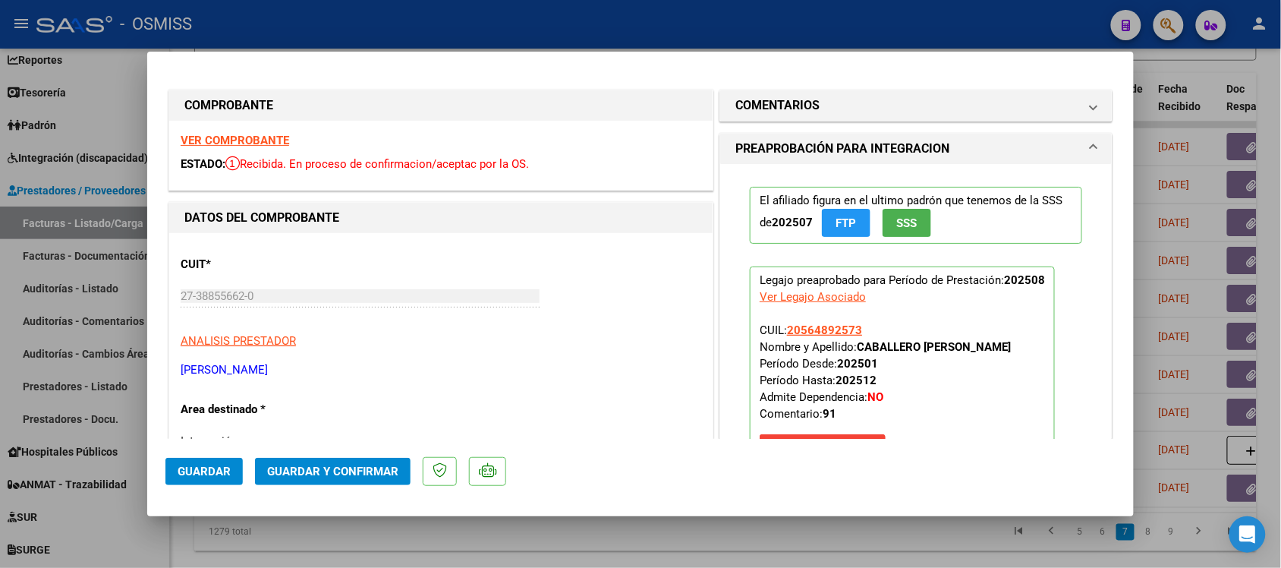
click at [263, 134] on strong "VER COMPROBANTE" at bounding box center [235, 141] width 109 height 14
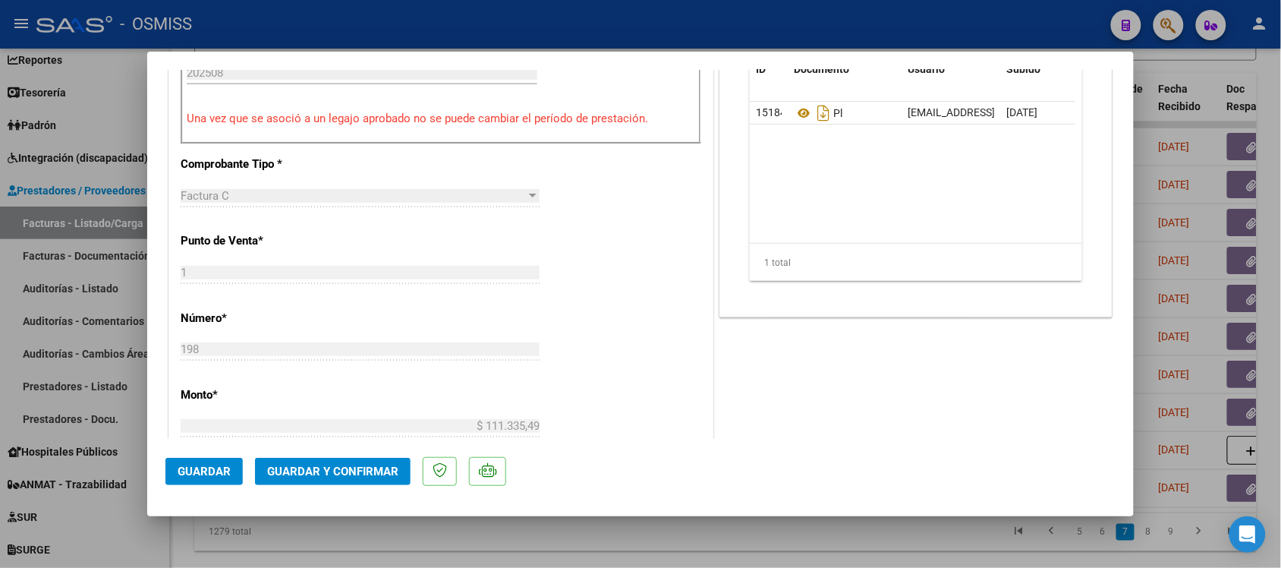
scroll to position [569, 0]
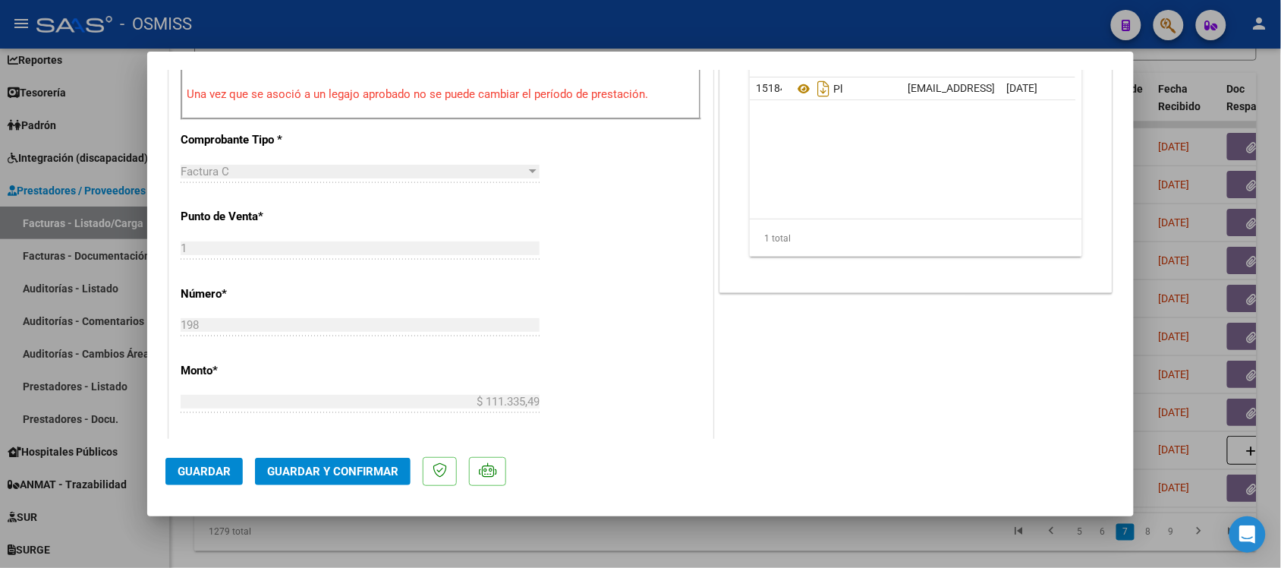
click at [878, 532] on div at bounding box center [640, 284] width 1281 height 568
type input "$ 0,00"
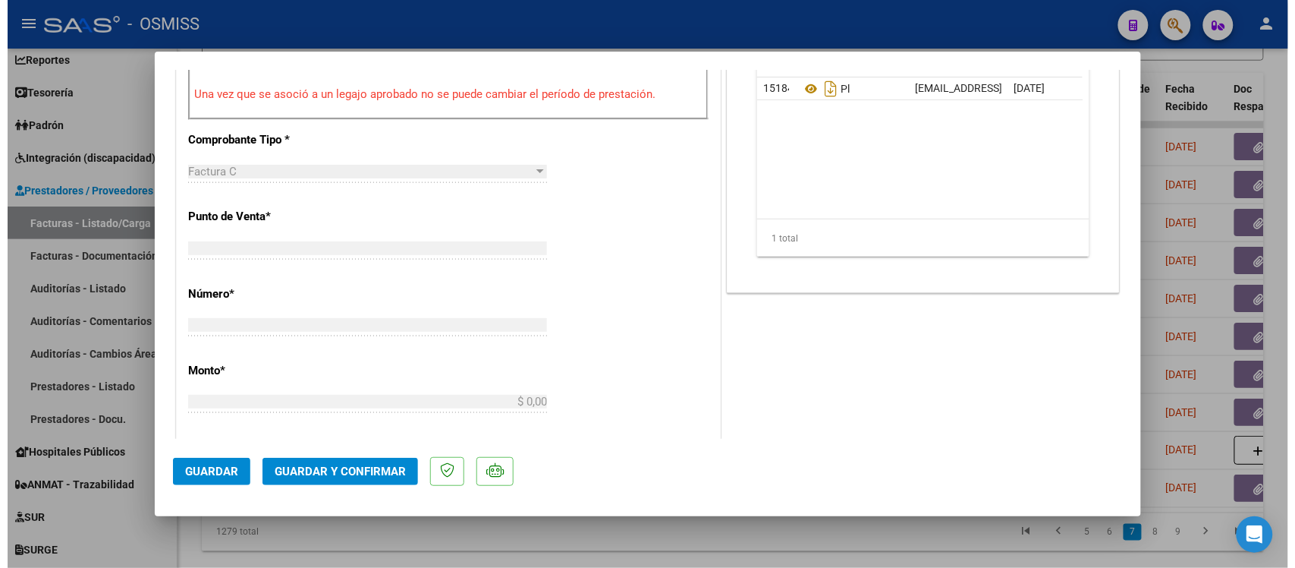
scroll to position [558, 0]
